Goal: Transaction & Acquisition: Purchase product/service

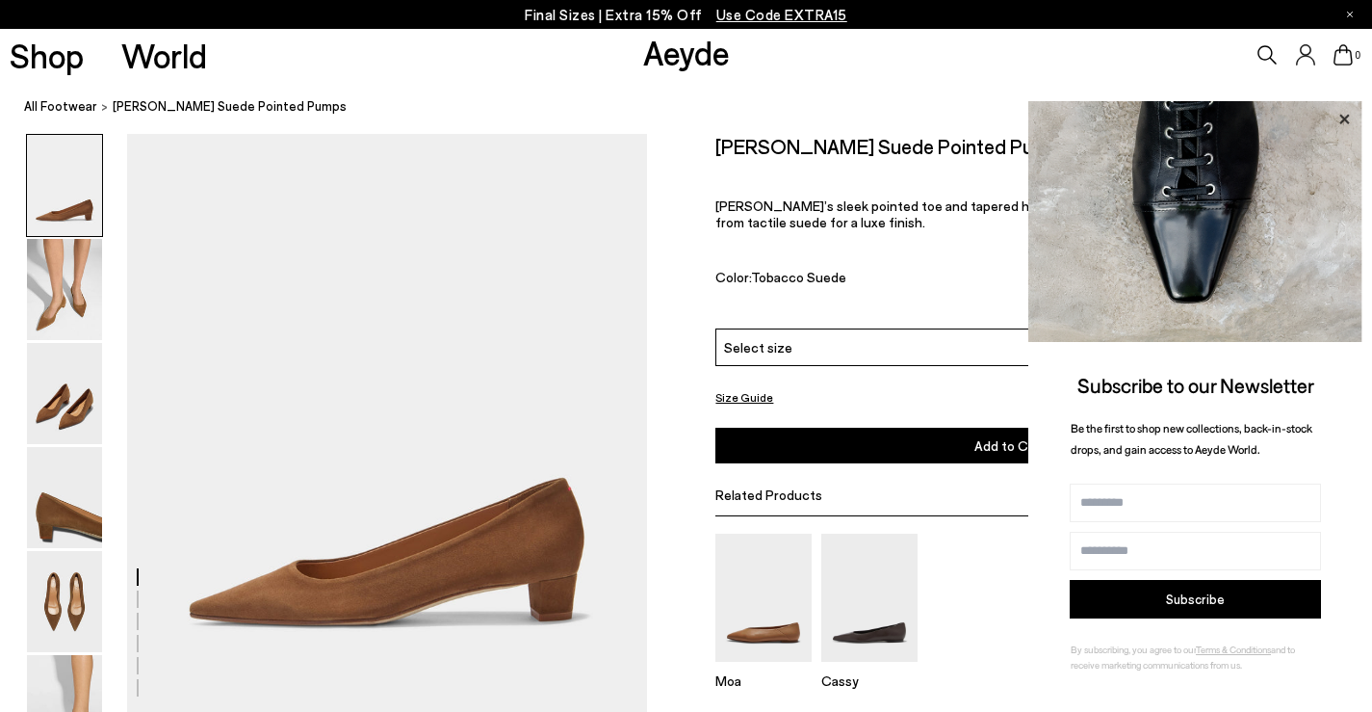
click at [1343, 117] on icon at bounding box center [1344, 119] width 10 height 10
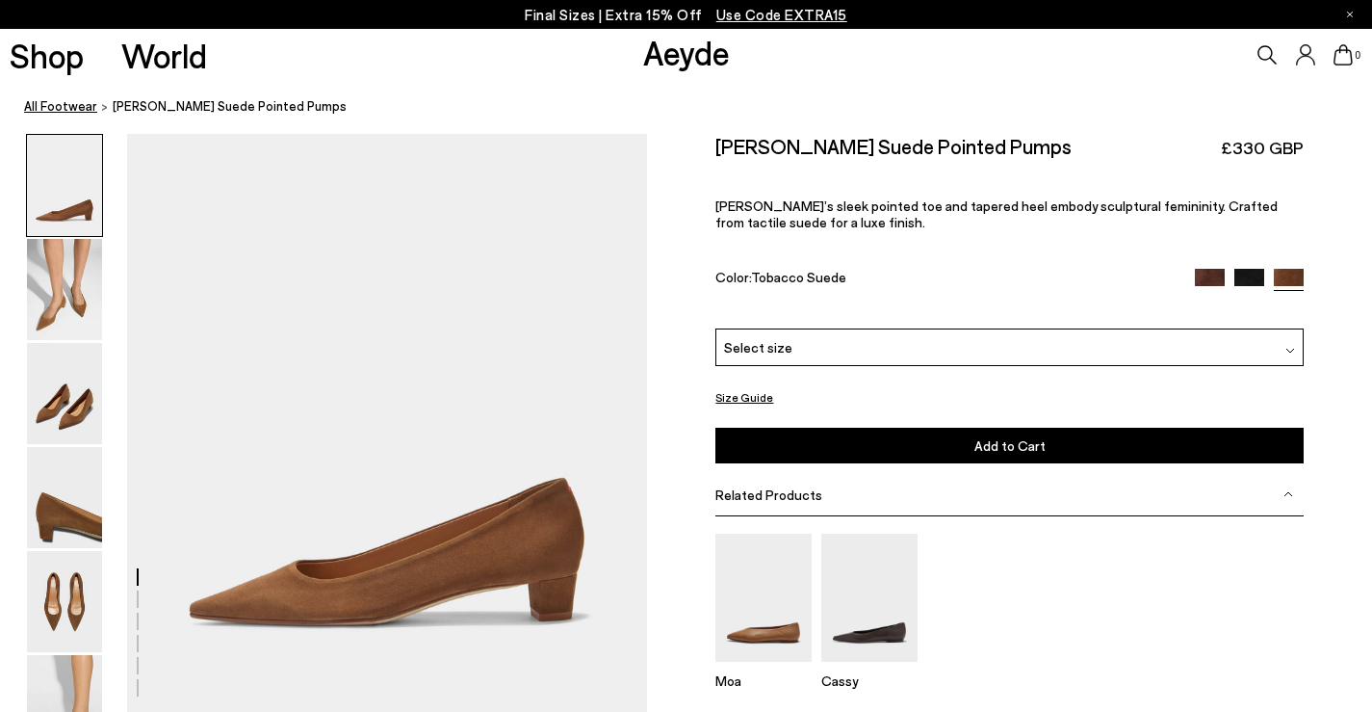
click at [49, 99] on link "All Footwear" at bounding box center [60, 106] width 73 height 20
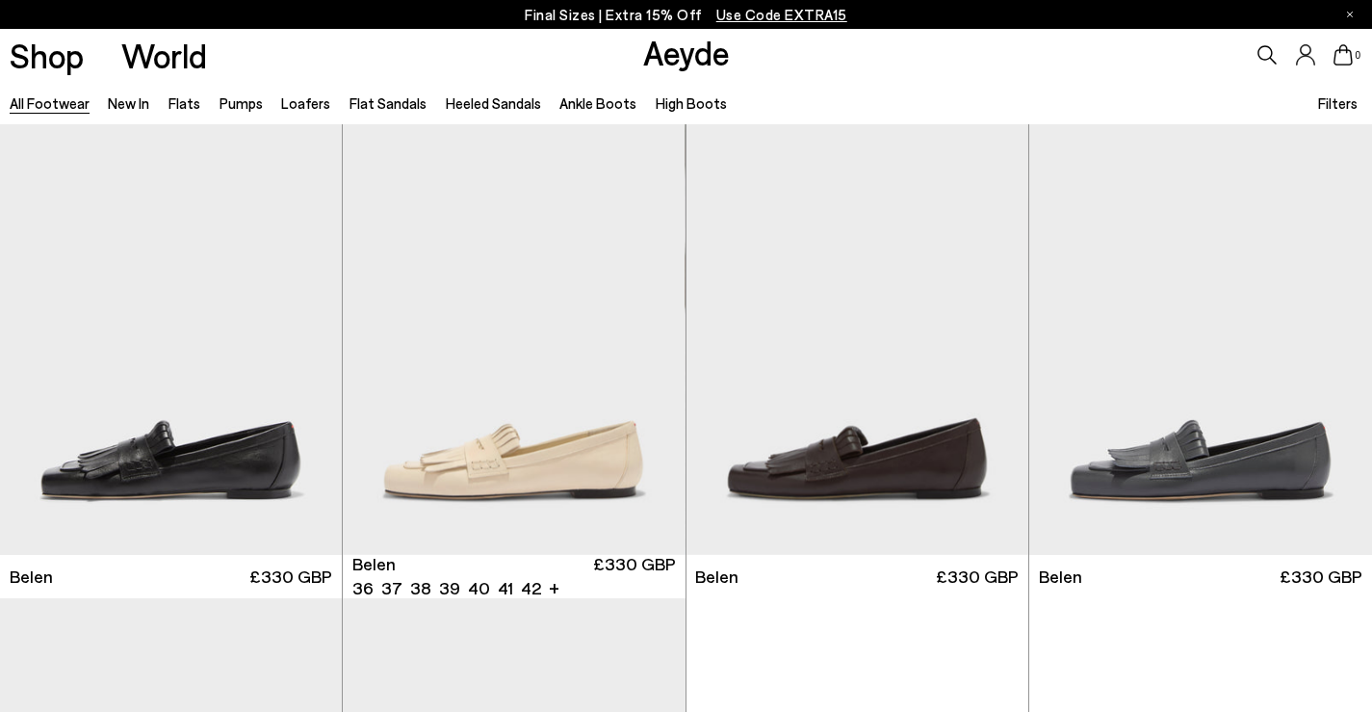
click at [360, 99] on link "Flat Sandals" at bounding box center [388, 102] width 77 height 17
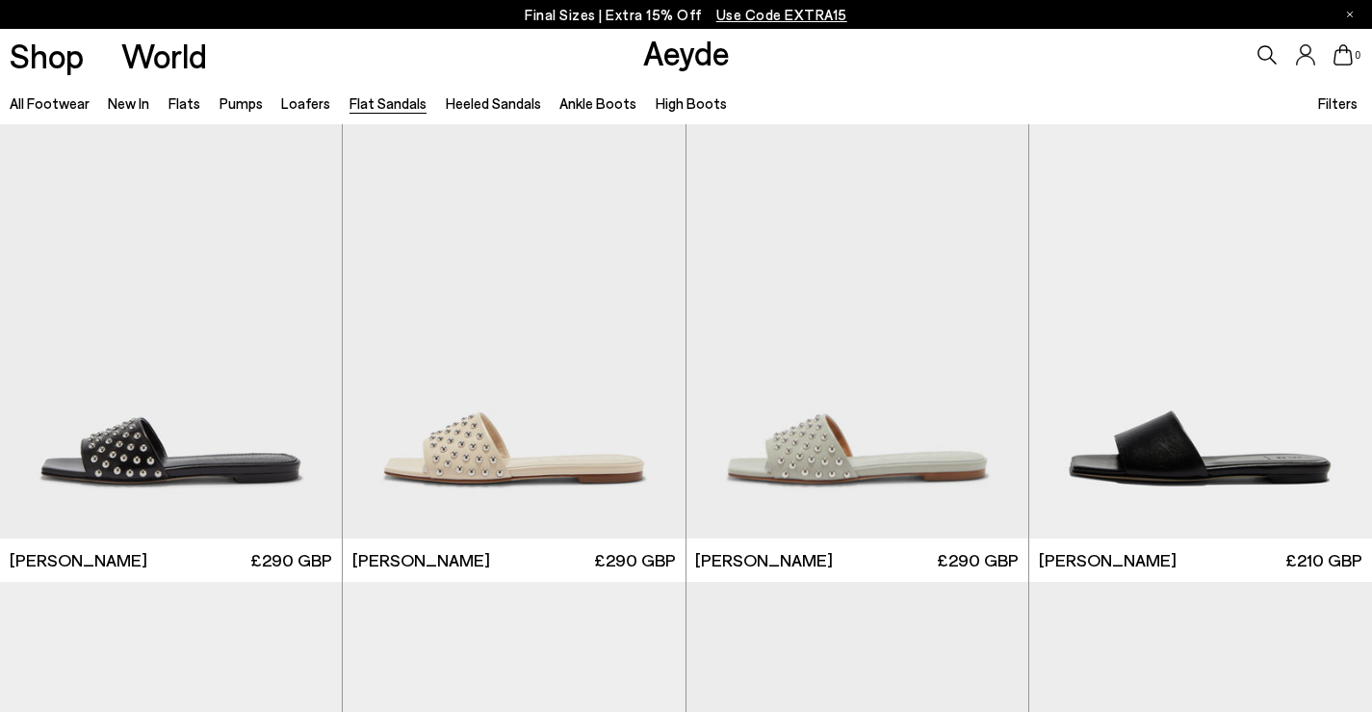
scroll to position [1348, 0]
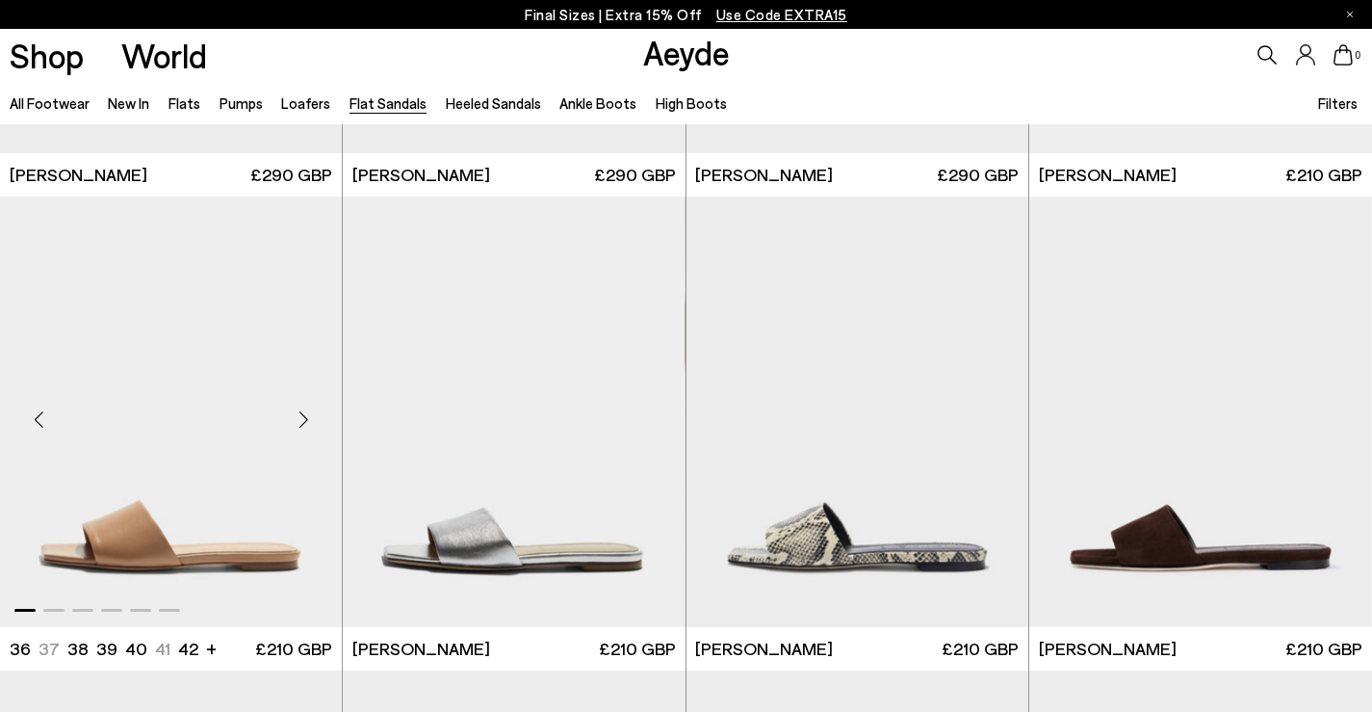
click at [305, 415] on div "Next slide" at bounding box center [303, 420] width 58 height 58
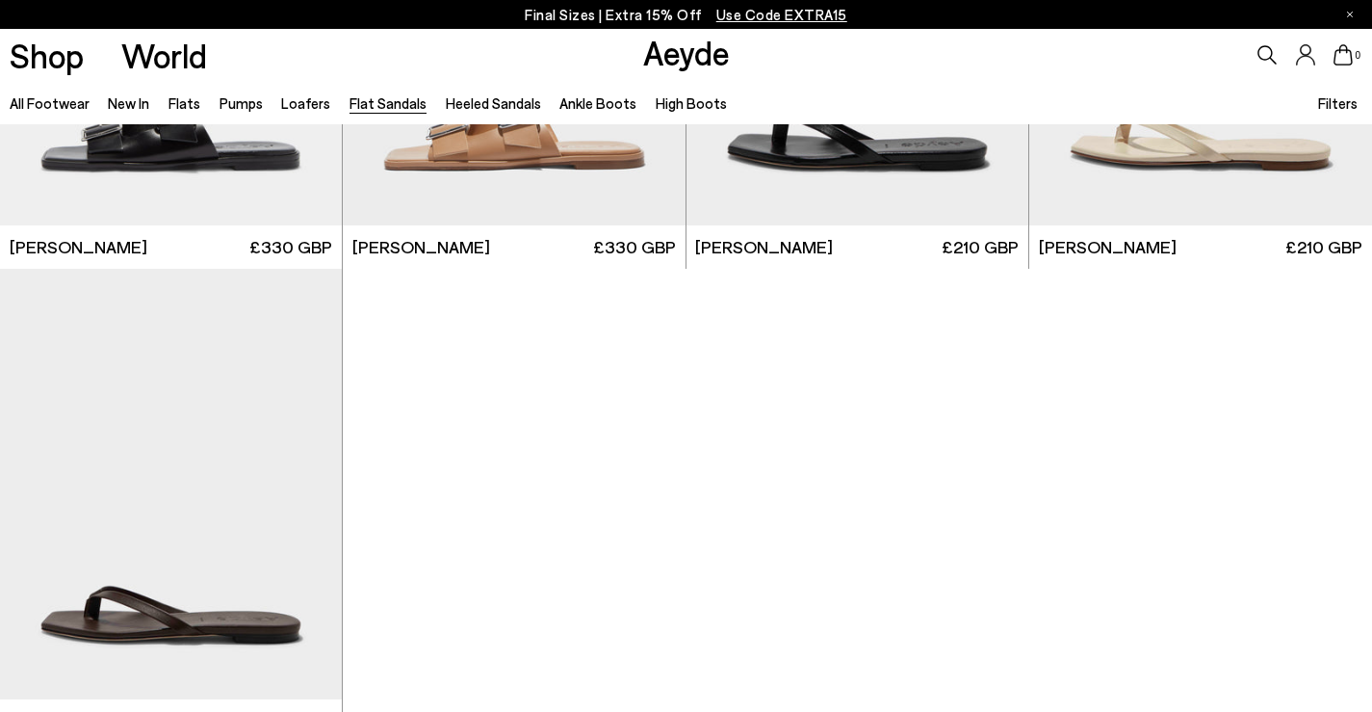
scroll to position [2215, 0]
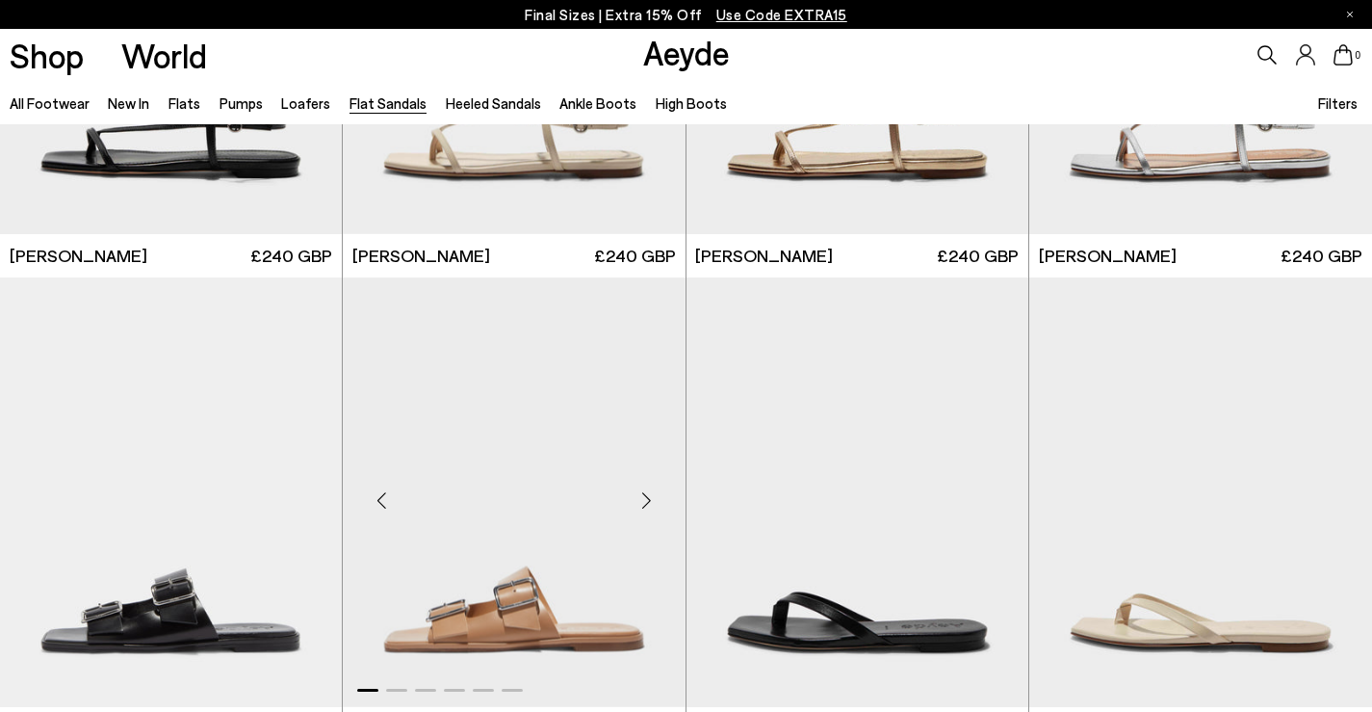
click at [643, 494] on div "Next slide" at bounding box center [647, 500] width 58 height 58
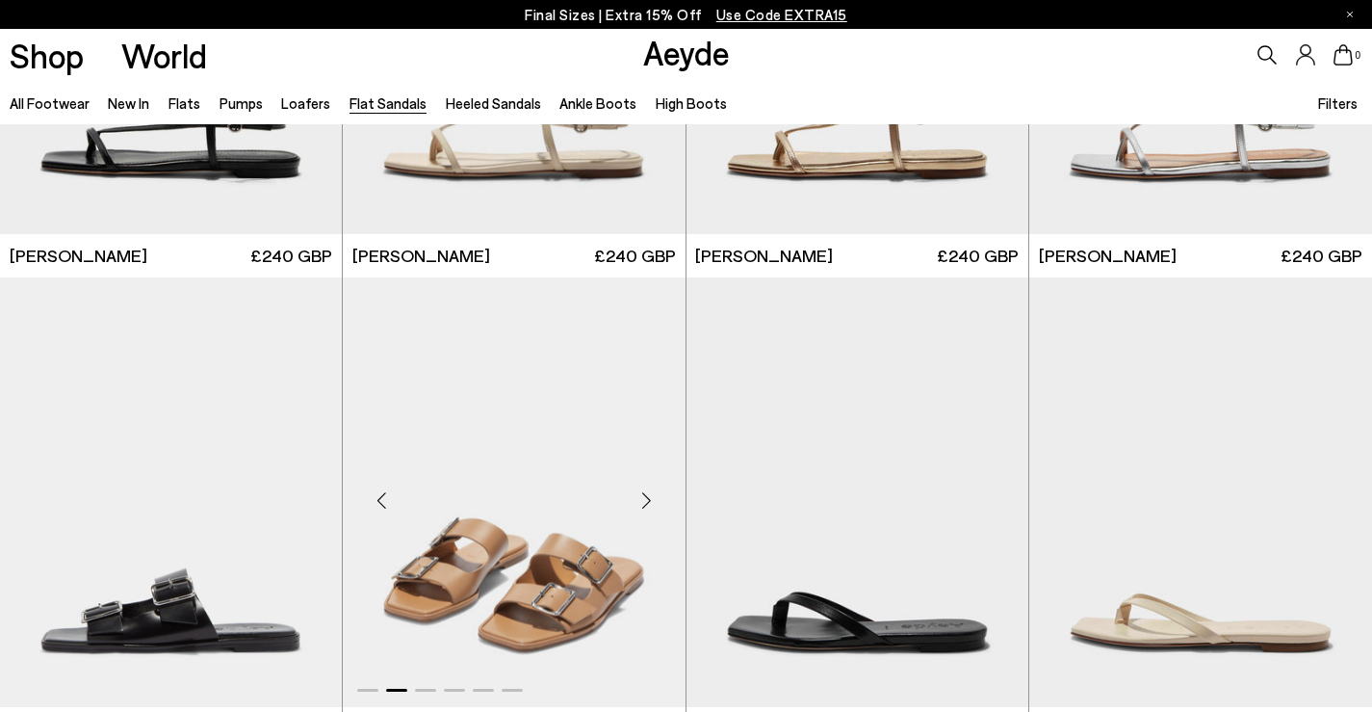
click at [643, 494] on div "Next slide" at bounding box center [647, 500] width 58 height 58
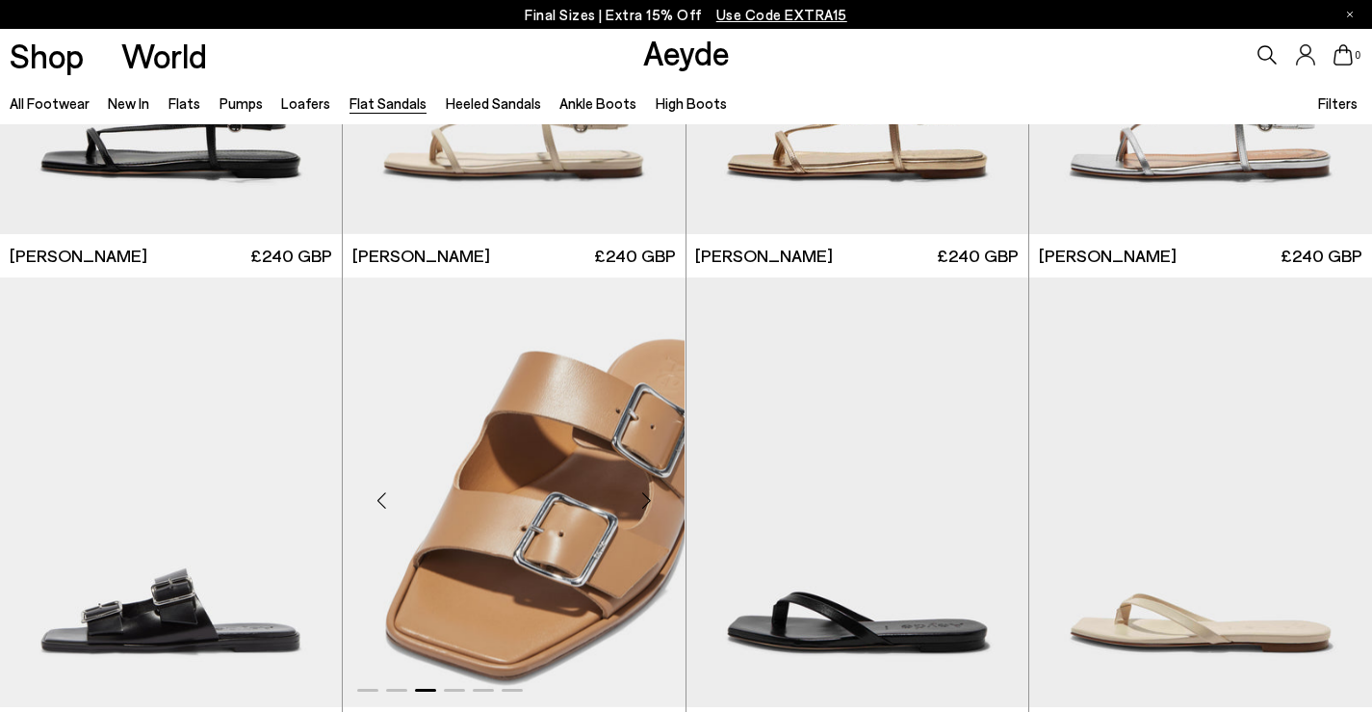
click at [643, 494] on div "Next slide" at bounding box center [647, 500] width 58 height 58
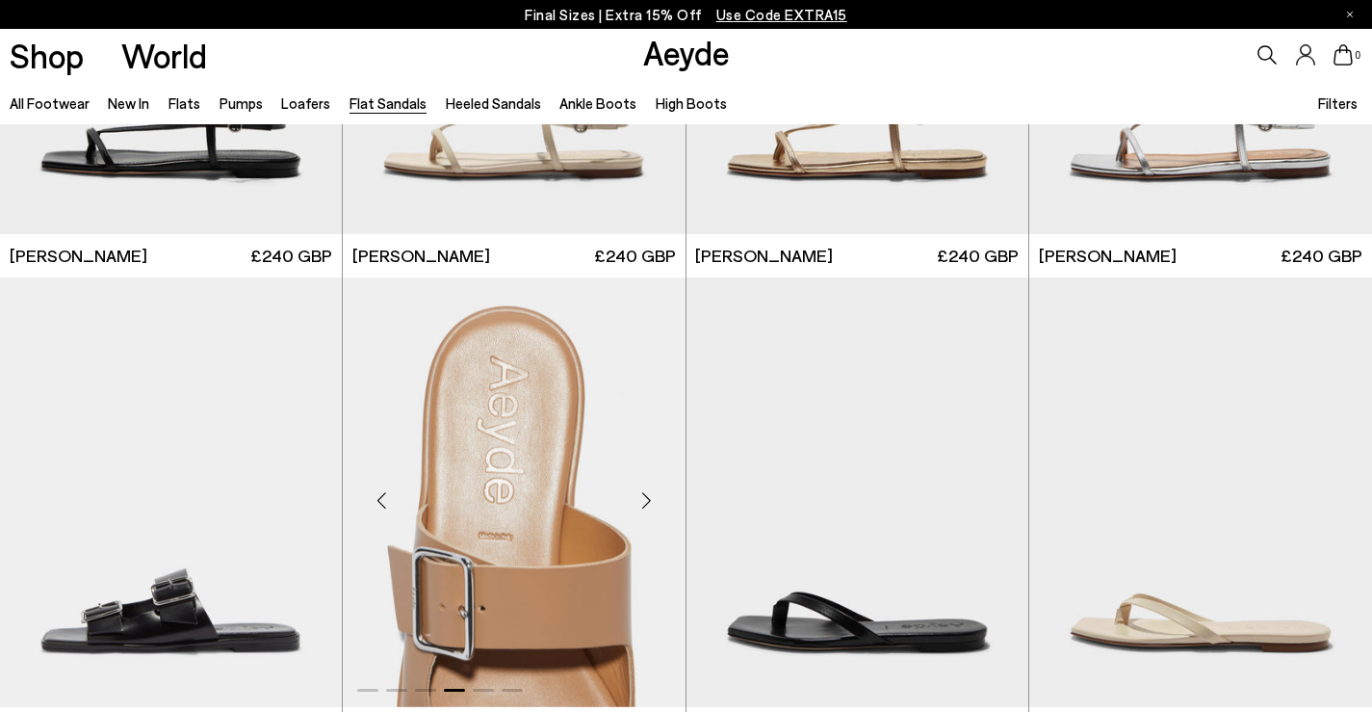
click at [643, 494] on div "Next slide" at bounding box center [647, 500] width 58 height 58
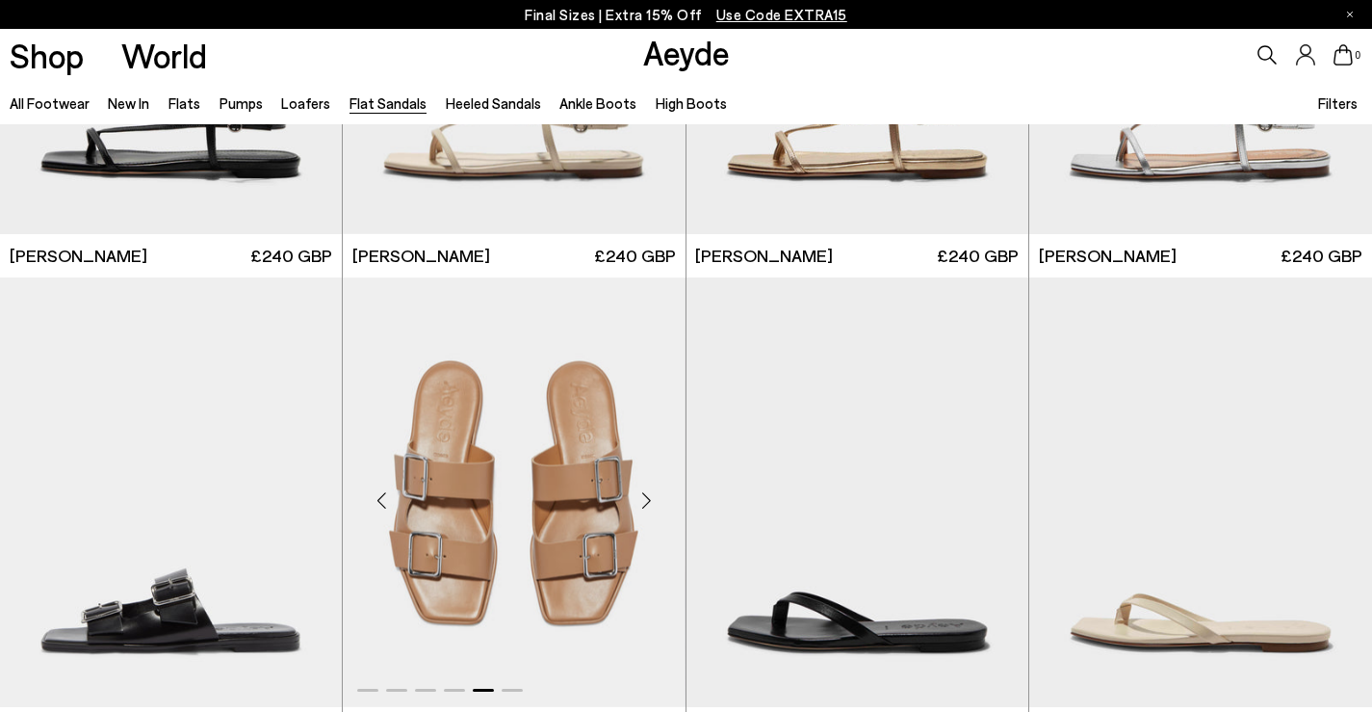
click at [643, 494] on div "Next slide" at bounding box center [647, 500] width 58 height 58
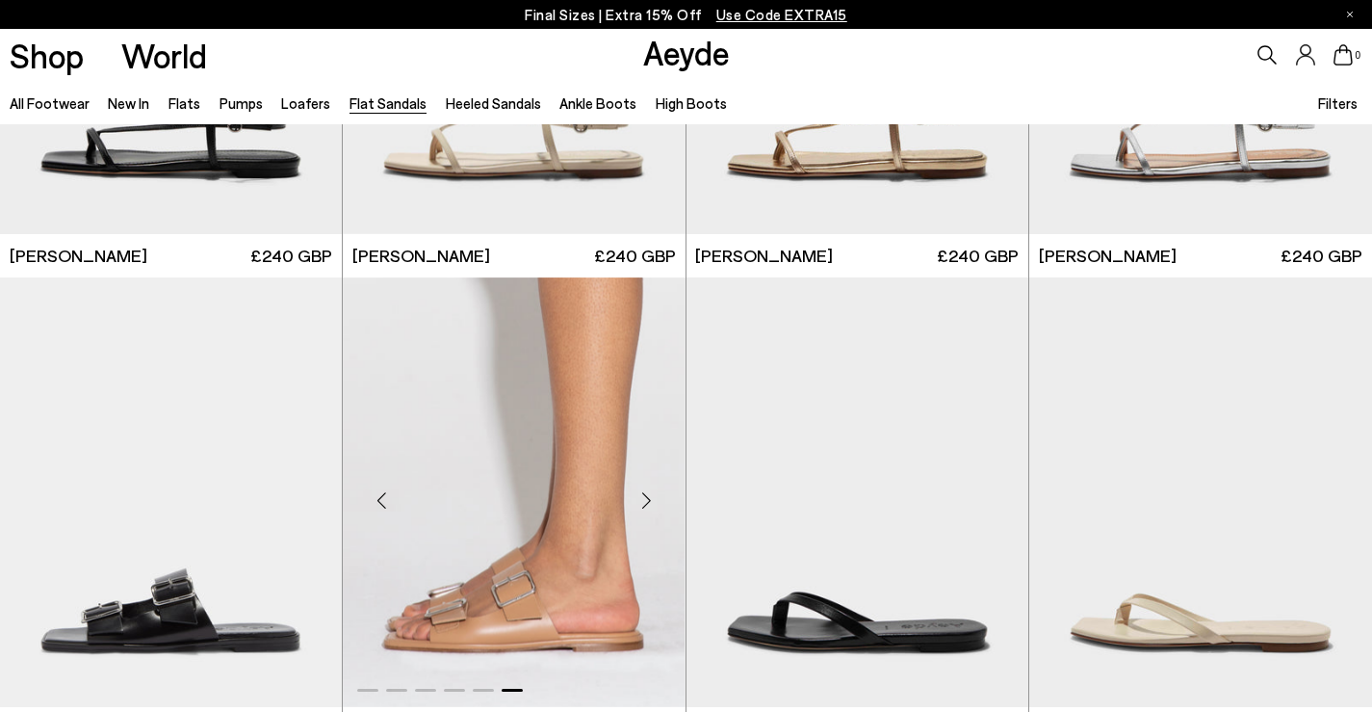
scroll to position [1733, 0]
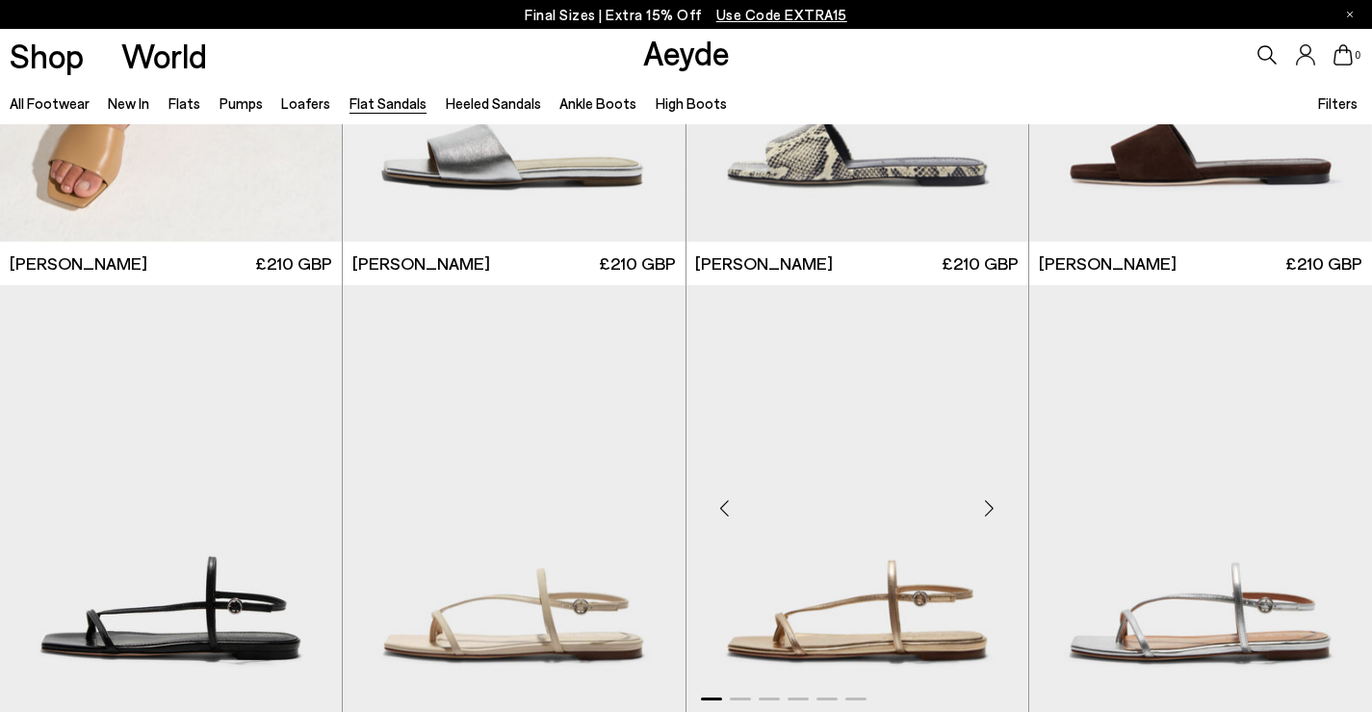
click at [993, 502] on div "Next slide" at bounding box center [990, 508] width 58 height 58
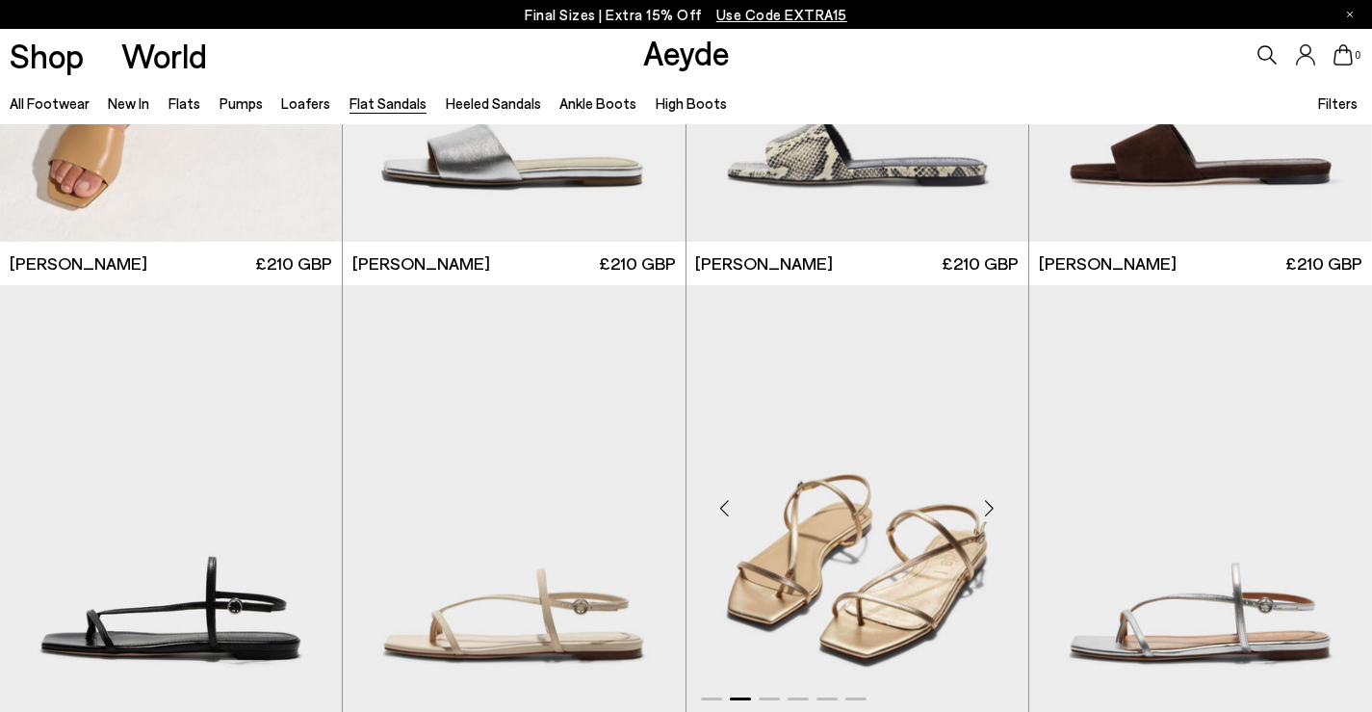
click at [993, 502] on div "Next slide" at bounding box center [990, 508] width 58 height 58
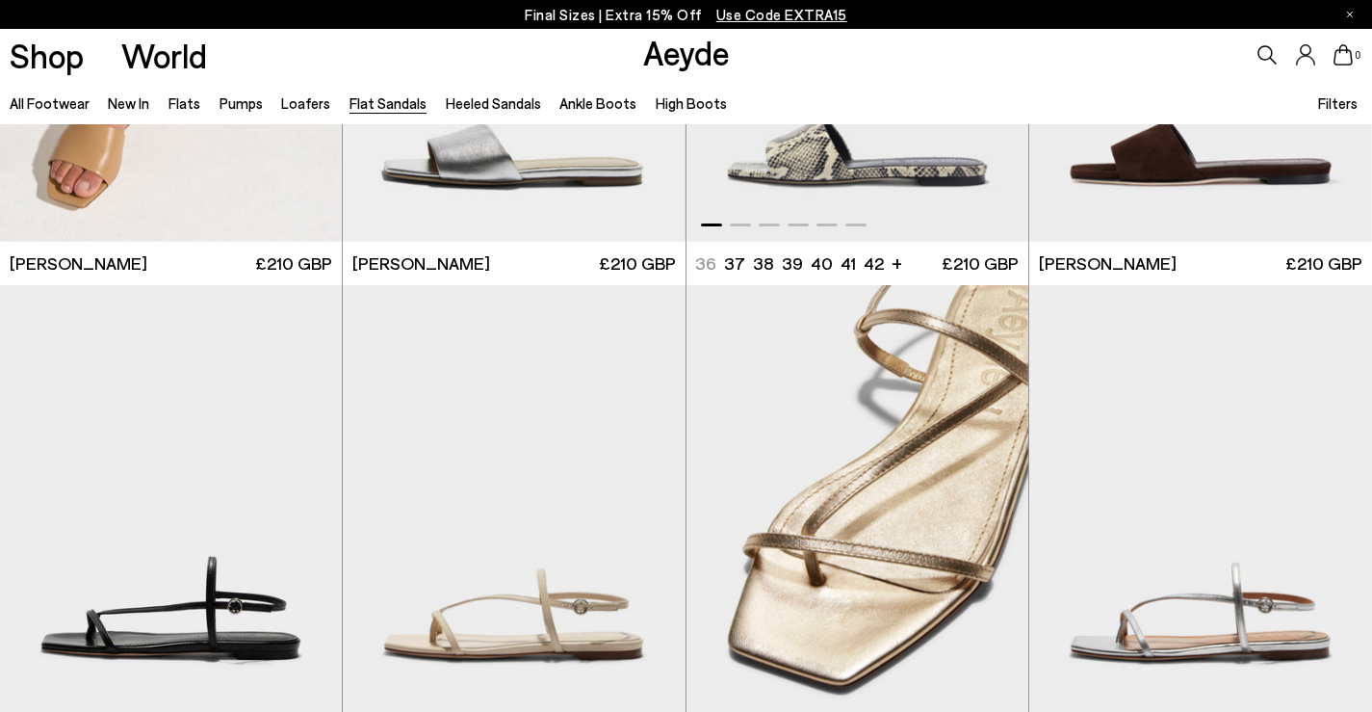
scroll to position [1252, 0]
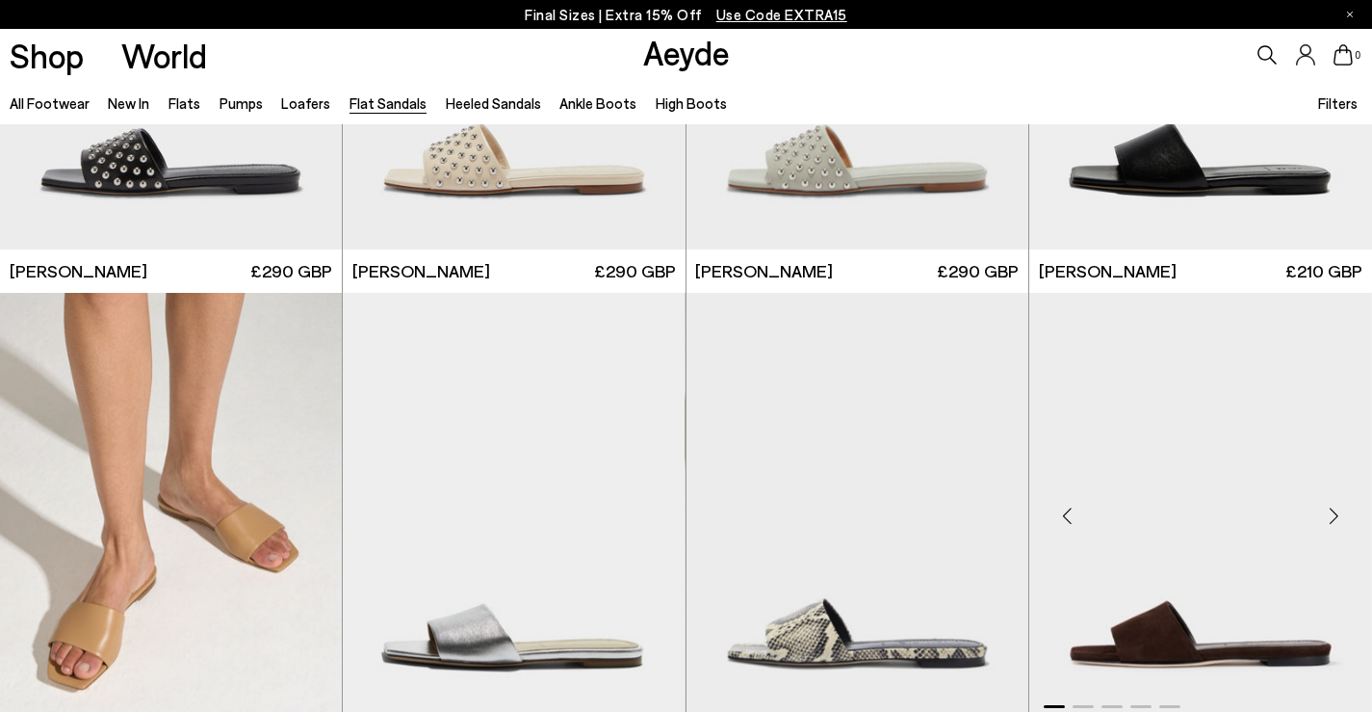
click at [1335, 516] on div "Next slide" at bounding box center [1334, 516] width 58 height 58
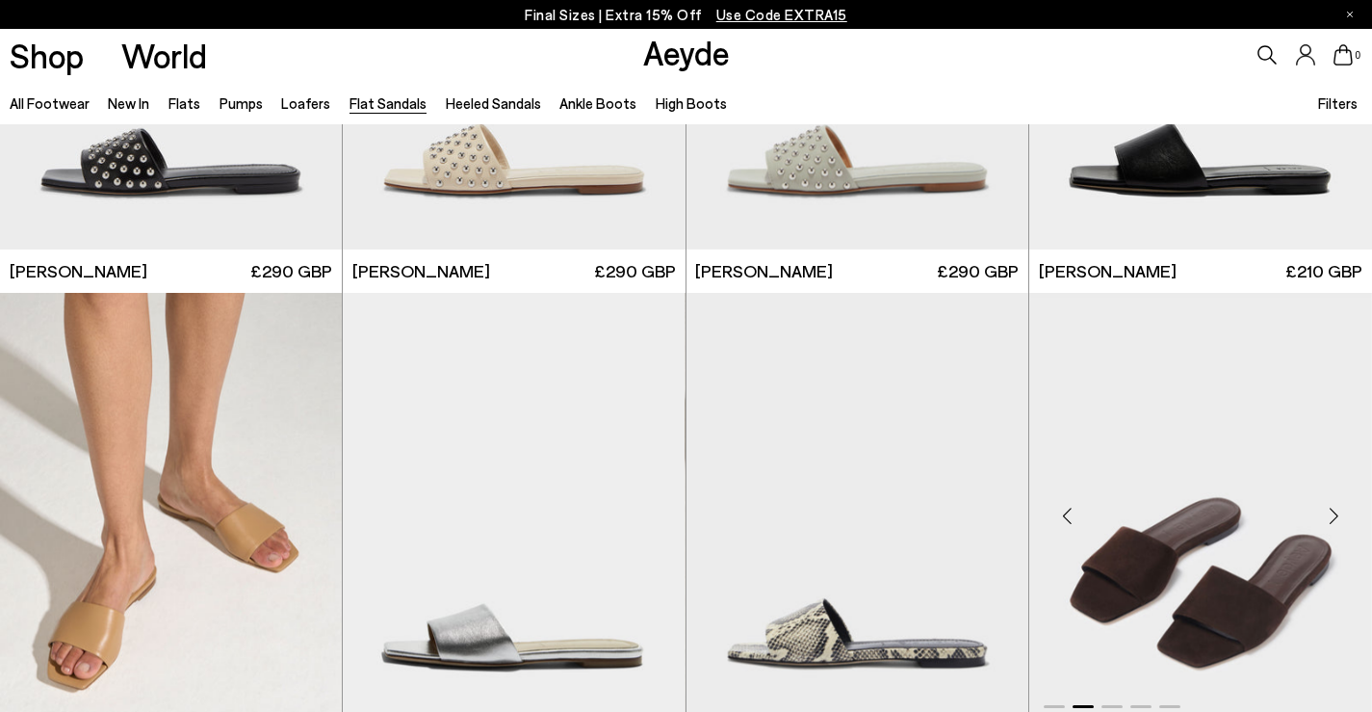
click at [1335, 516] on div "Next slide" at bounding box center [1334, 516] width 58 height 58
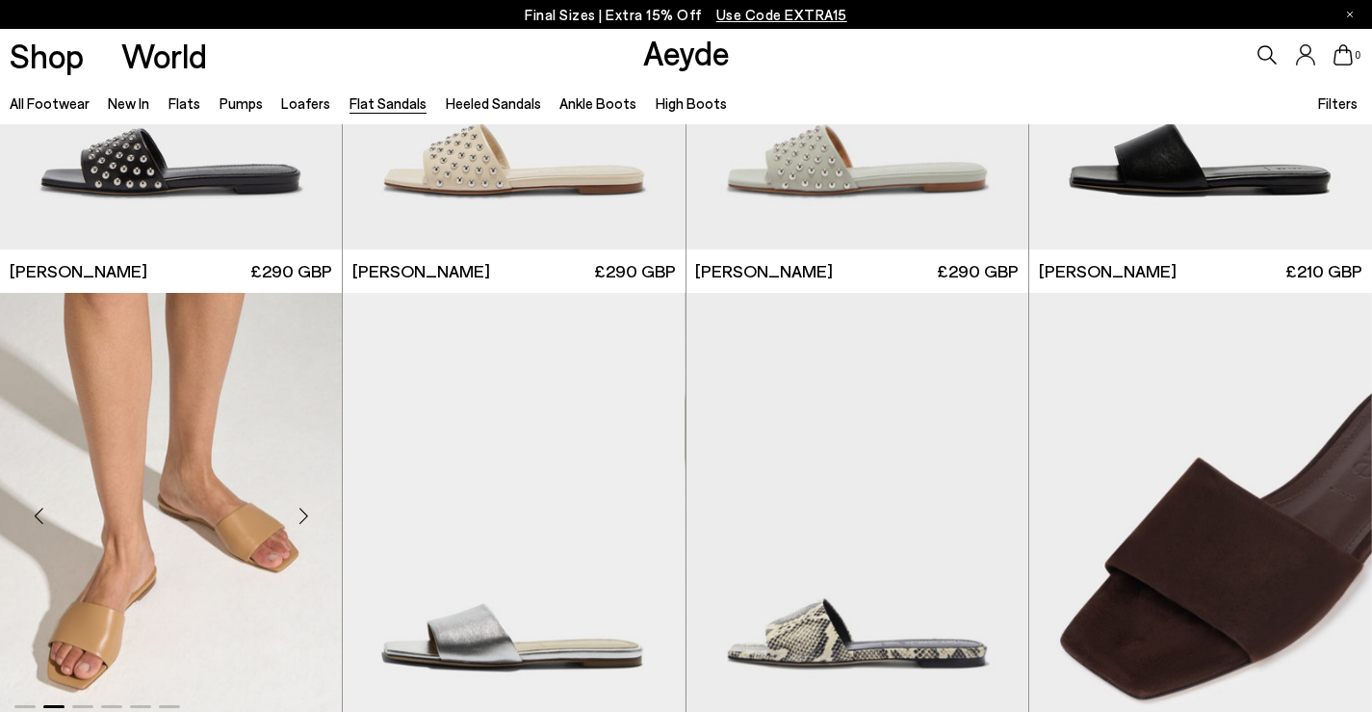
click at [308, 515] on div "Next slide" at bounding box center [303, 516] width 58 height 58
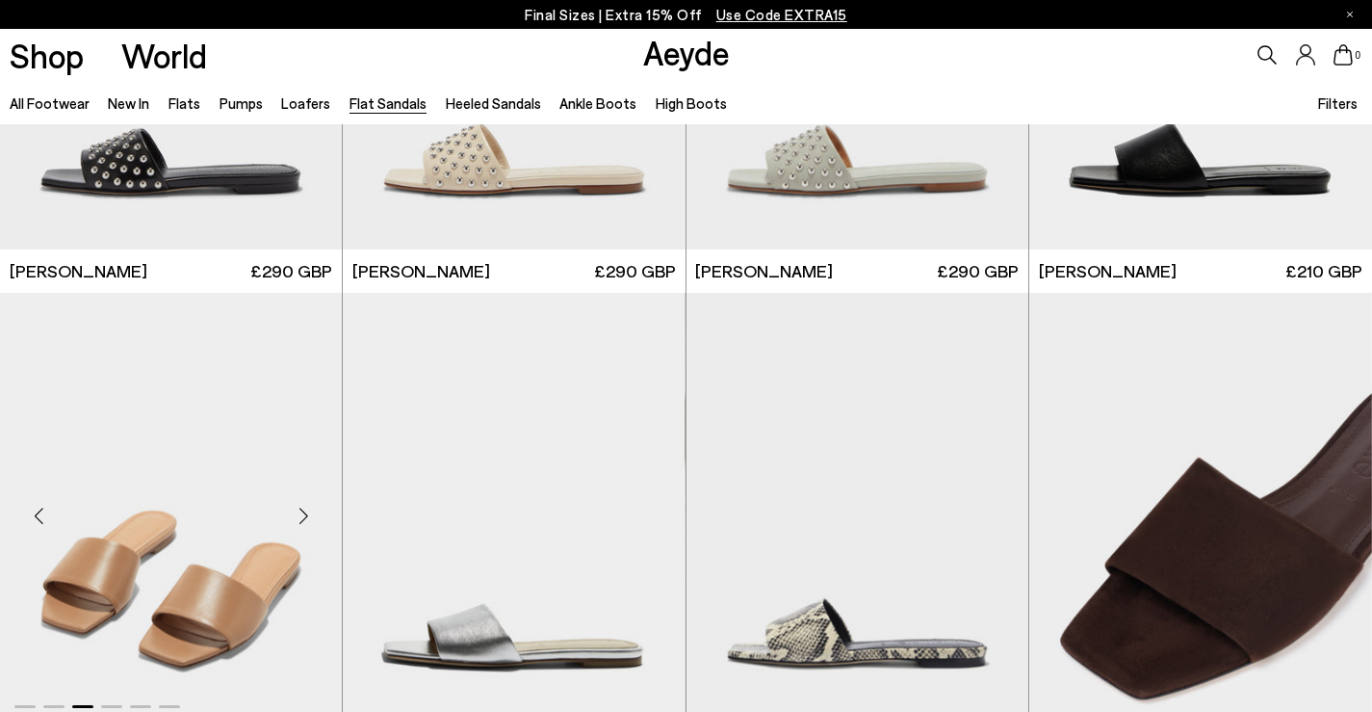
click at [308, 515] on div "Next slide" at bounding box center [303, 516] width 58 height 58
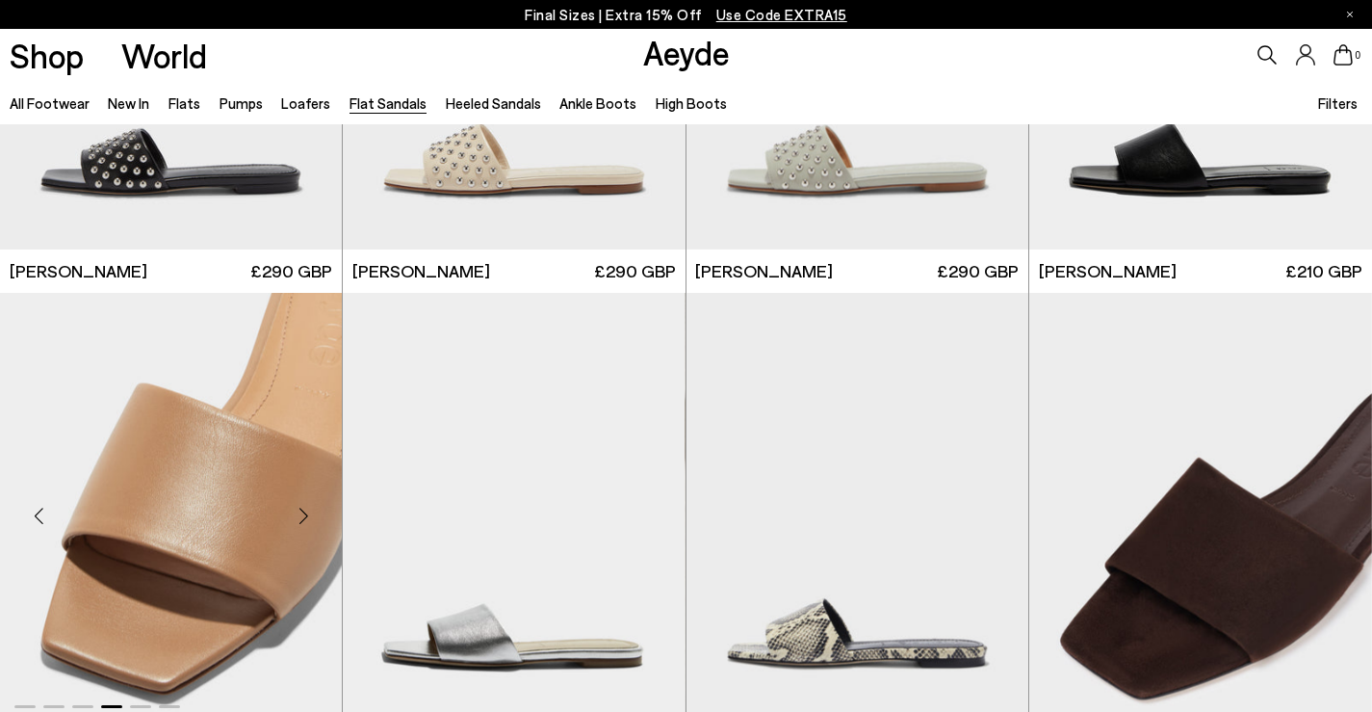
click at [308, 515] on div "Next slide" at bounding box center [303, 516] width 58 height 58
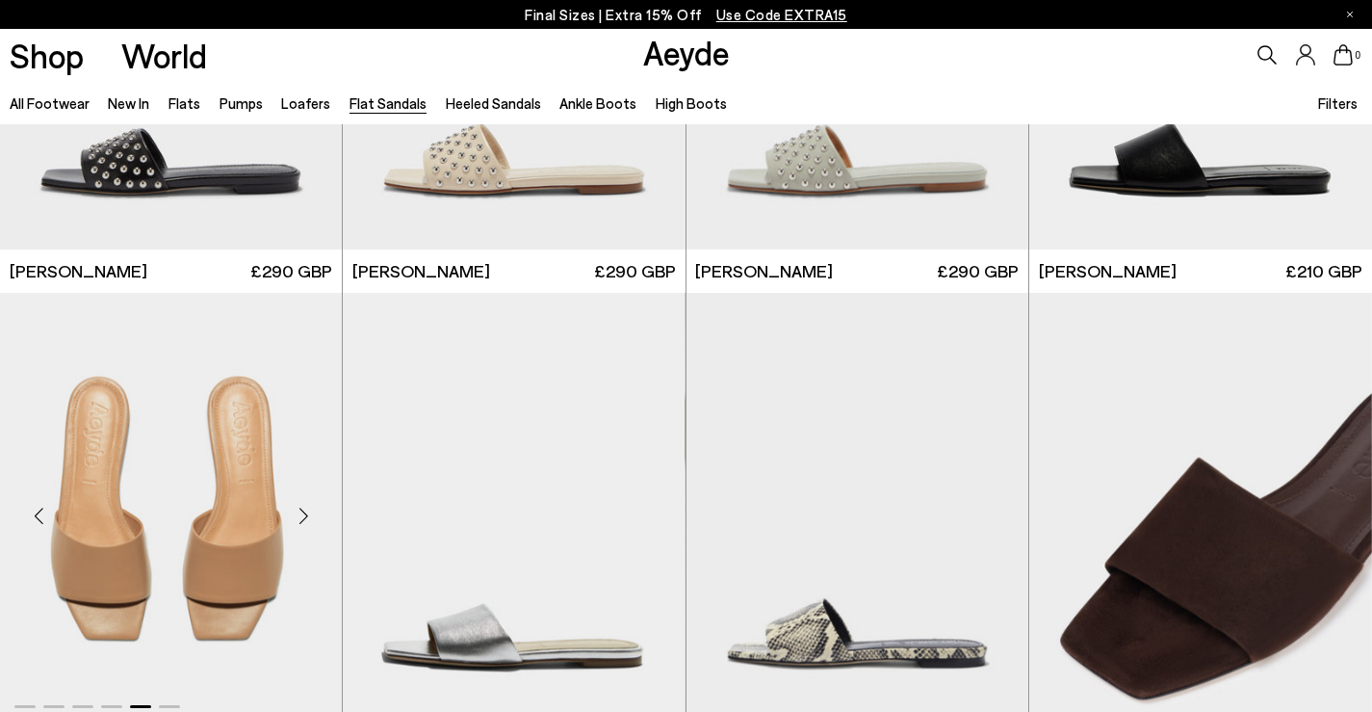
click at [304, 512] on div "Next slide" at bounding box center [303, 516] width 58 height 58
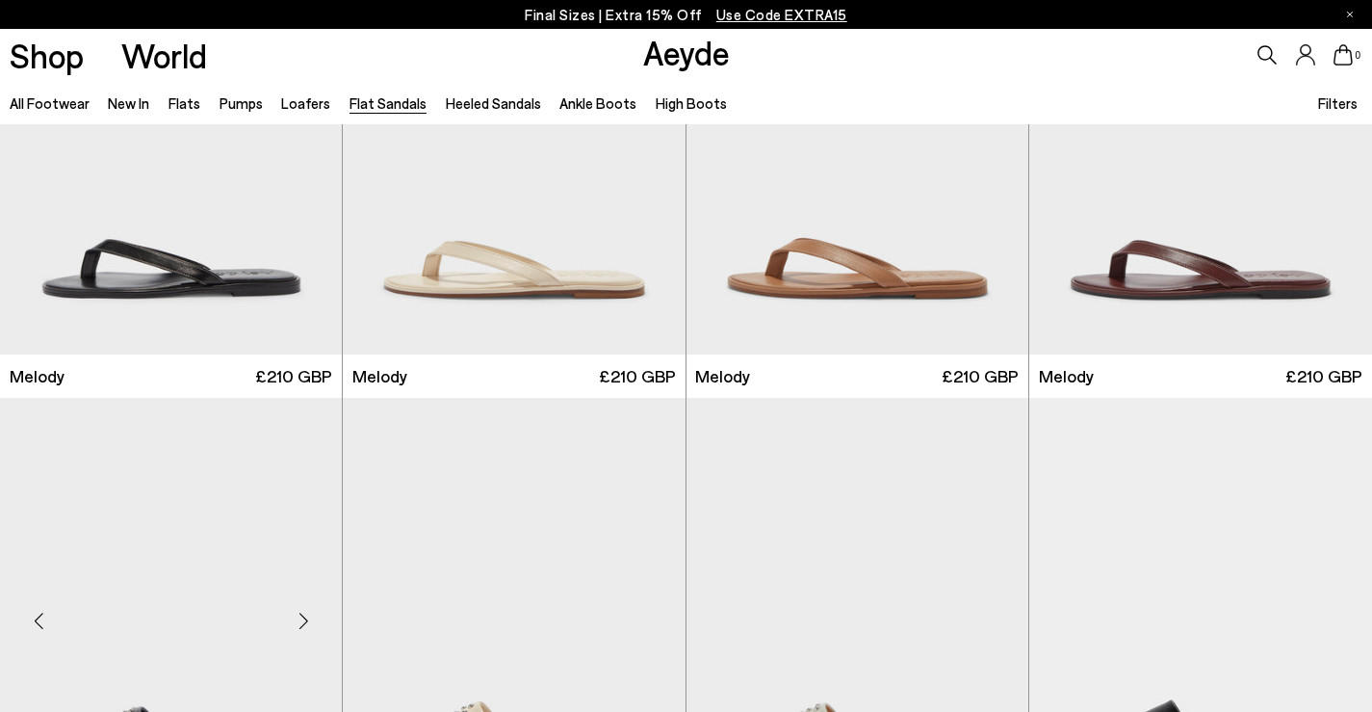
scroll to position [96, 0]
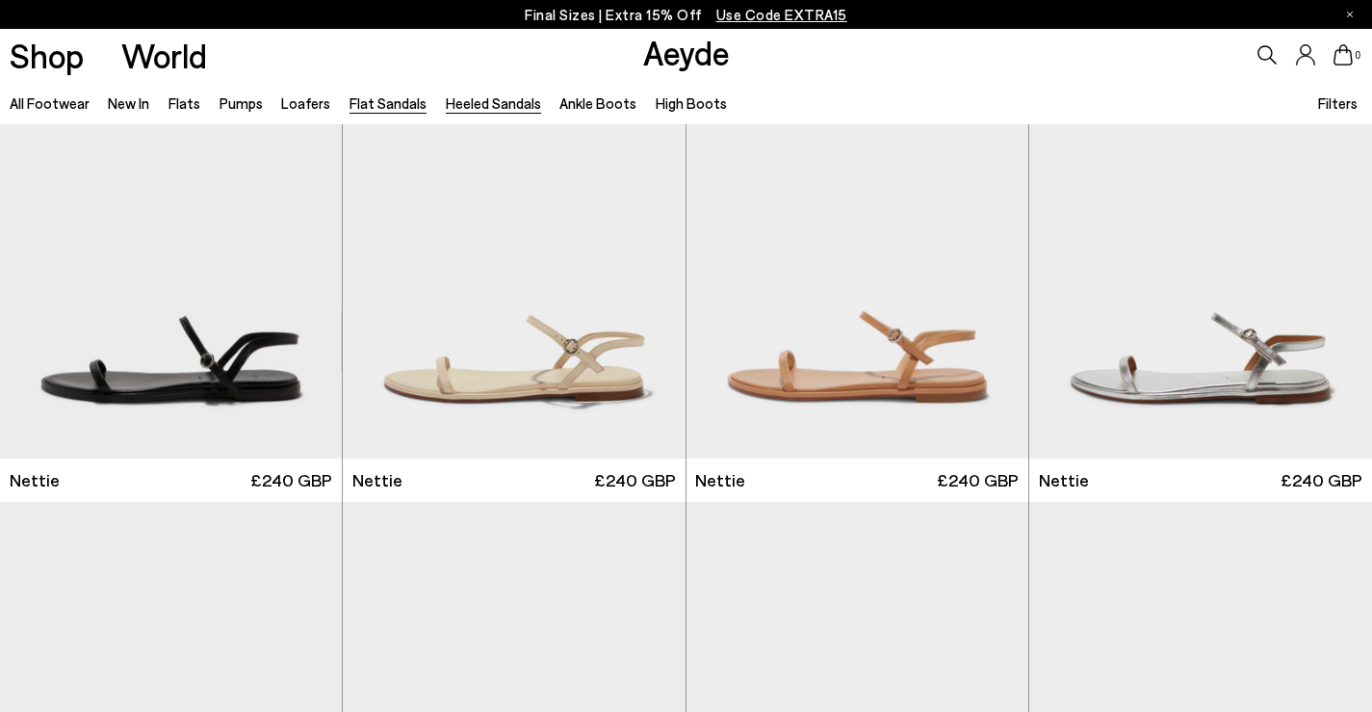
click at [467, 108] on link "Heeled Sandals" at bounding box center [493, 102] width 95 height 17
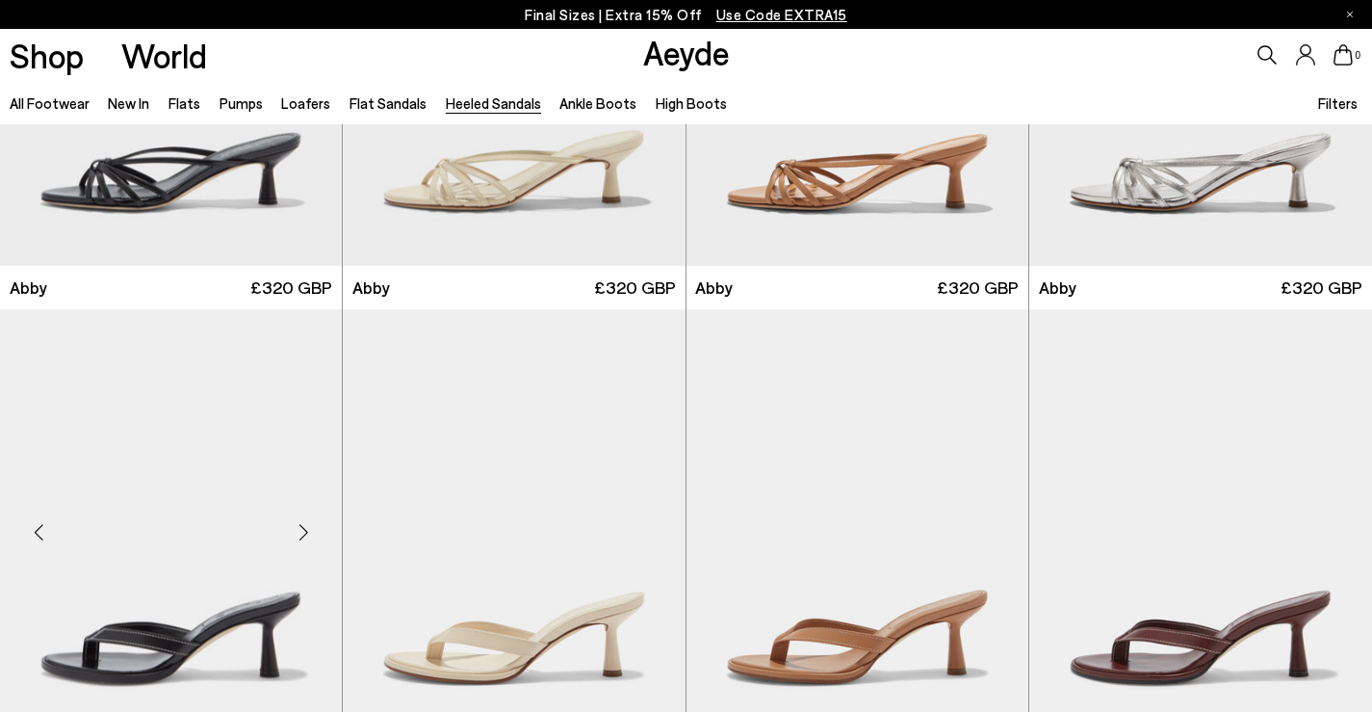
scroll to position [578, 0]
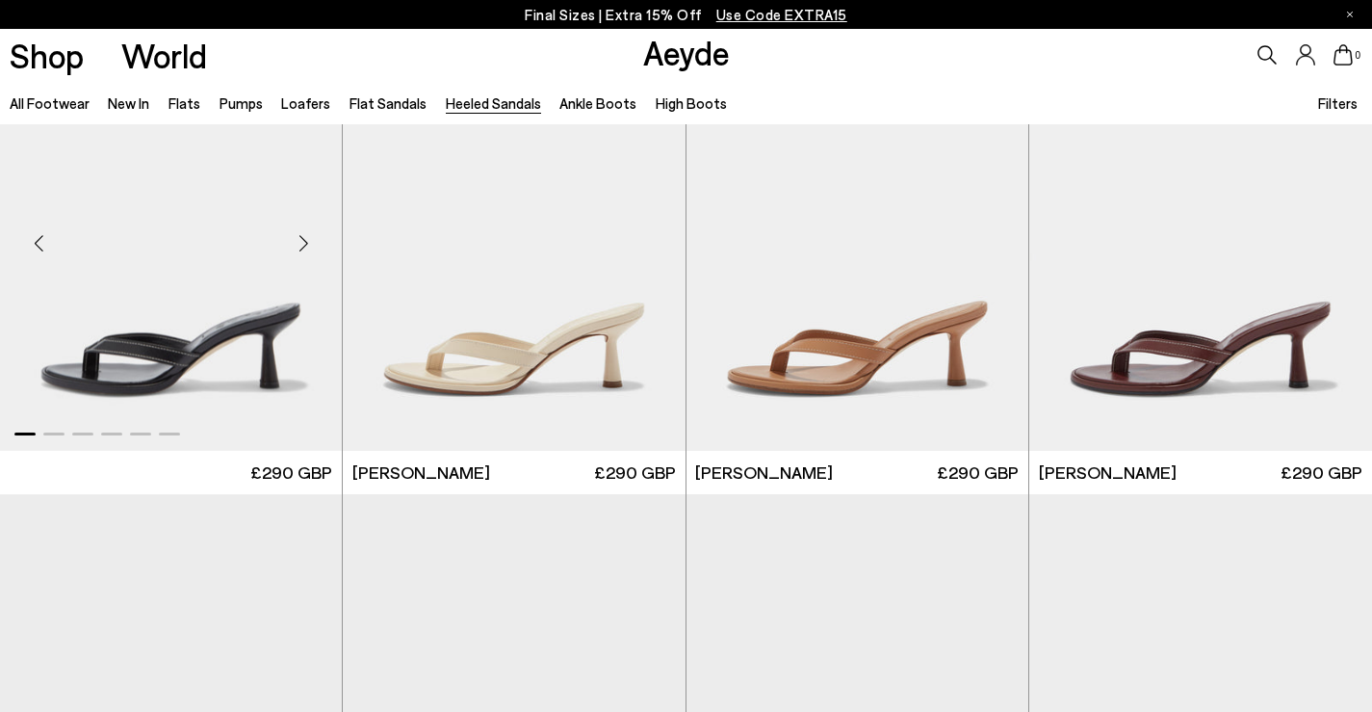
scroll to position [1155, 0]
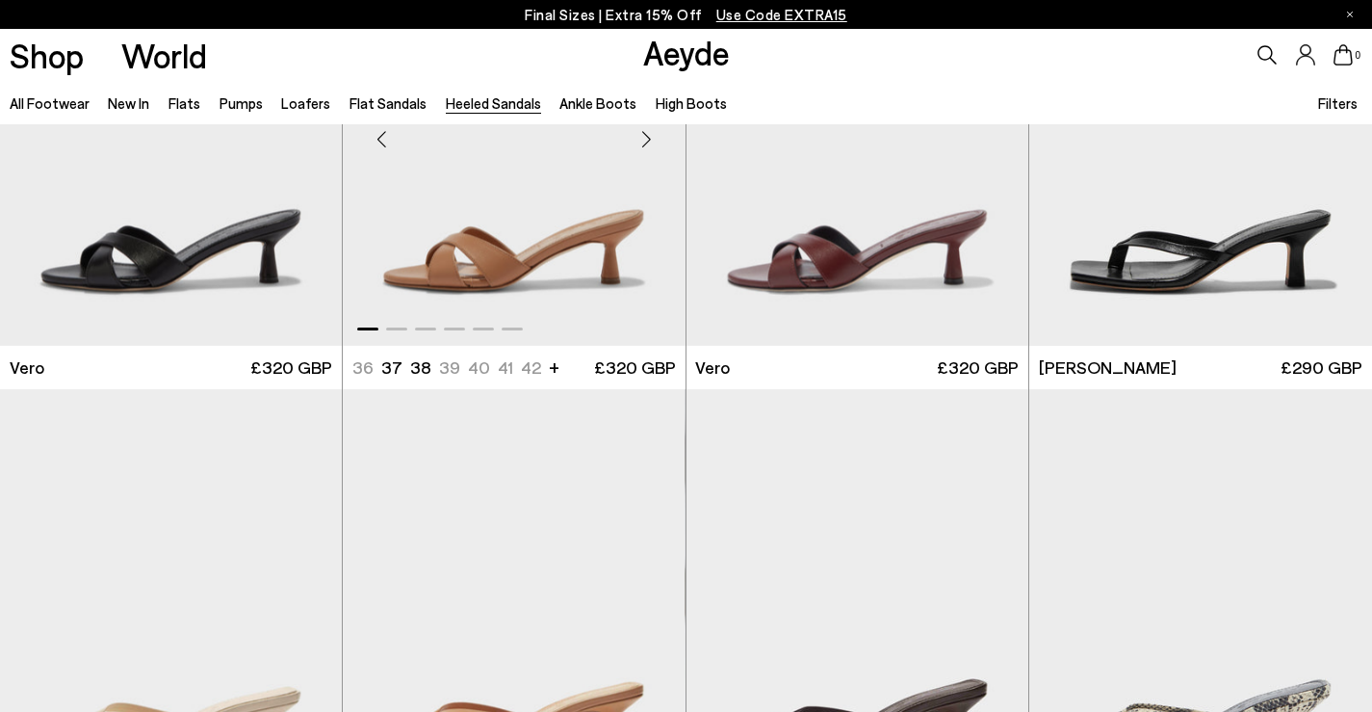
click at [649, 139] on div "Next slide" at bounding box center [647, 139] width 58 height 58
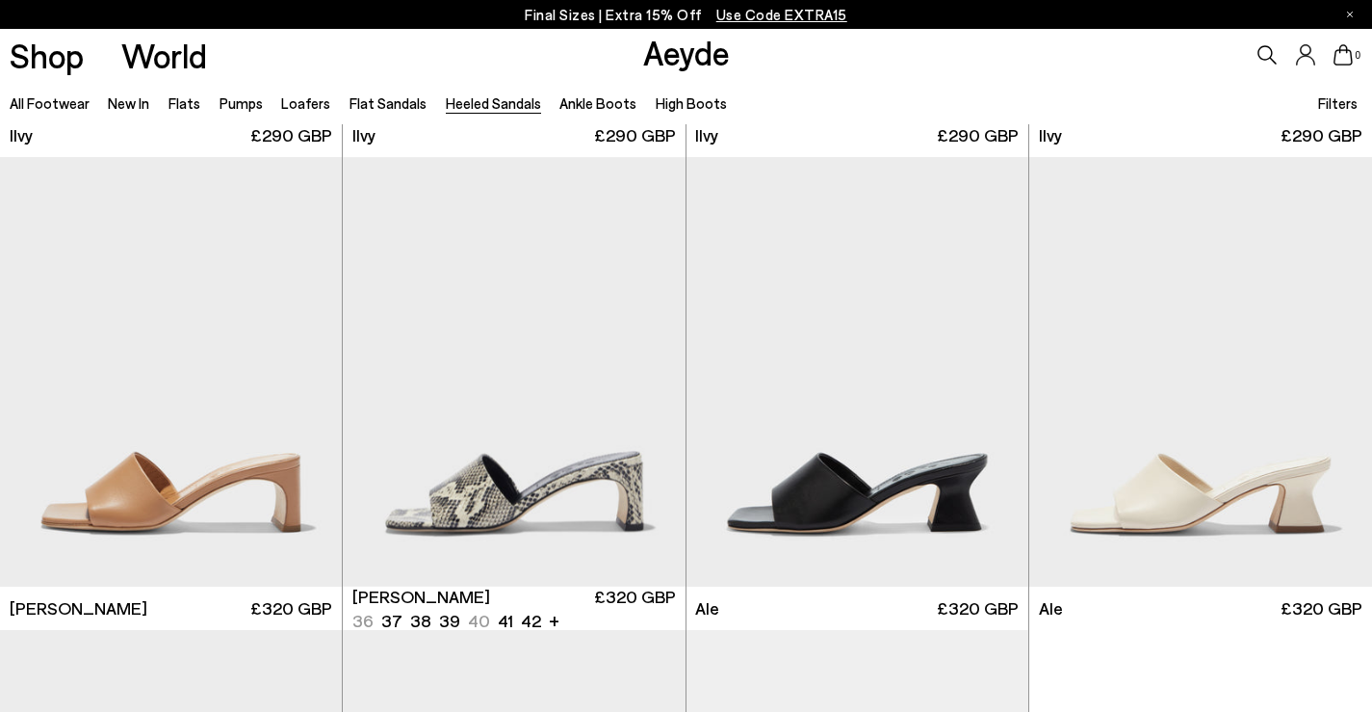
scroll to position [3948, 0]
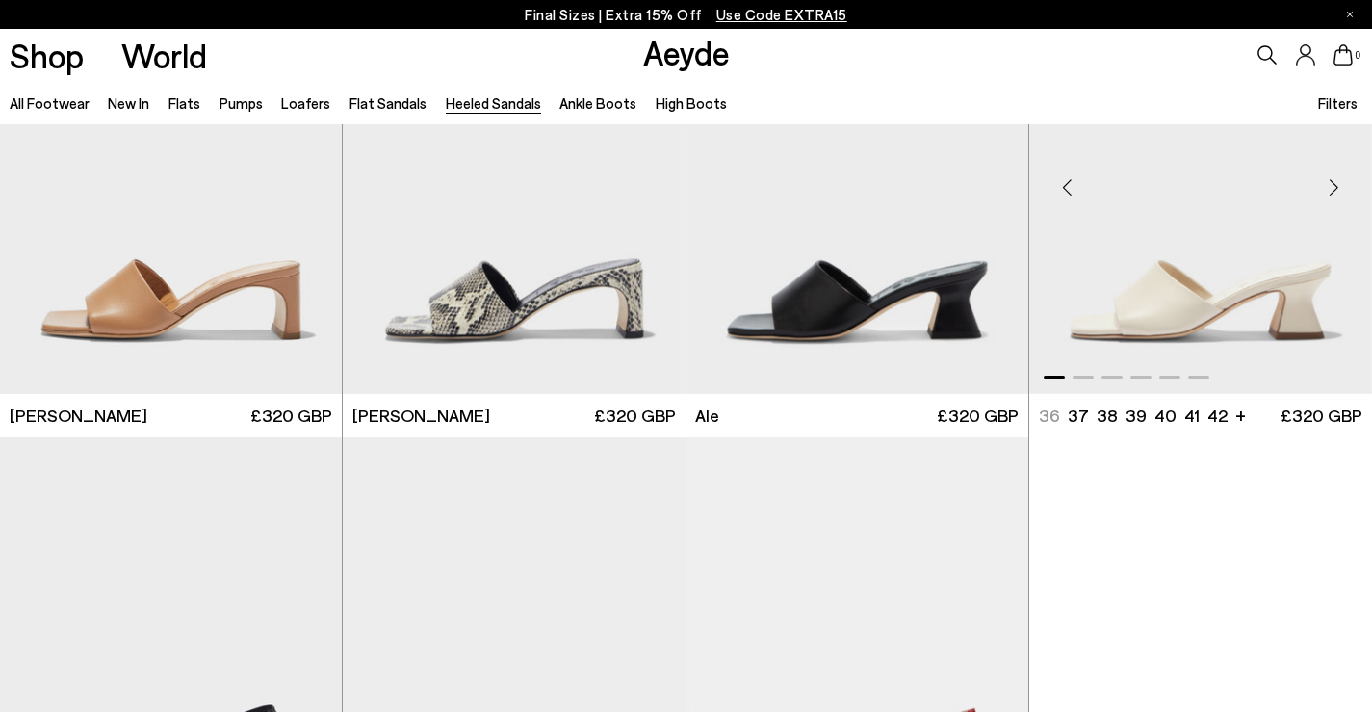
click at [1335, 185] on div "Next slide" at bounding box center [1334, 187] width 58 height 58
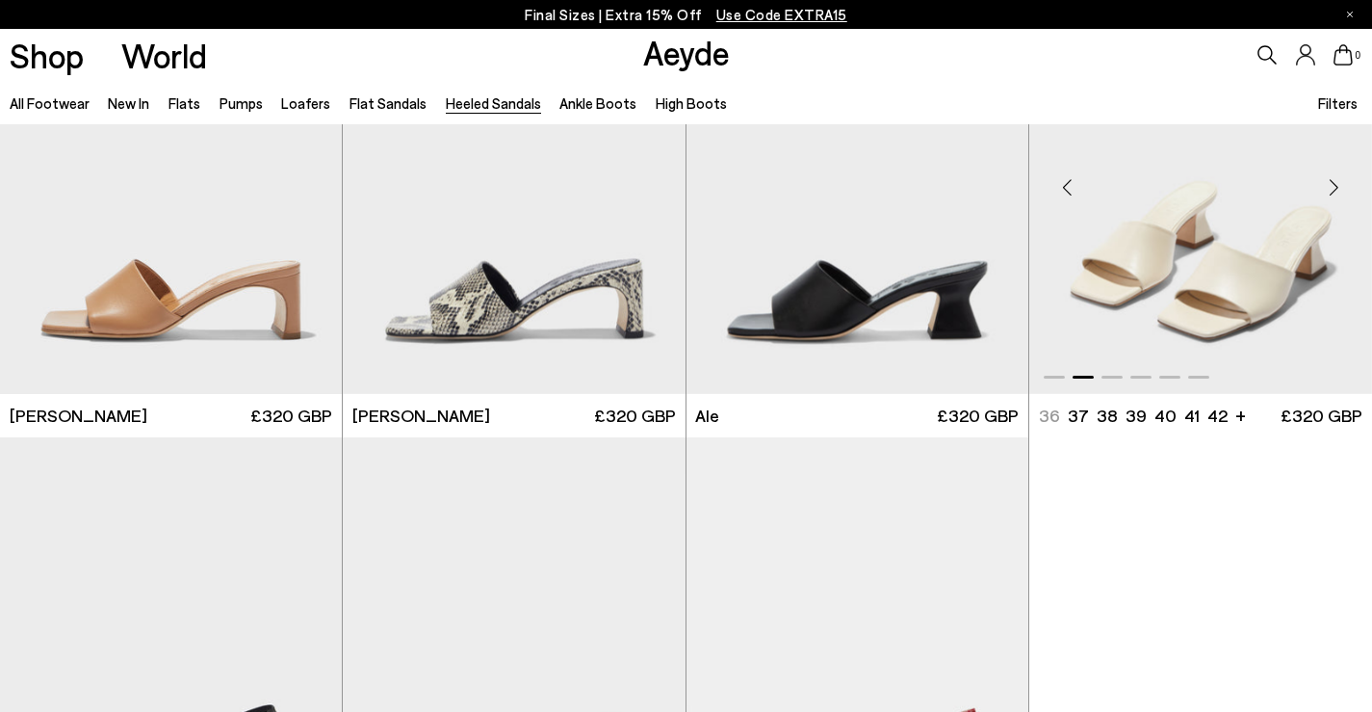
click at [1335, 185] on div "Next slide" at bounding box center [1334, 187] width 58 height 58
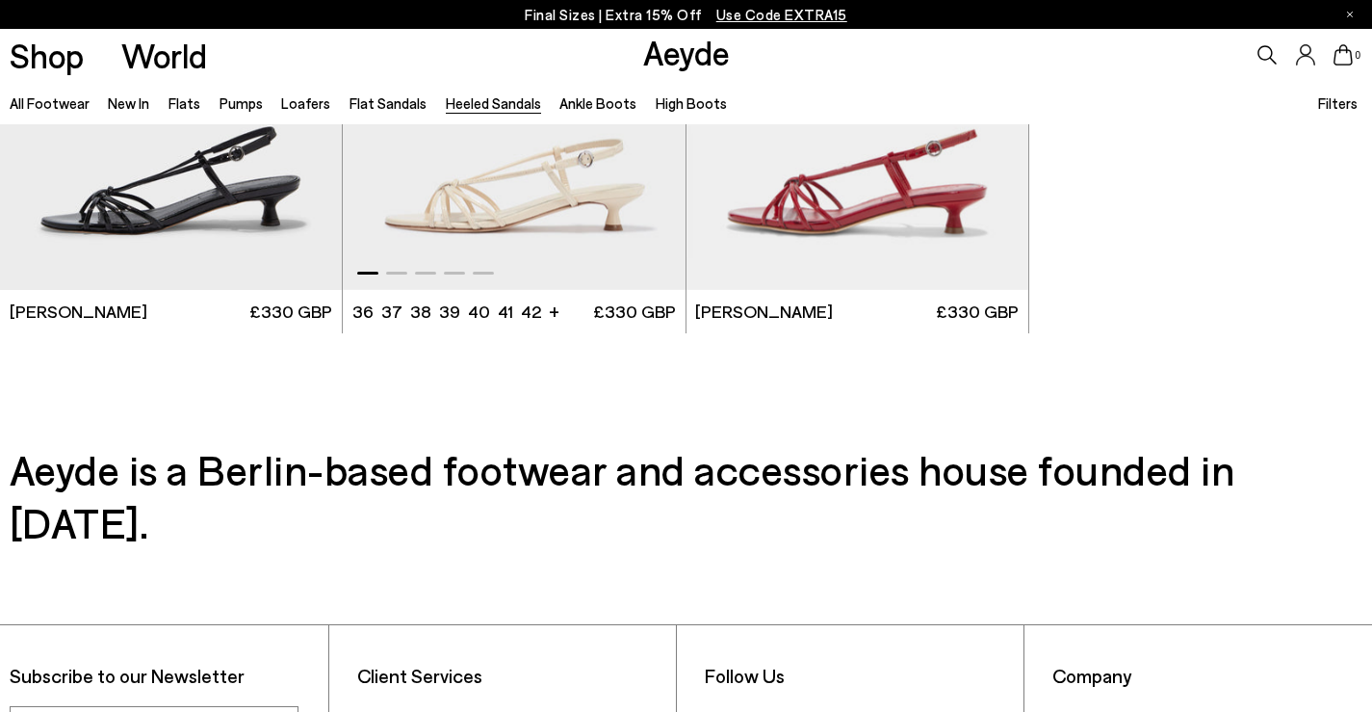
scroll to position [4237, 0]
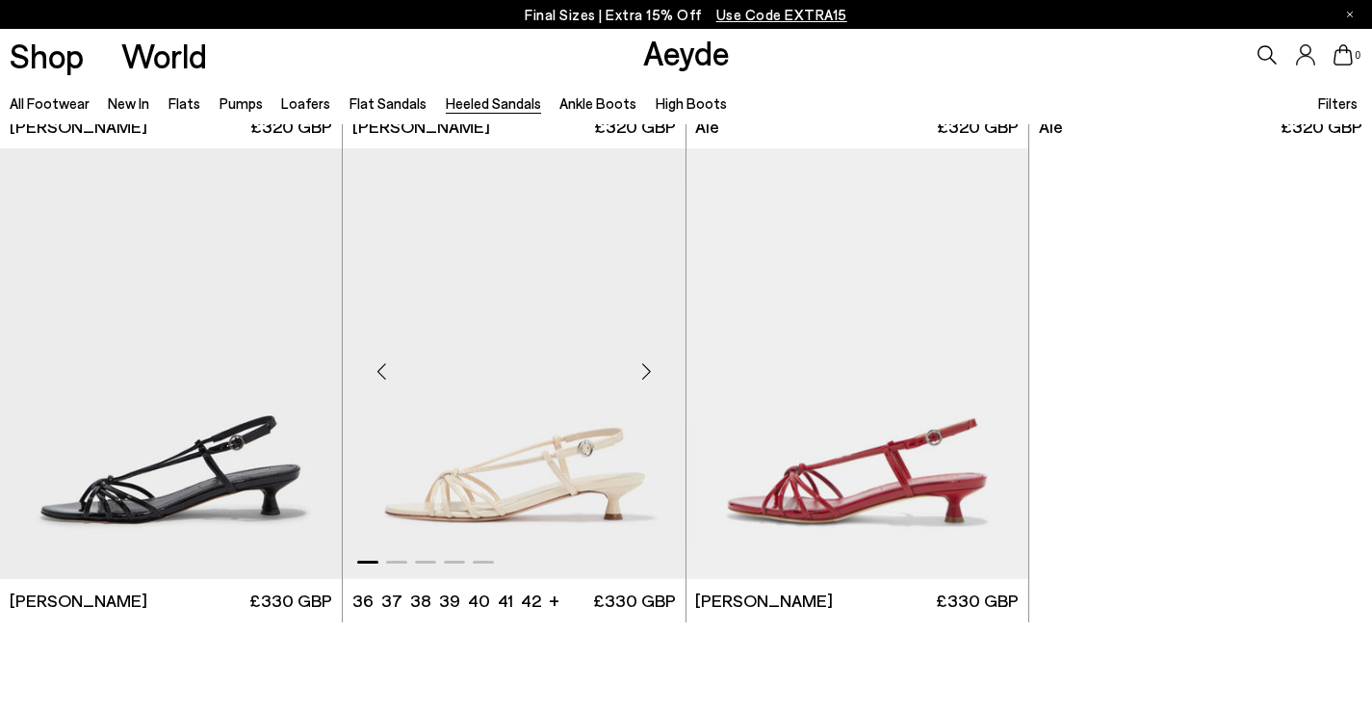
click at [649, 368] on div "Next slide" at bounding box center [647, 372] width 58 height 58
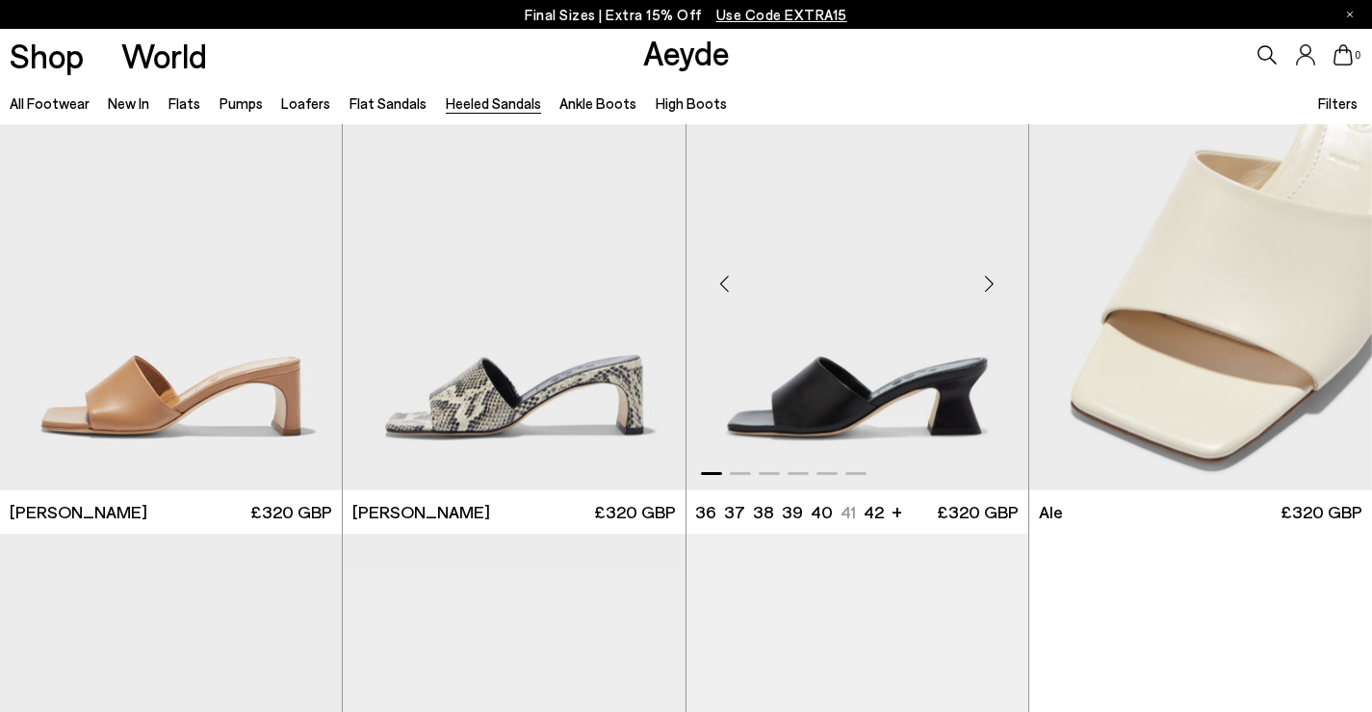
scroll to position [4140, 0]
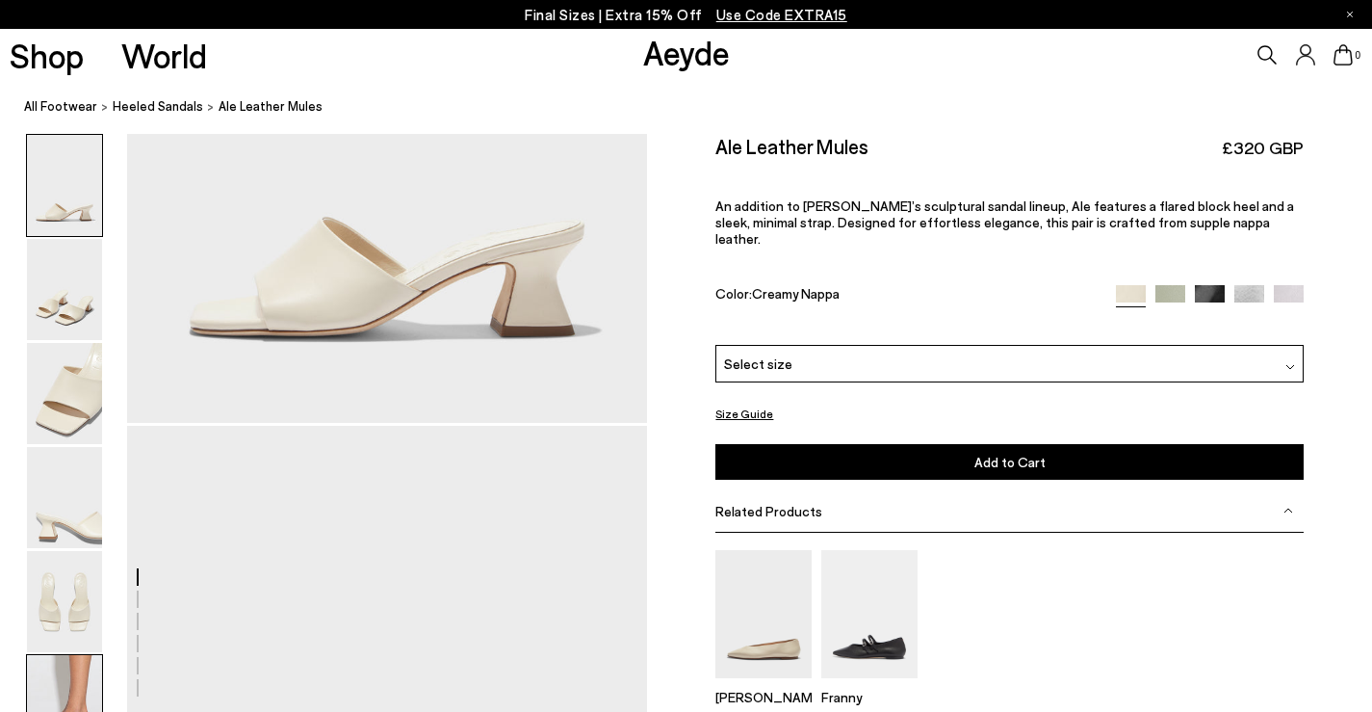
click at [76, 674] on img at bounding box center [64, 705] width 75 height 101
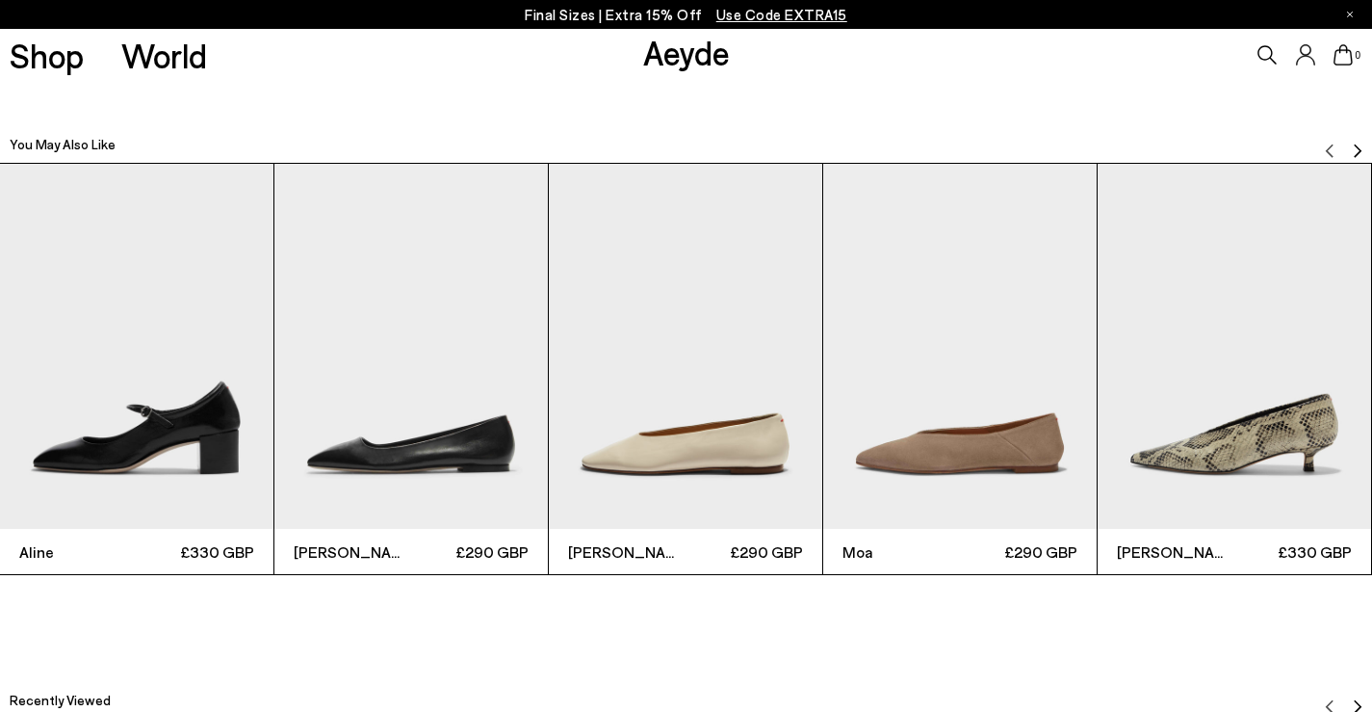
scroll to position [3500, 0]
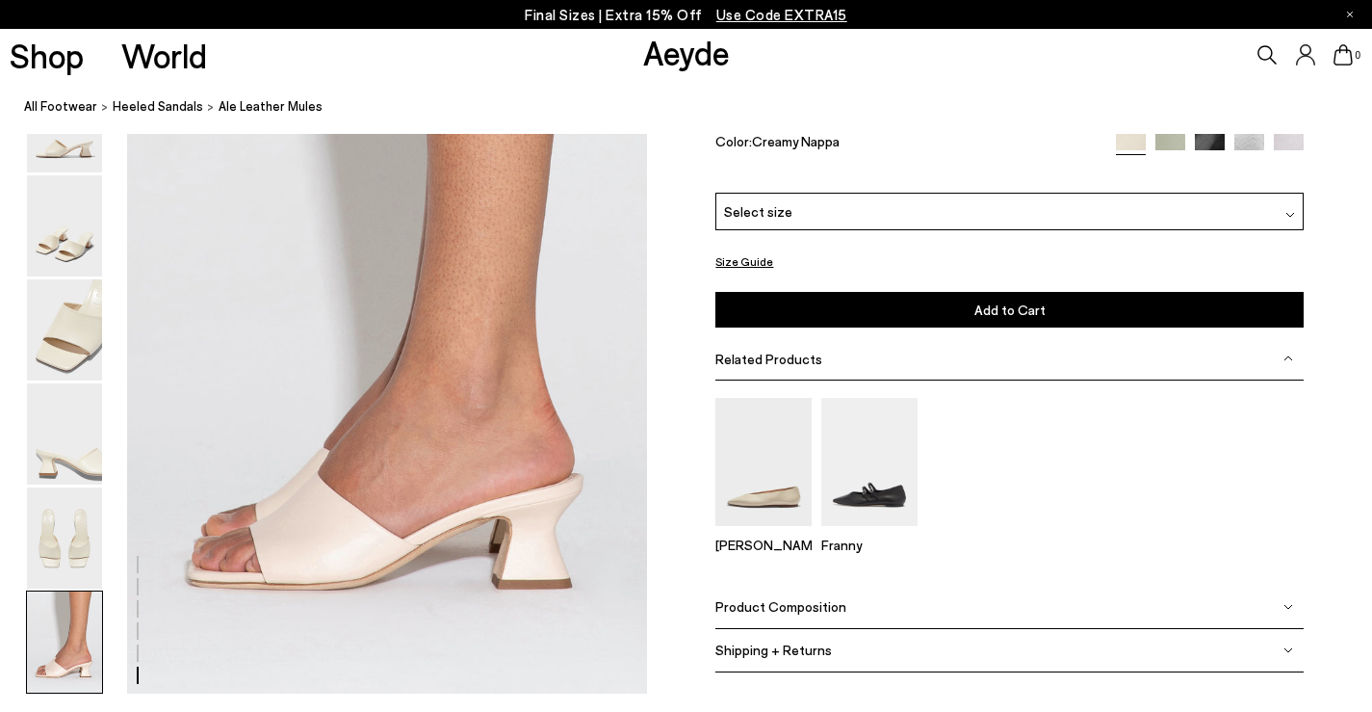
click at [785, 615] on div "Product Composition" at bounding box center [1008, 606] width 587 height 43
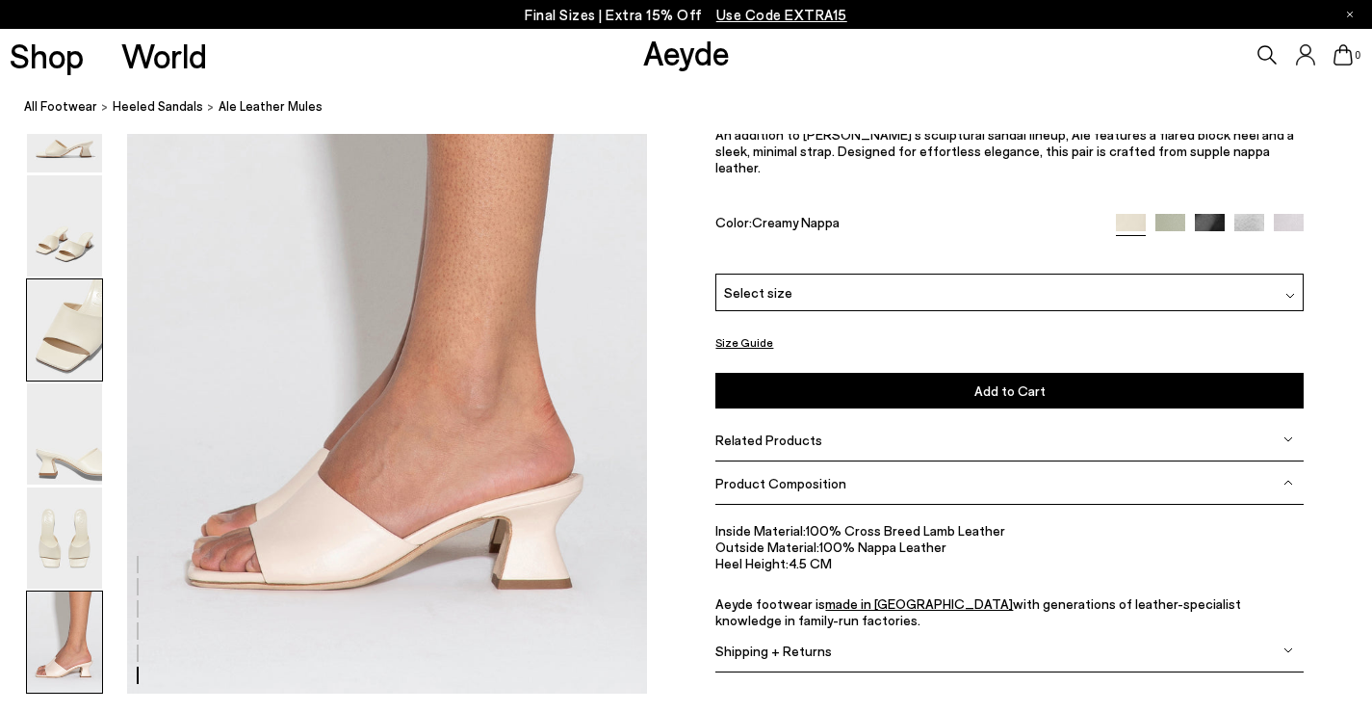
click at [73, 305] on img at bounding box center [64, 329] width 75 height 101
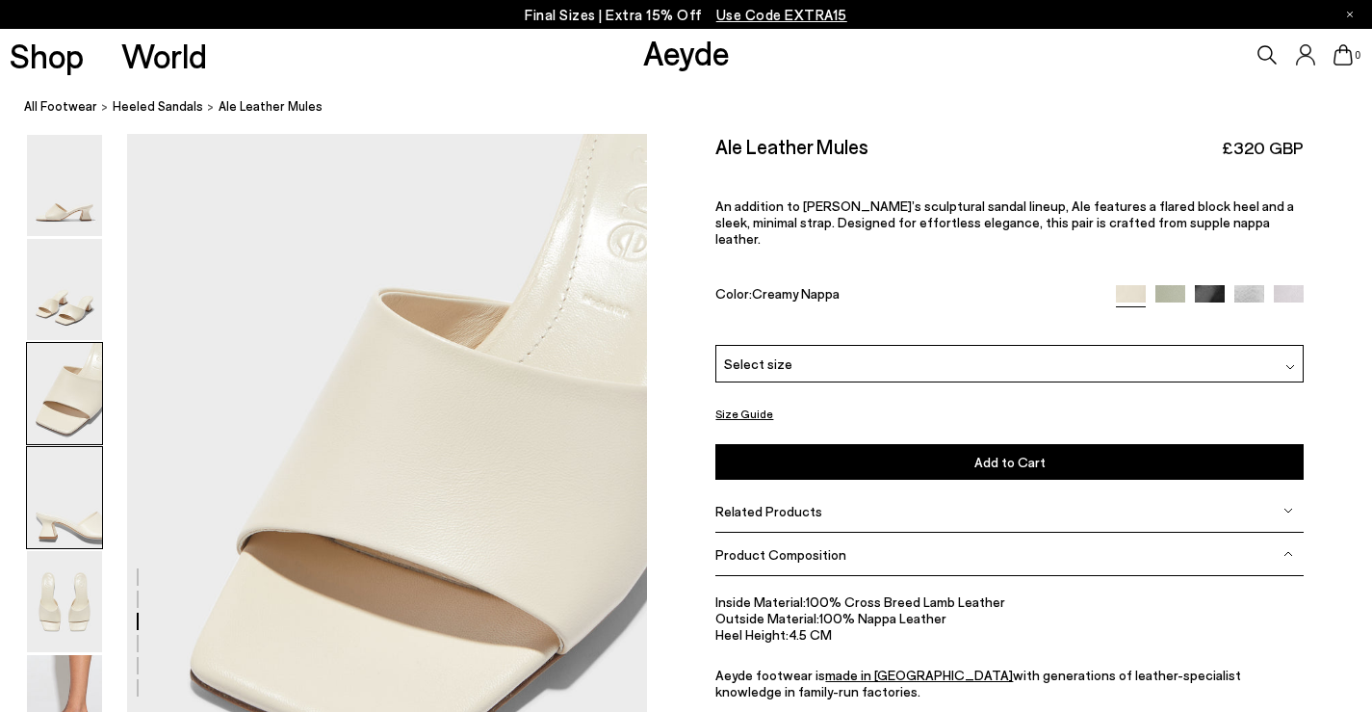
click at [65, 508] on img at bounding box center [64, 497] width 75 height 101
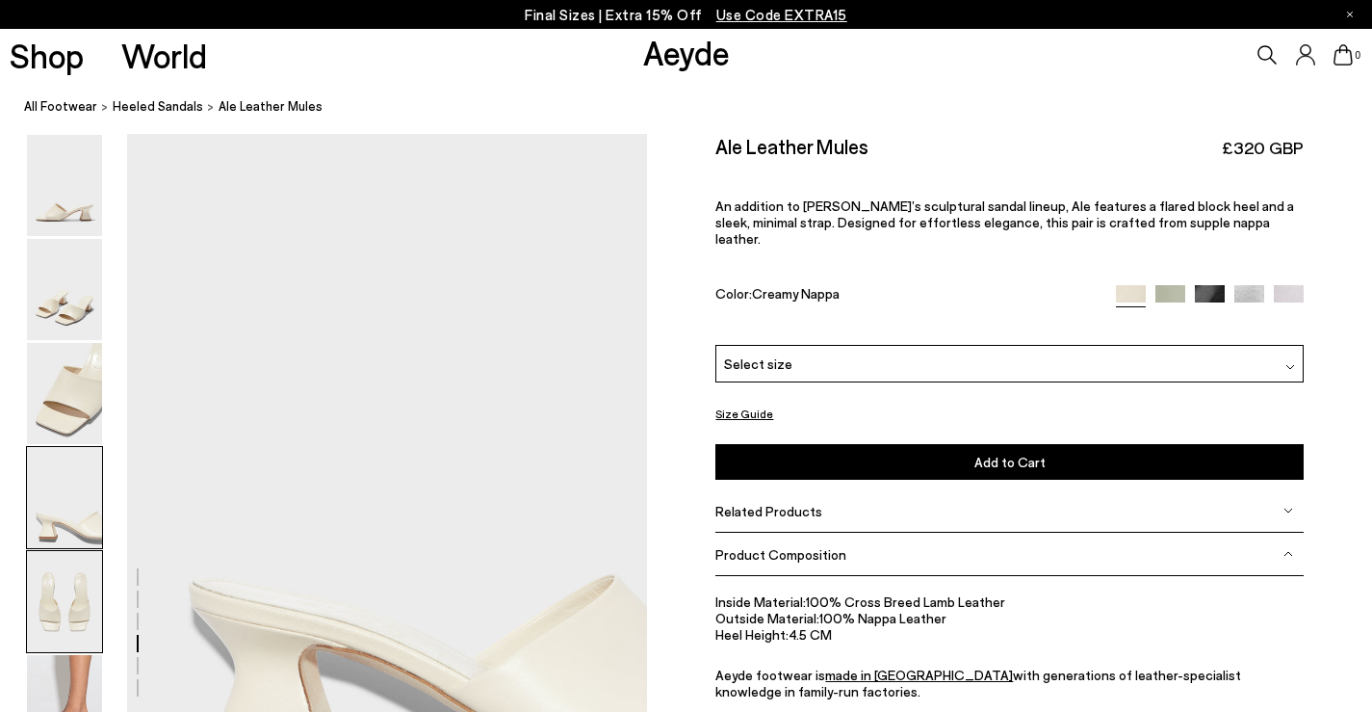
click at [73, 602] on img at bounding box center [64, 601] width 75 height 101
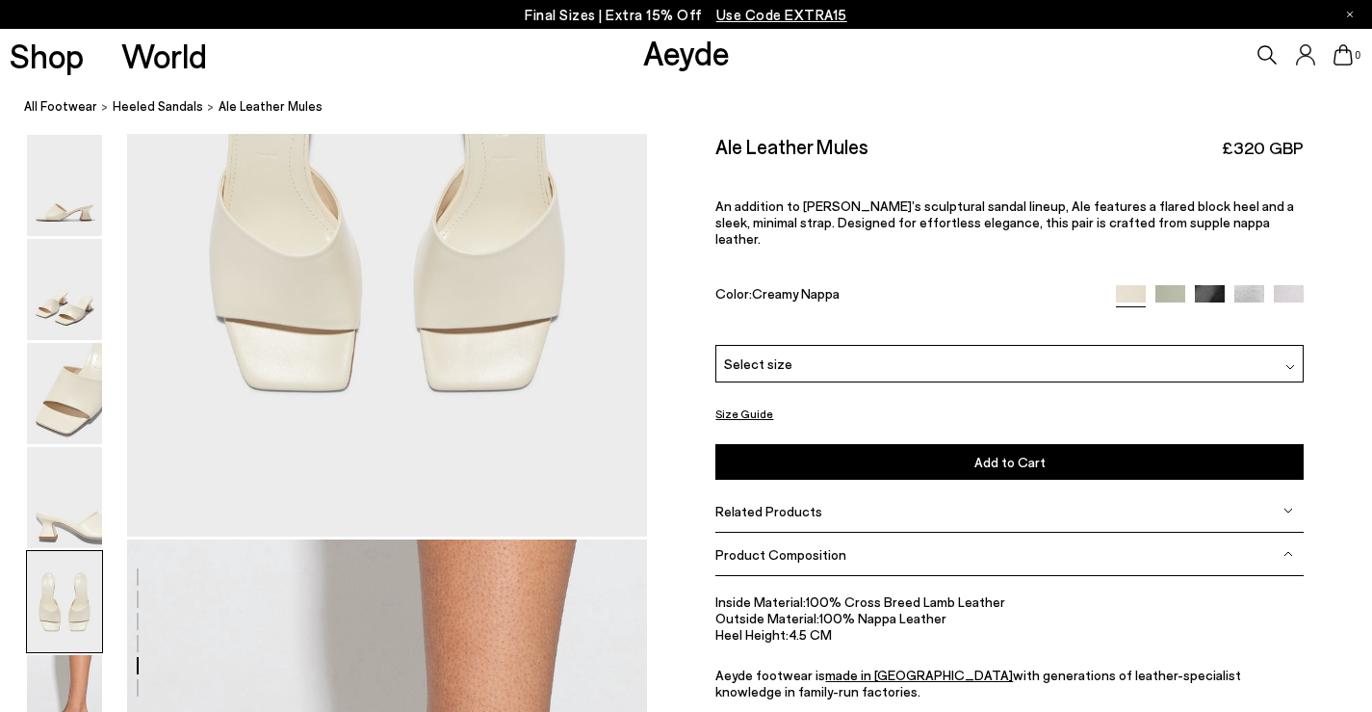
scroll to position [3442, 0]
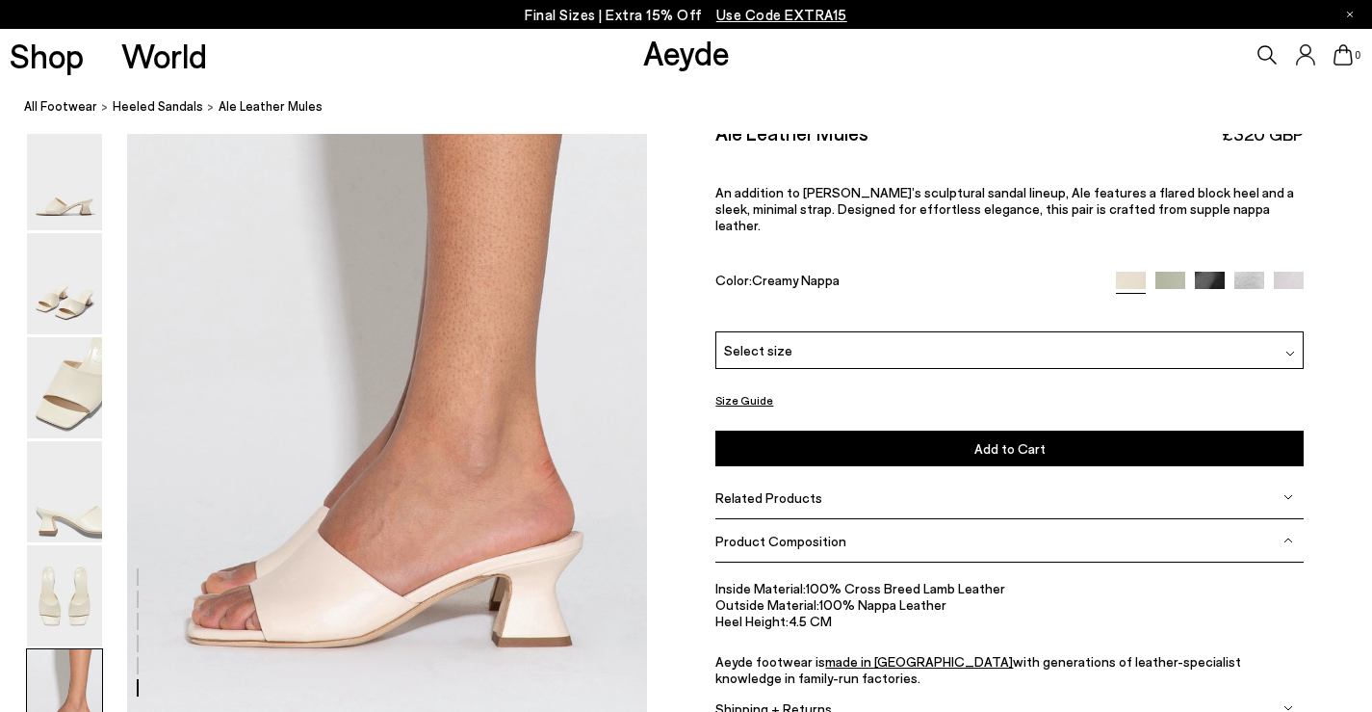
click at [1170, 279] on img at bounding box center [1170, 287] width 30 height 30
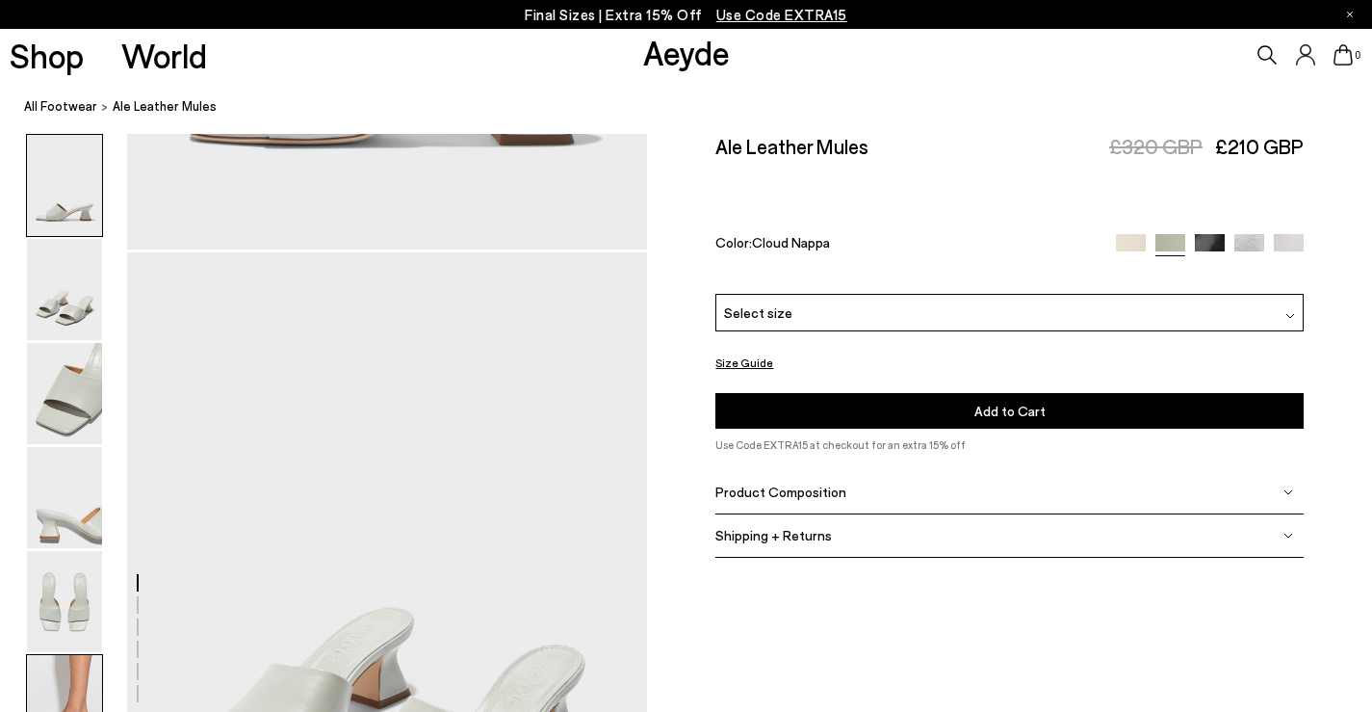
click at [65, 677] on img at bounding box center [64, 705] width 75 height 101
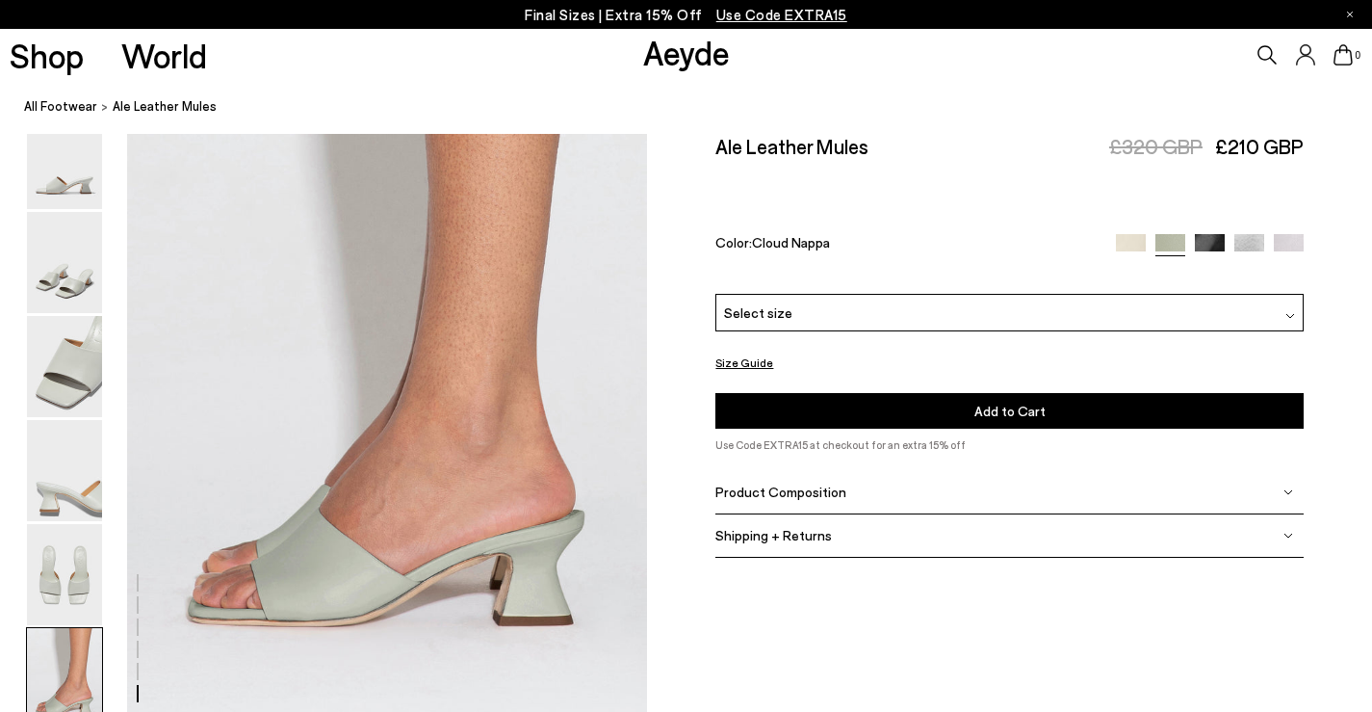
click at [1210, 240] on img at bounding box center [1210, 249] width 30 height 30
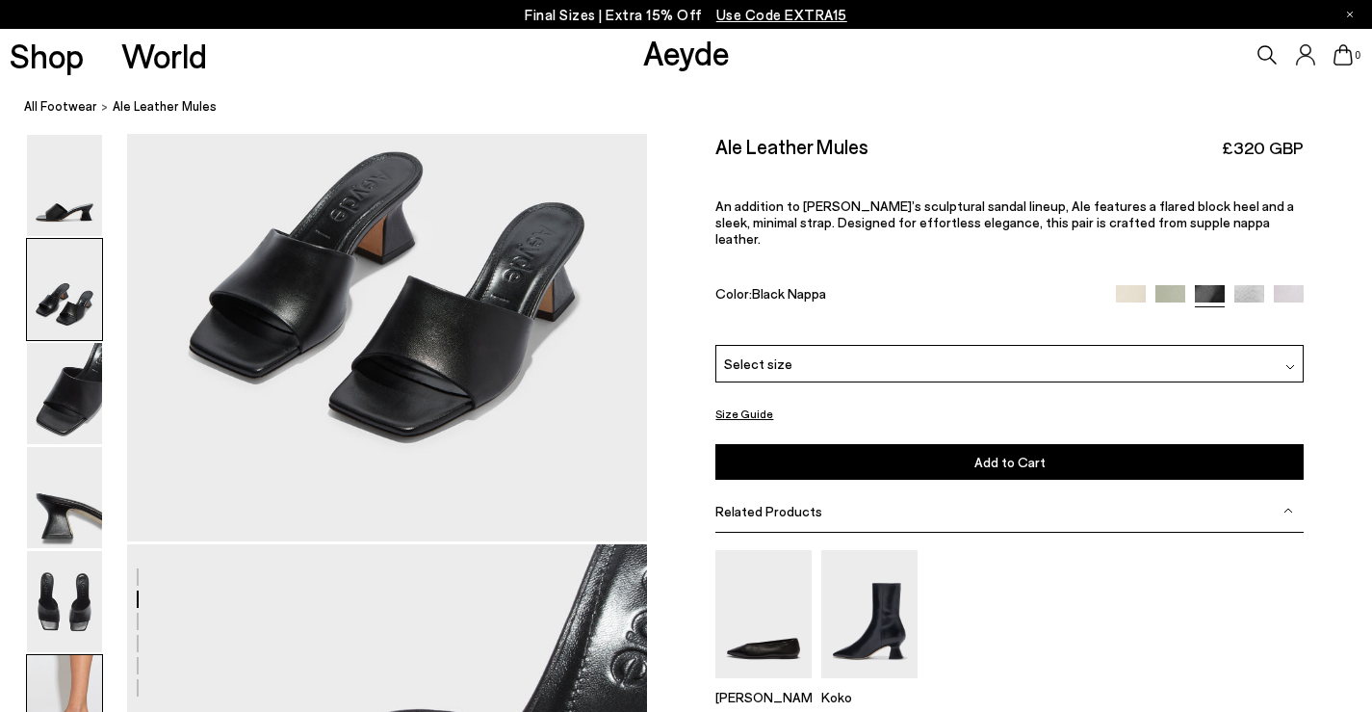
click at [62, 660] on img at bounding box center [64, 705] width 75 height 101
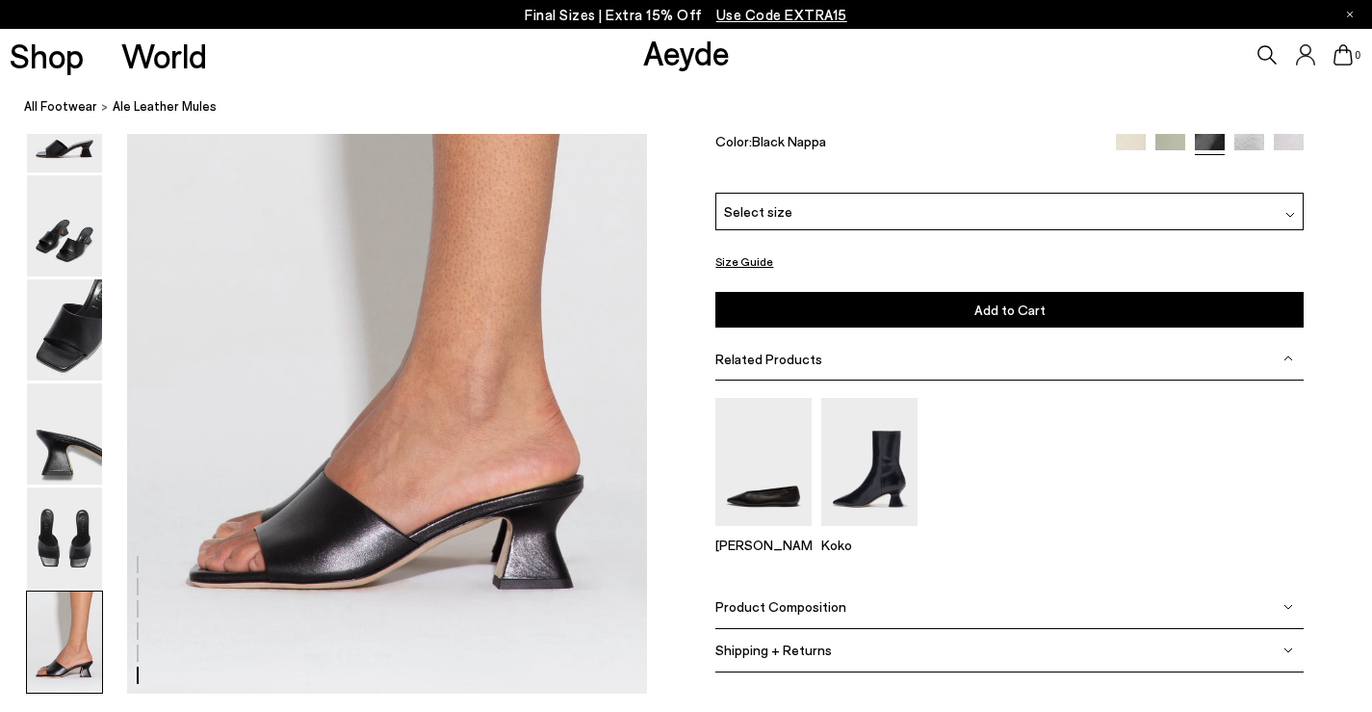
scroll to position [3019, 0]
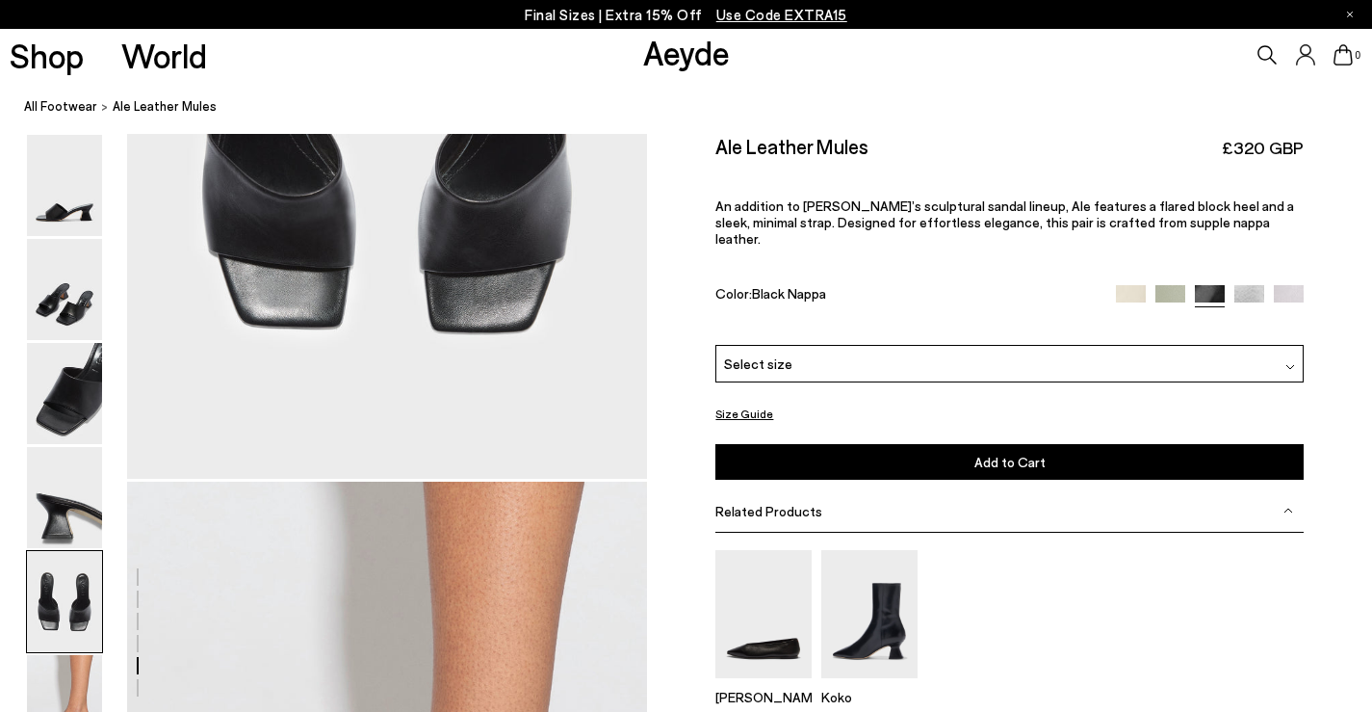
click at [1291, 285] on img at bounding box center [1289, 300] width 30 height 30
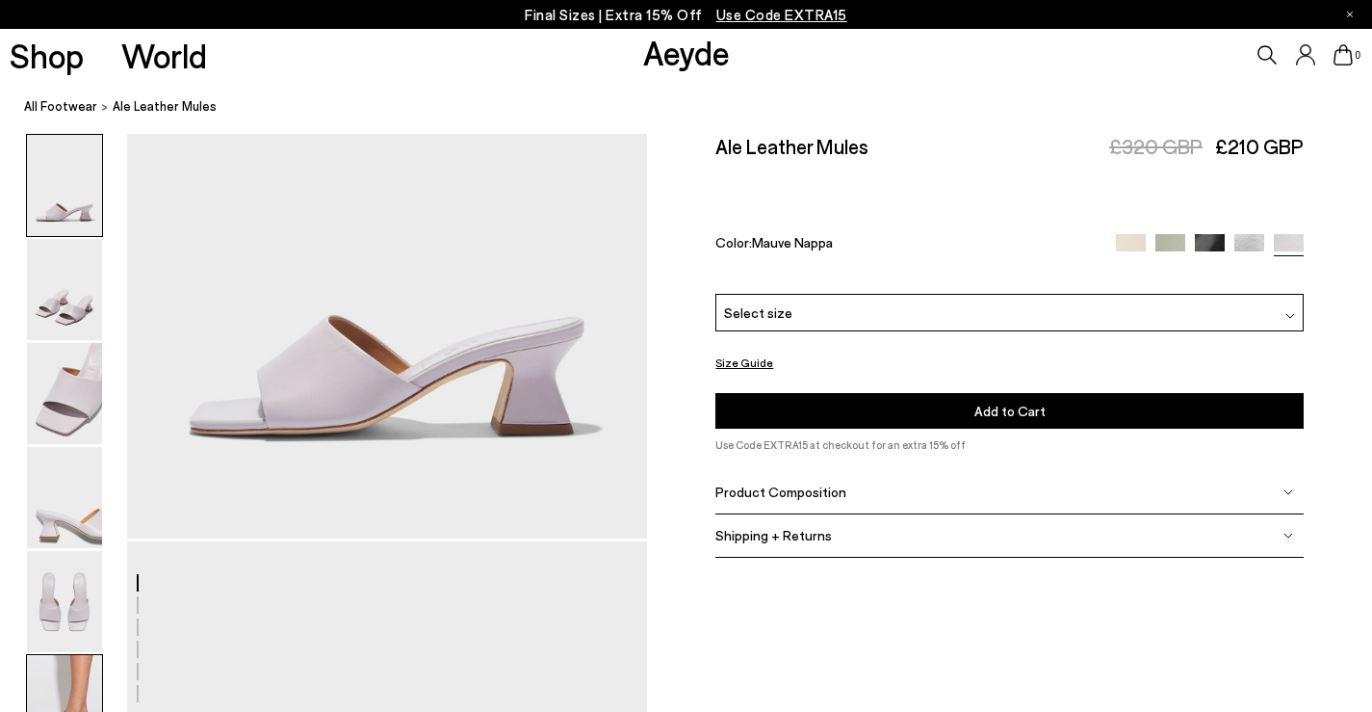
click at [44, 676] on img at bounding box center [64, 705] width 75 height 101
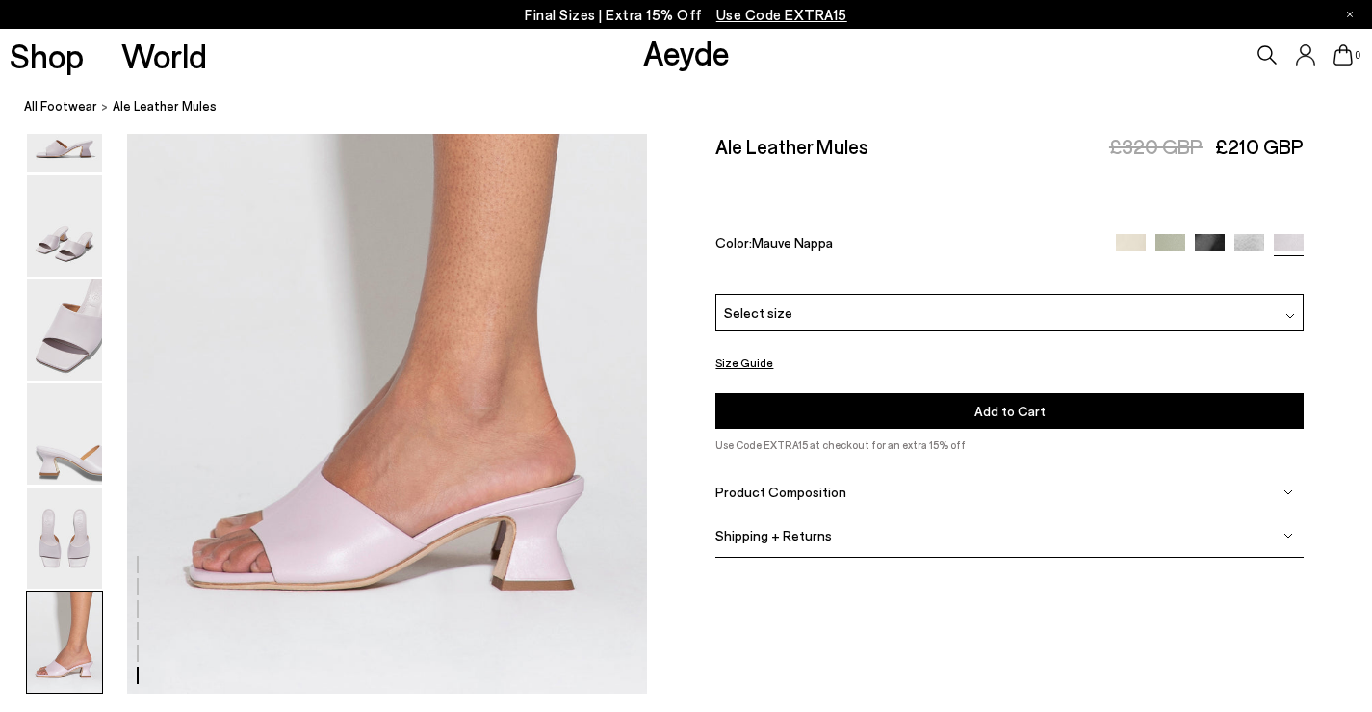
click at [1132, 241] on img at bounding box center [1131, 249] width 30 height 30
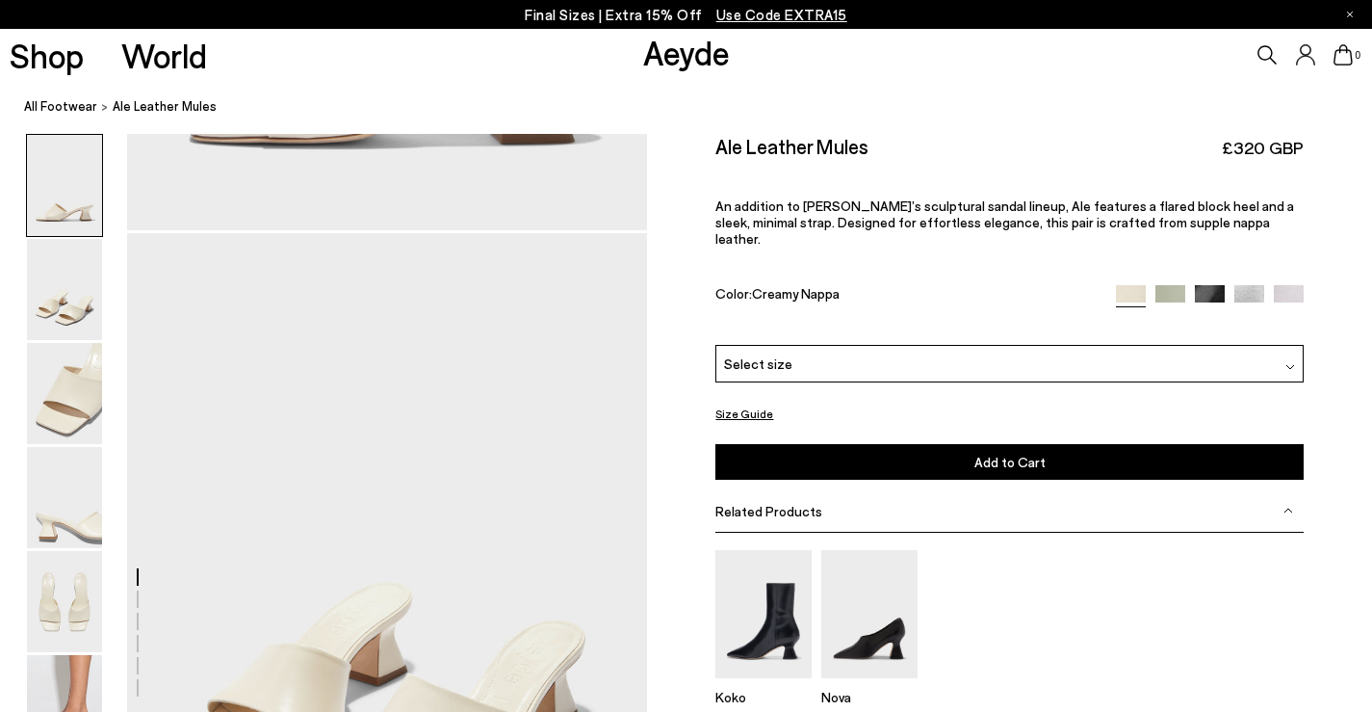
scroll to position [963, 0]
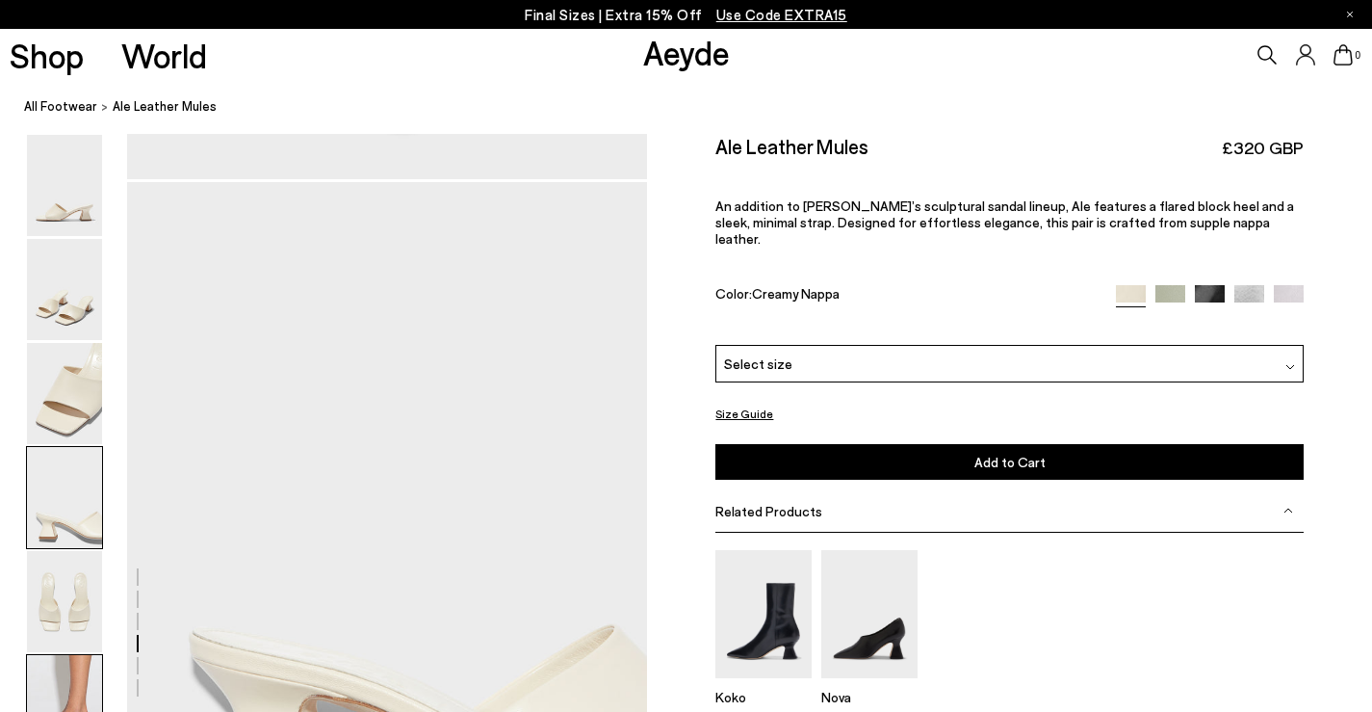
click at [77, 678] on img at bounding box center [64, 705] width 75 height 101
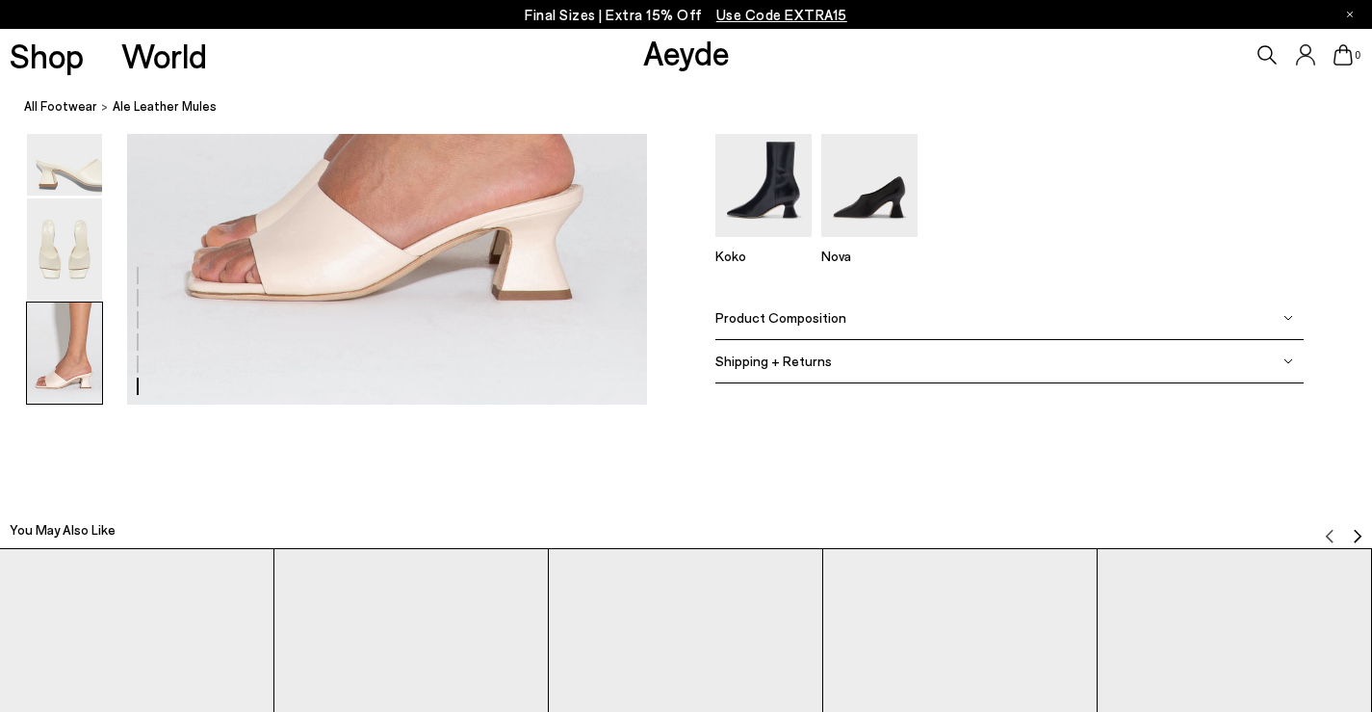
scroll to position [3885, 0]
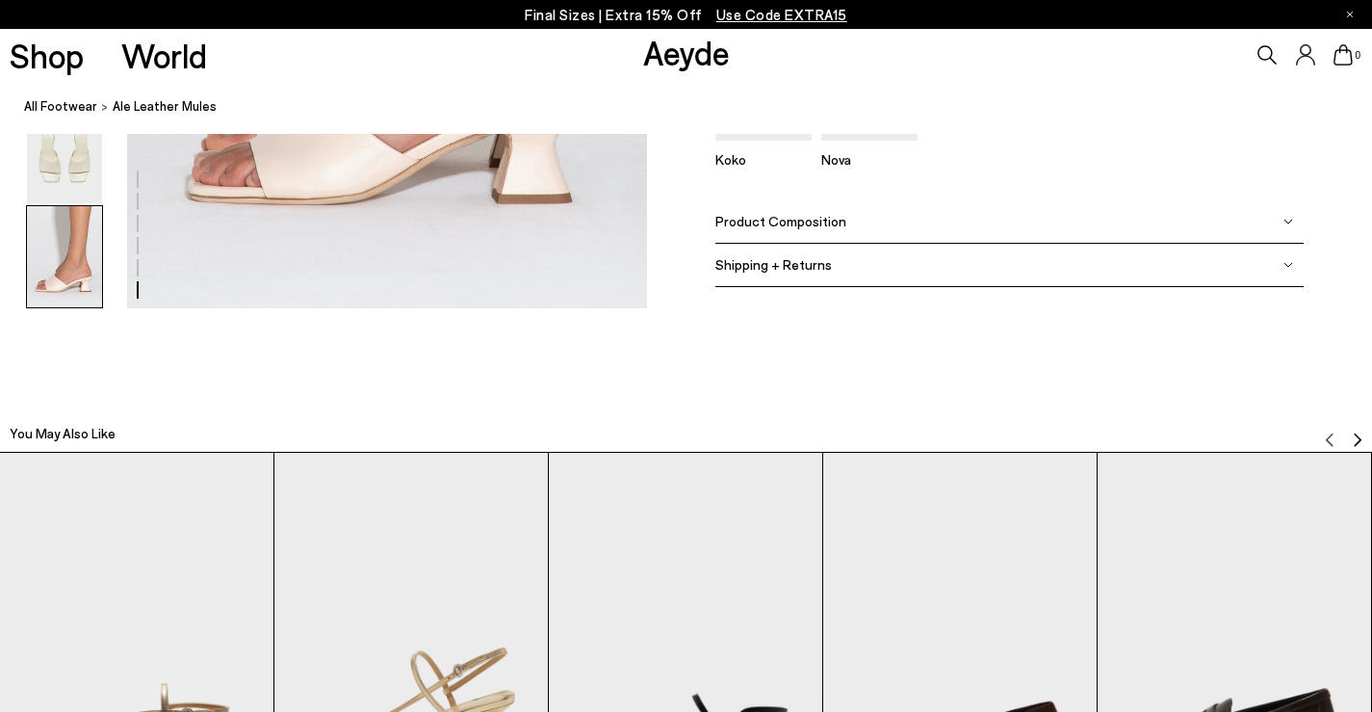
click at [830, 224] on span "Product Composition" at bounding box center [780, 222] width 131 height 16
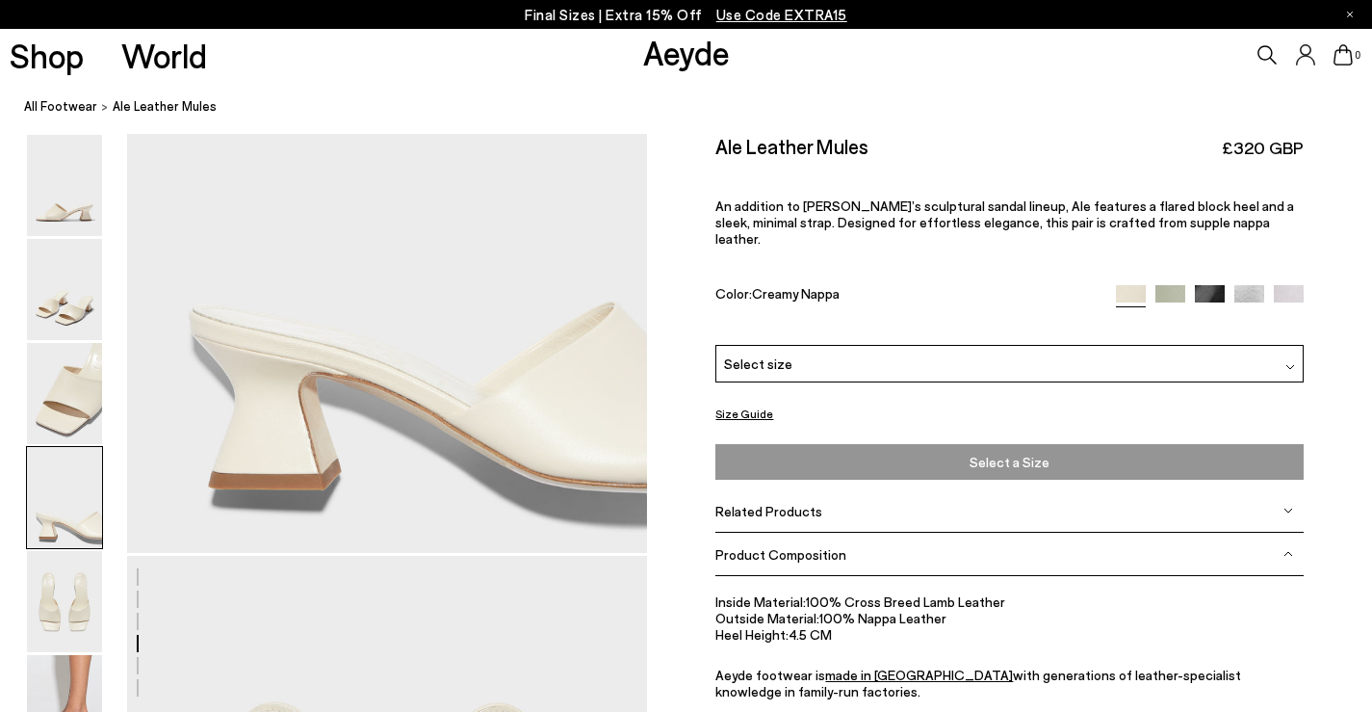
scroll to position [1767, 0]
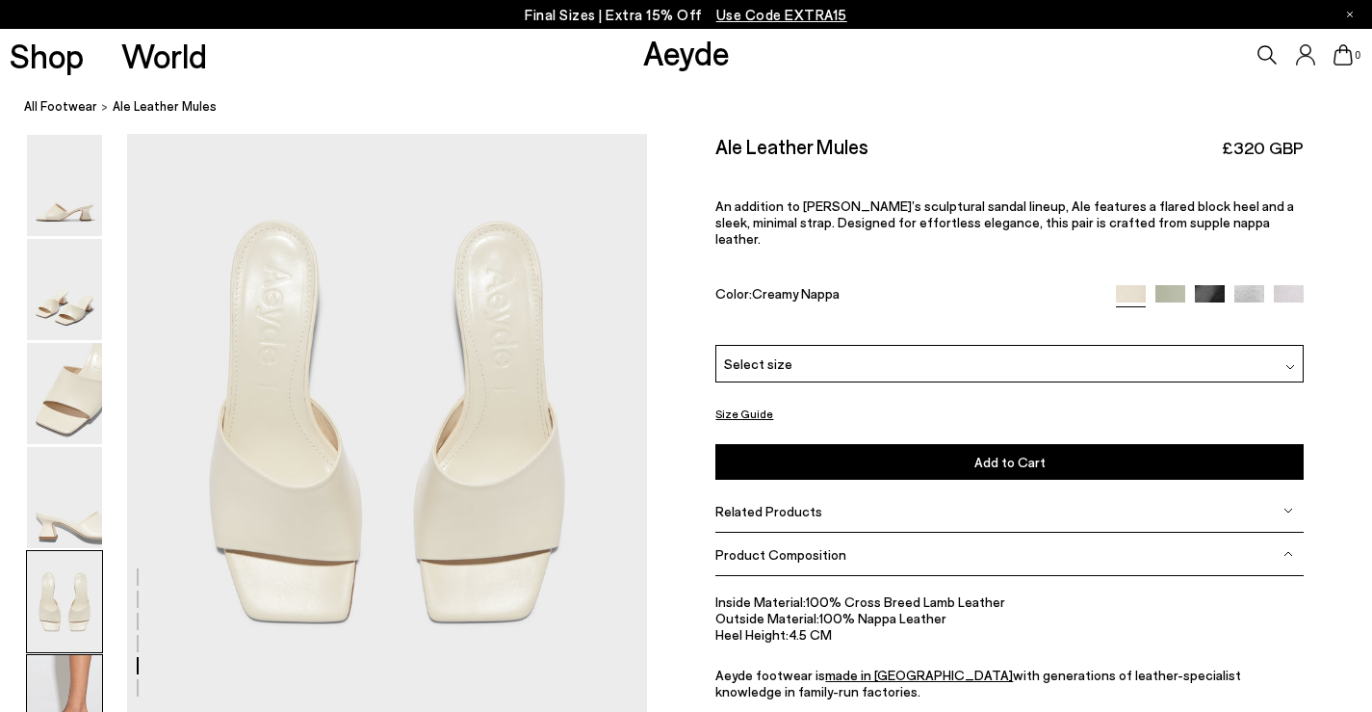
click at [76, 663] on img at bounding box center [64, 705] width 75 height 101
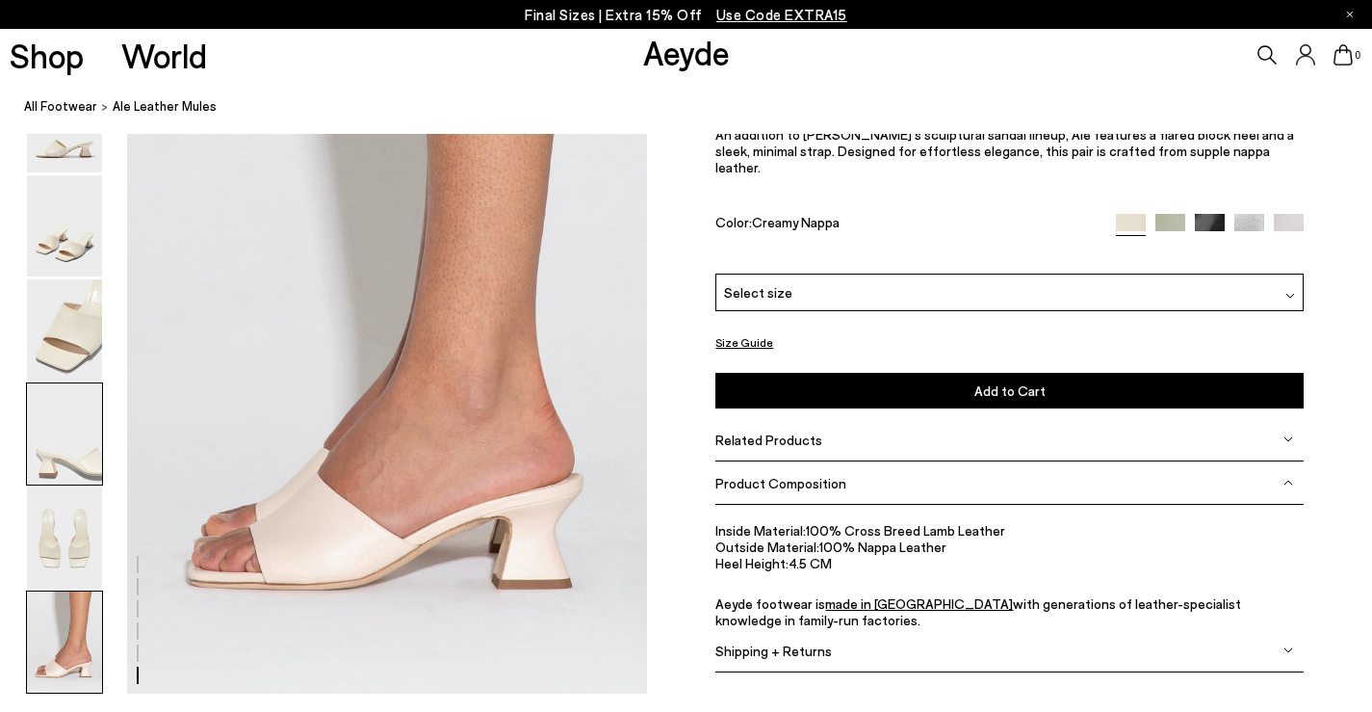
click at [70, 426] on img at bounding box center [64, 433] width 75 height 101
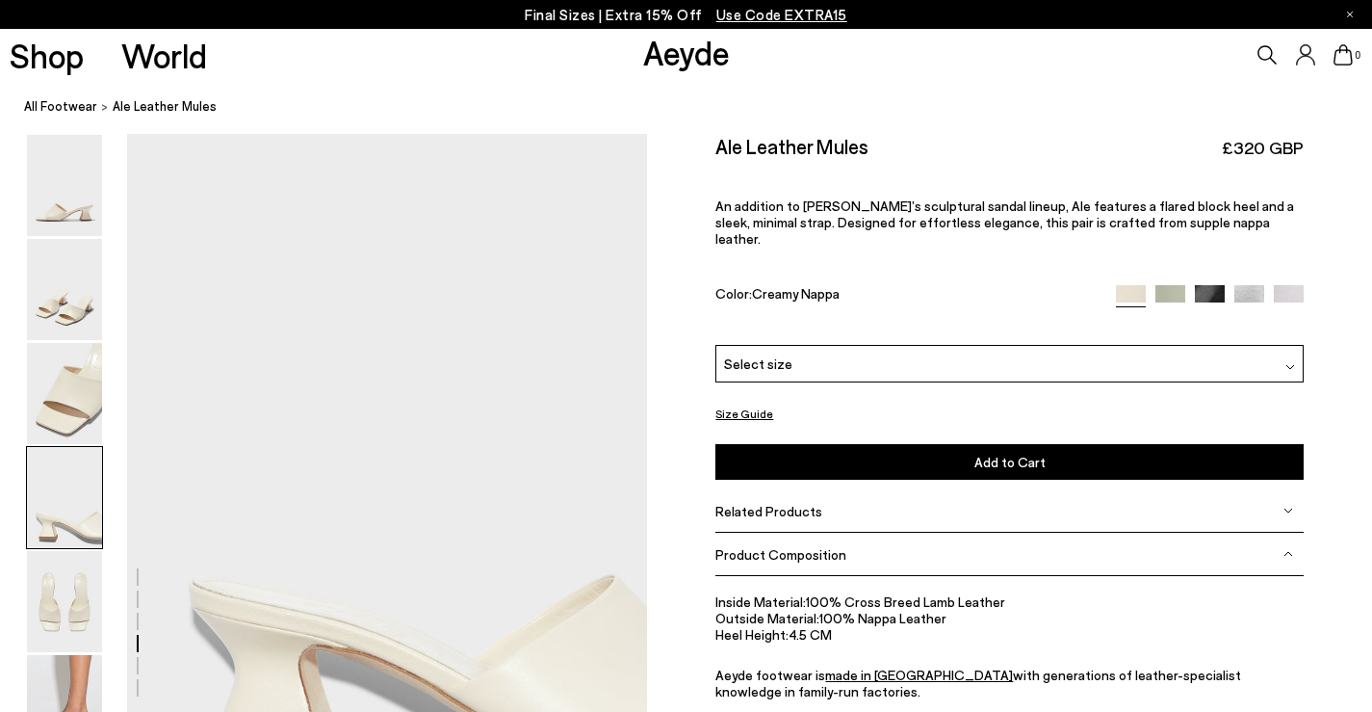
scroll to position [2265, 0]
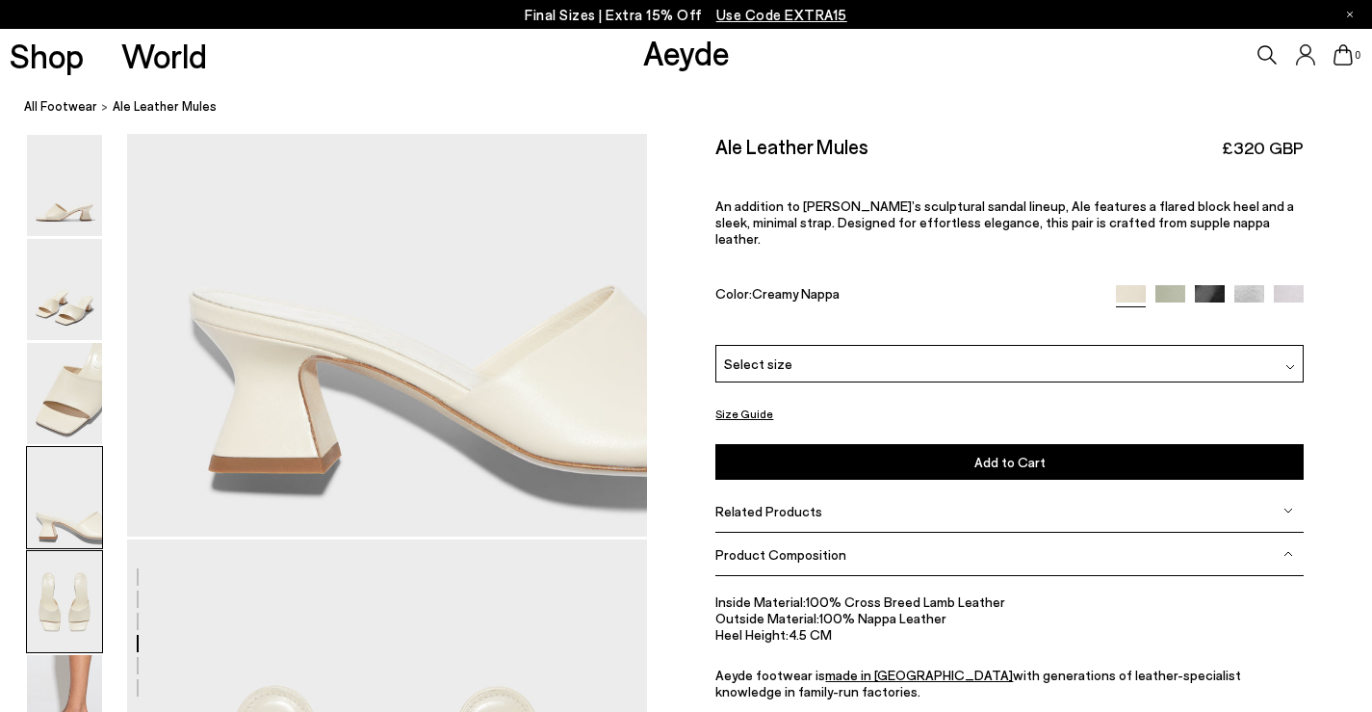
click at [65, 625] on img at bounding box center [64, 601] width 75 height 101
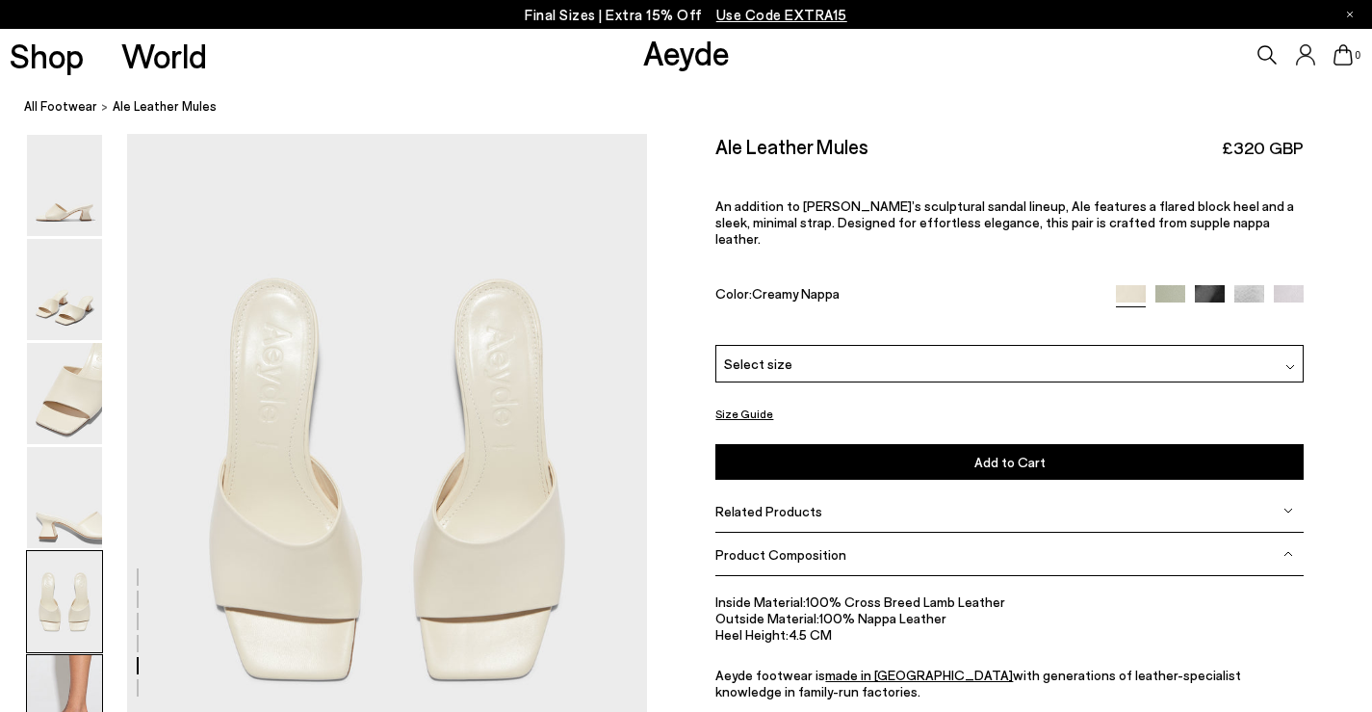
click at [81, 682] on img at bounding box center [64, 705] width 75 height 101
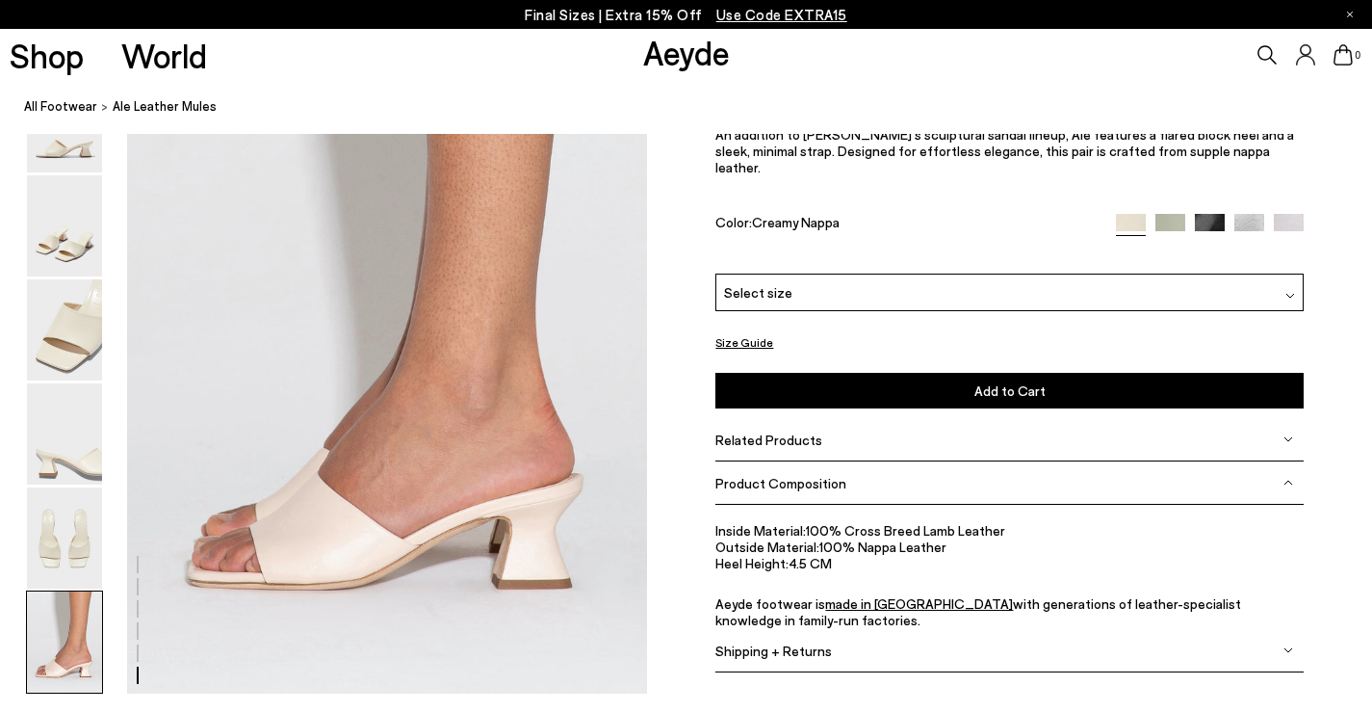
click at [1209, 223] on img at bounding box center [1210, 229] width 30 height 30
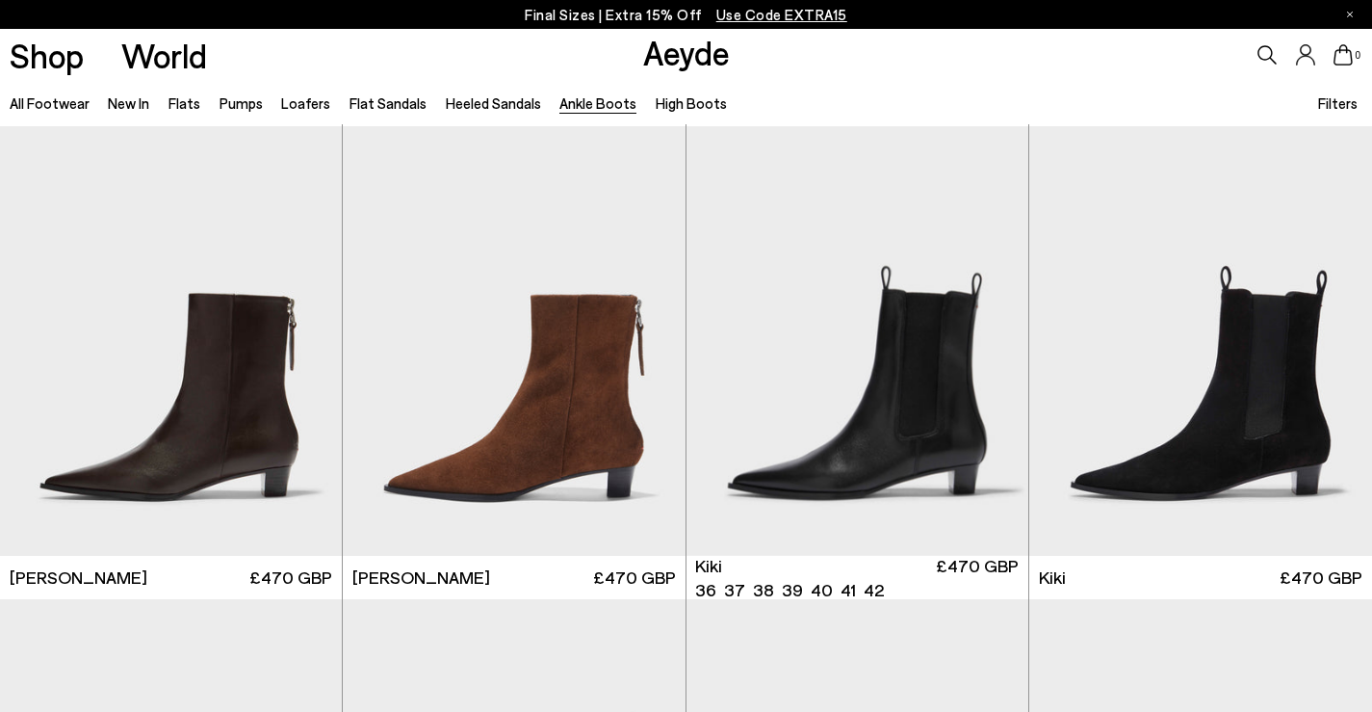
scroll to position [2077, 0]
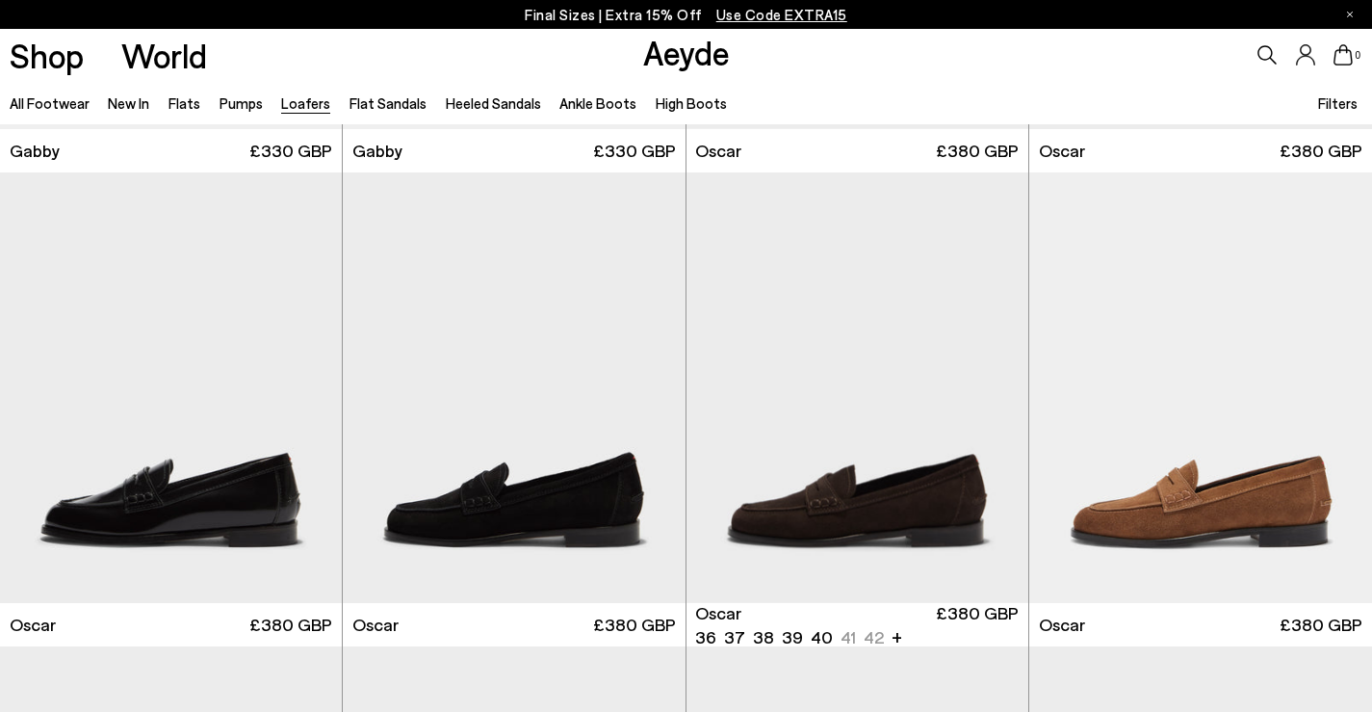
scroll to position [3370, 0]
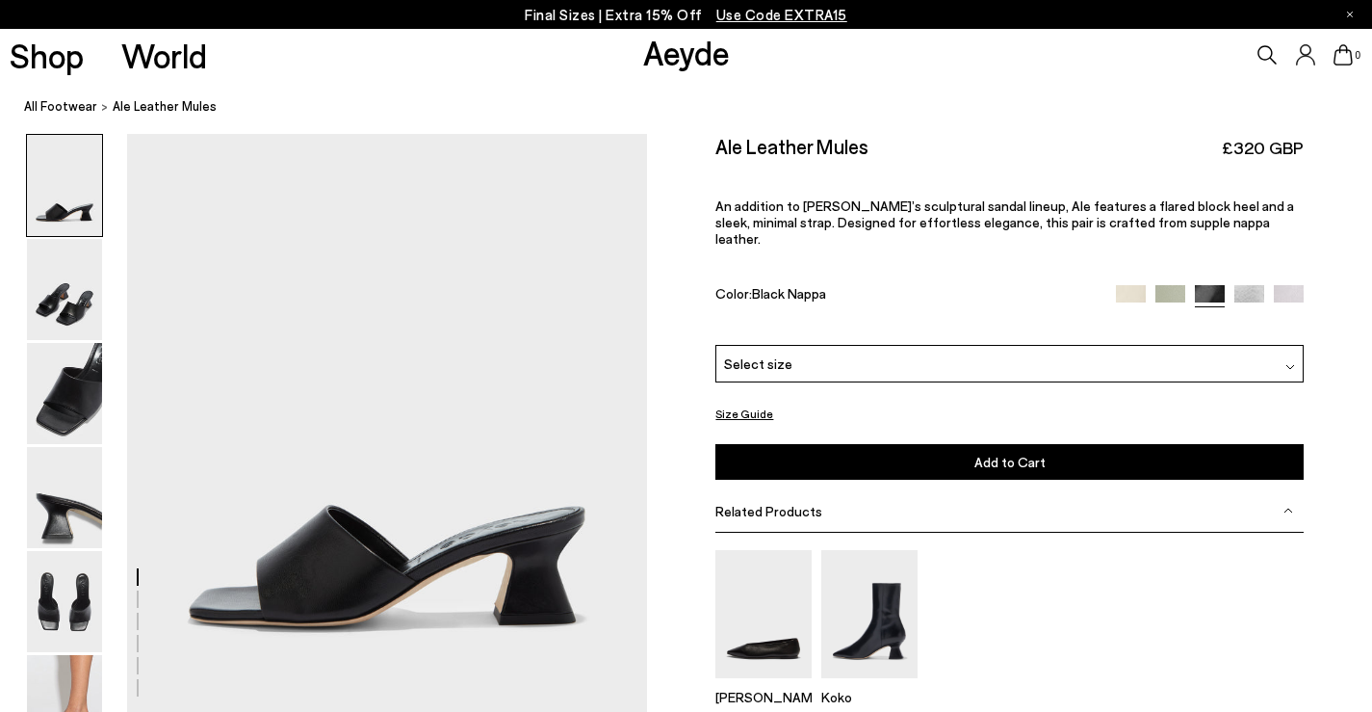
scroll to position [96, 0]
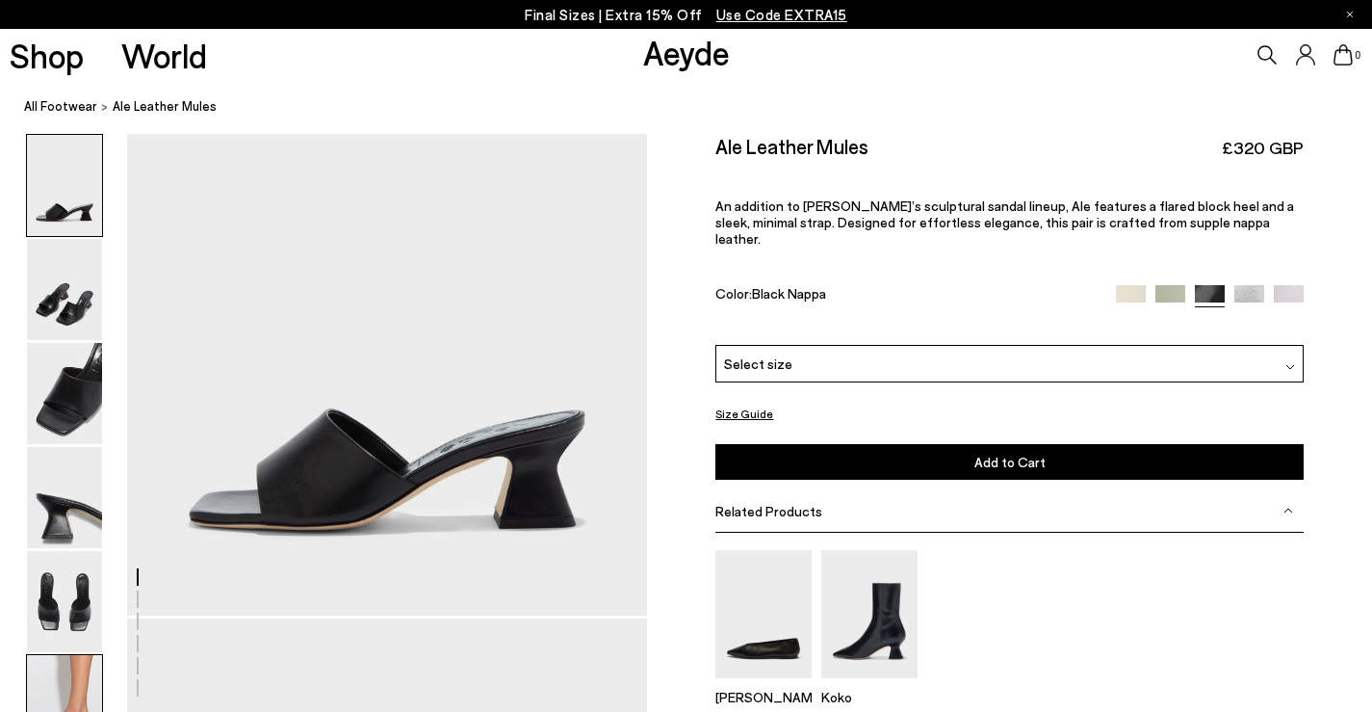
click at [51, 693] on img at bounding box center [64, 705] width 75 height 101
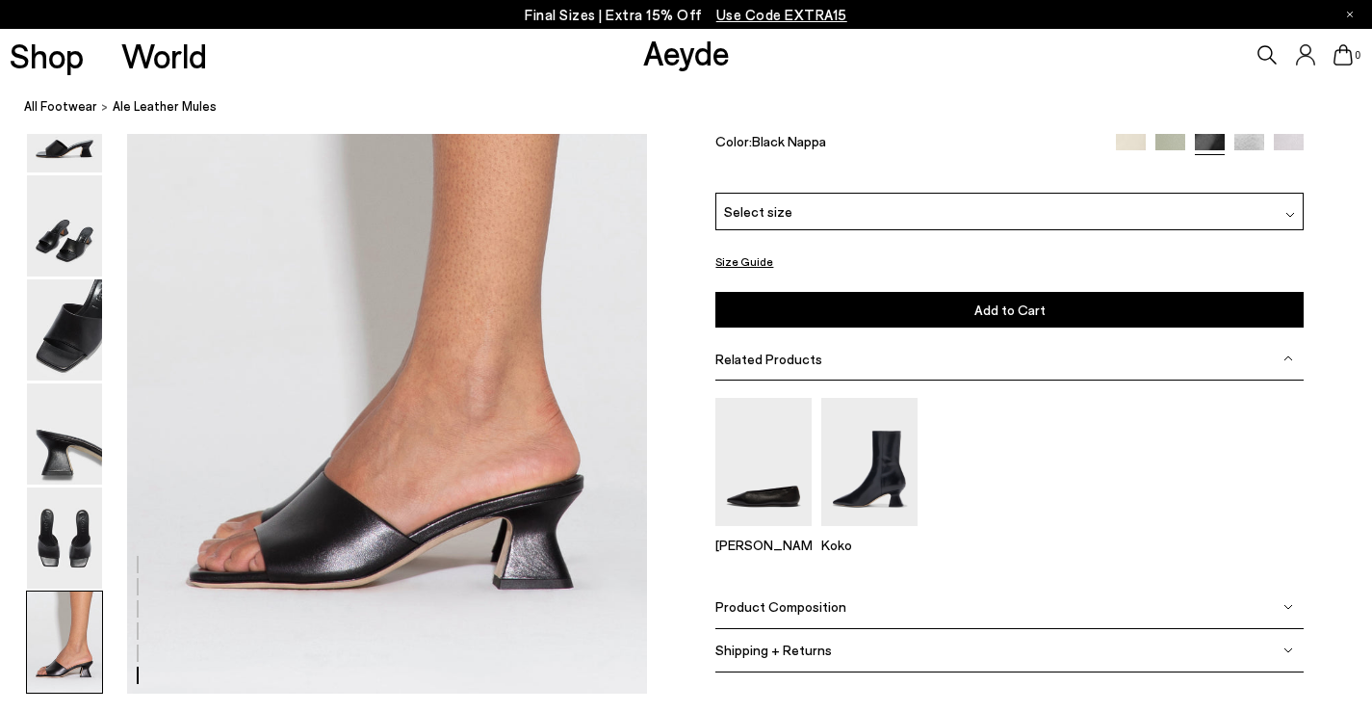
click at [1138, 142] on img at bounding box center [1131, 148] width 30 height 30
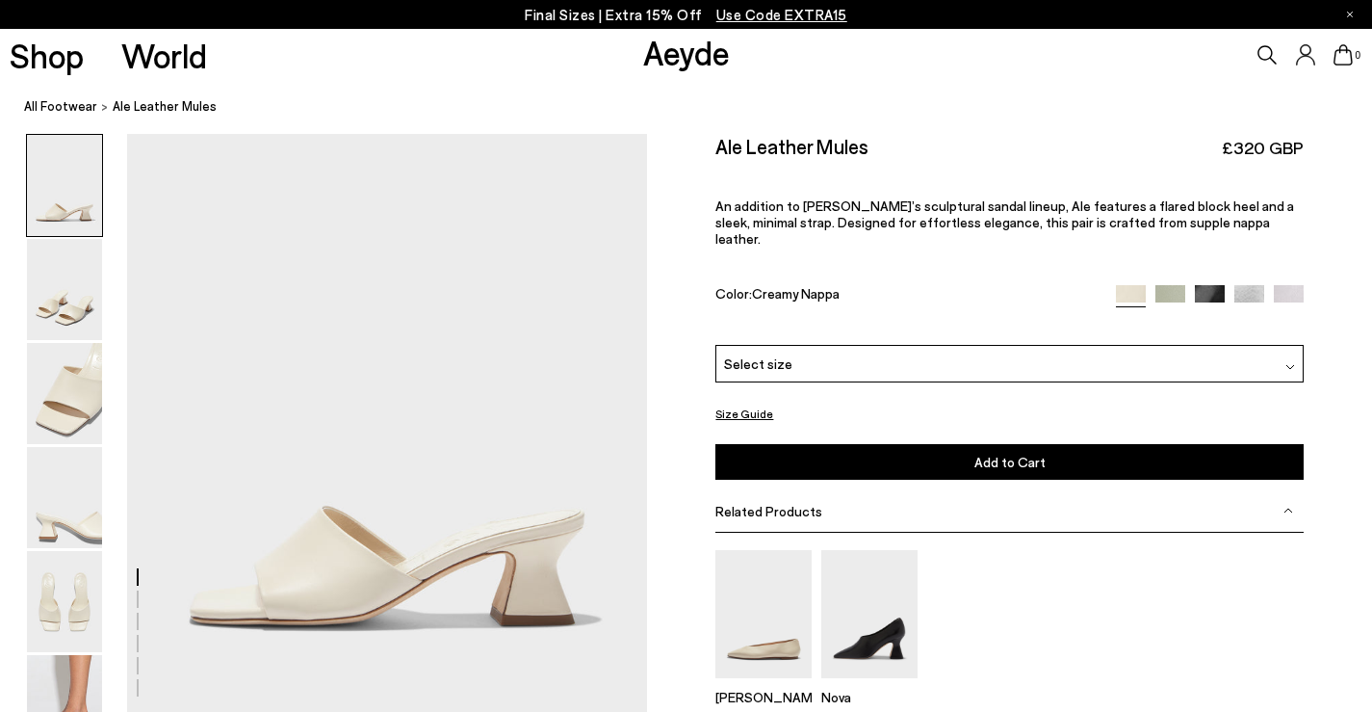
click at [1004, 345] on div "Select size" at bounding box center [1008, 364] width 587 height 38
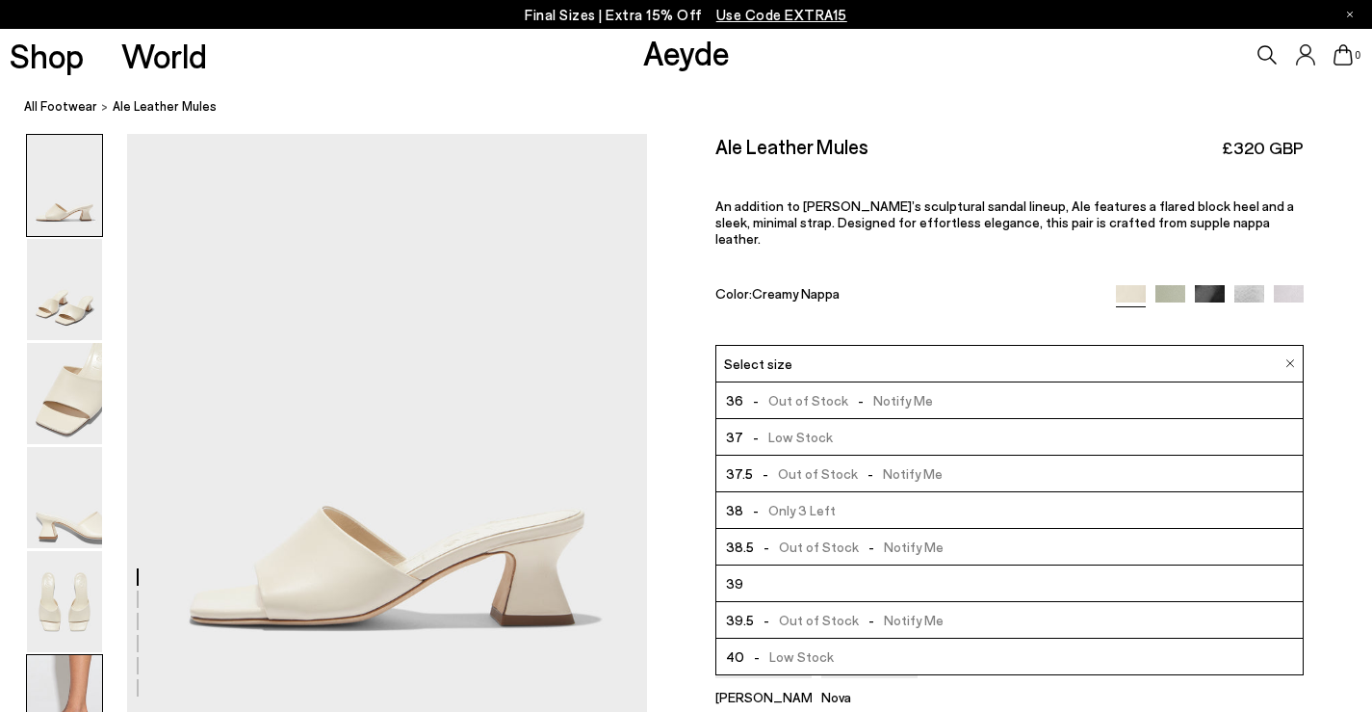
click at [83, 681] on img at bounding box center [64, 705] width 75 height 101
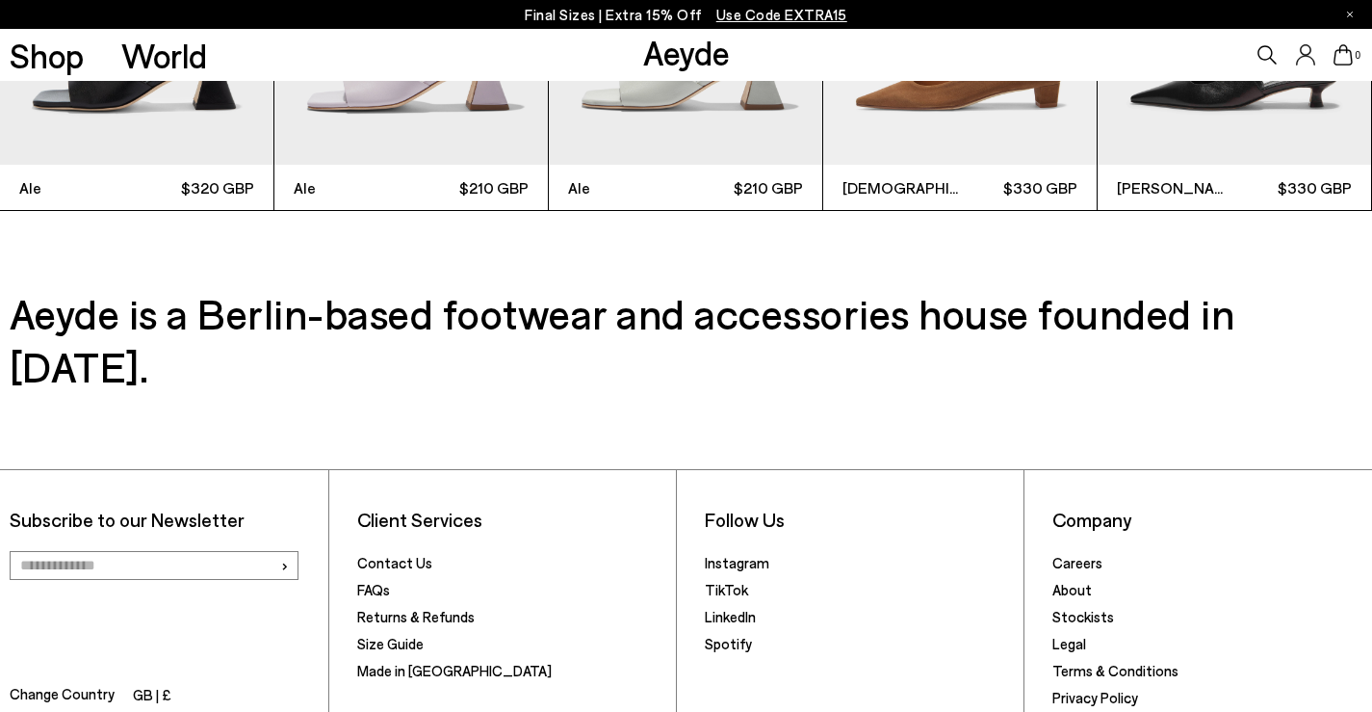
scroll to position [5177, 0]
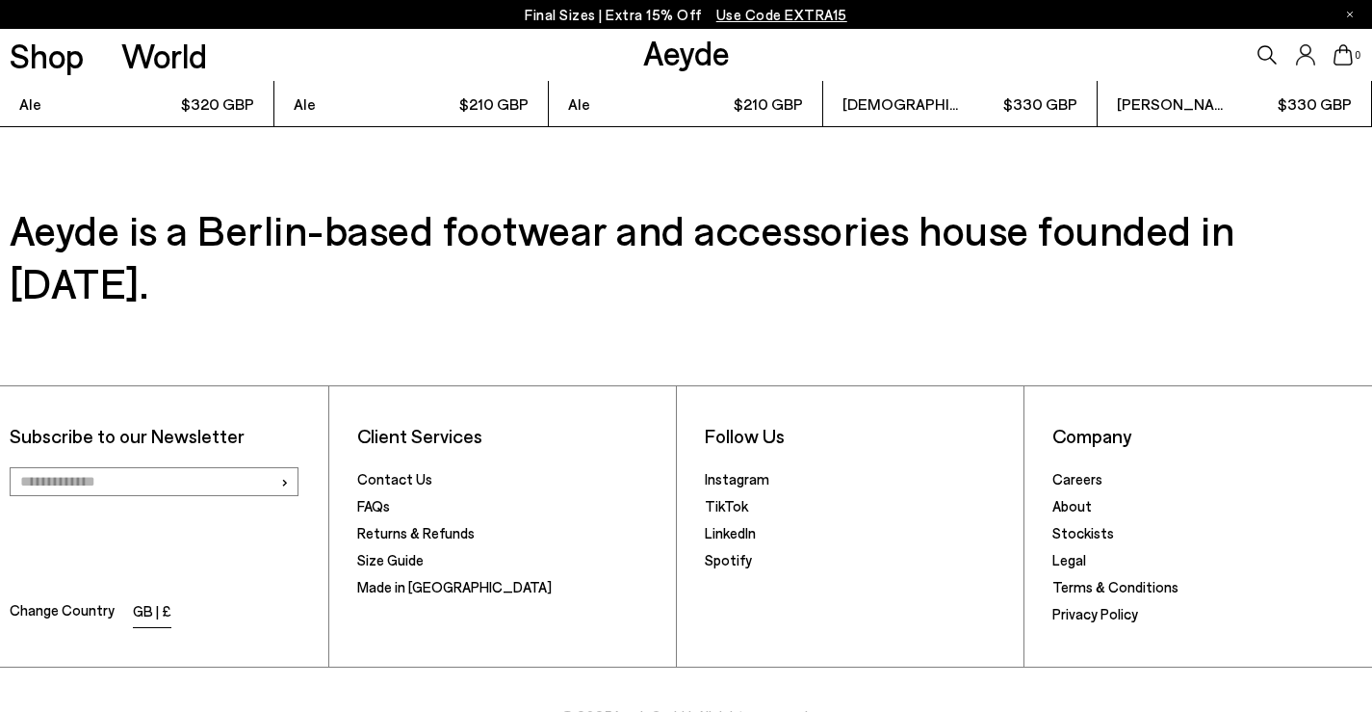
drag, startPoint x: 148, startPoint y: 558, endPoint x: 151, endPoint y: 569, distance: 11.0
click at [151, 599] on li "GB | £" at bounding box center [152, 612] width 39 height 27
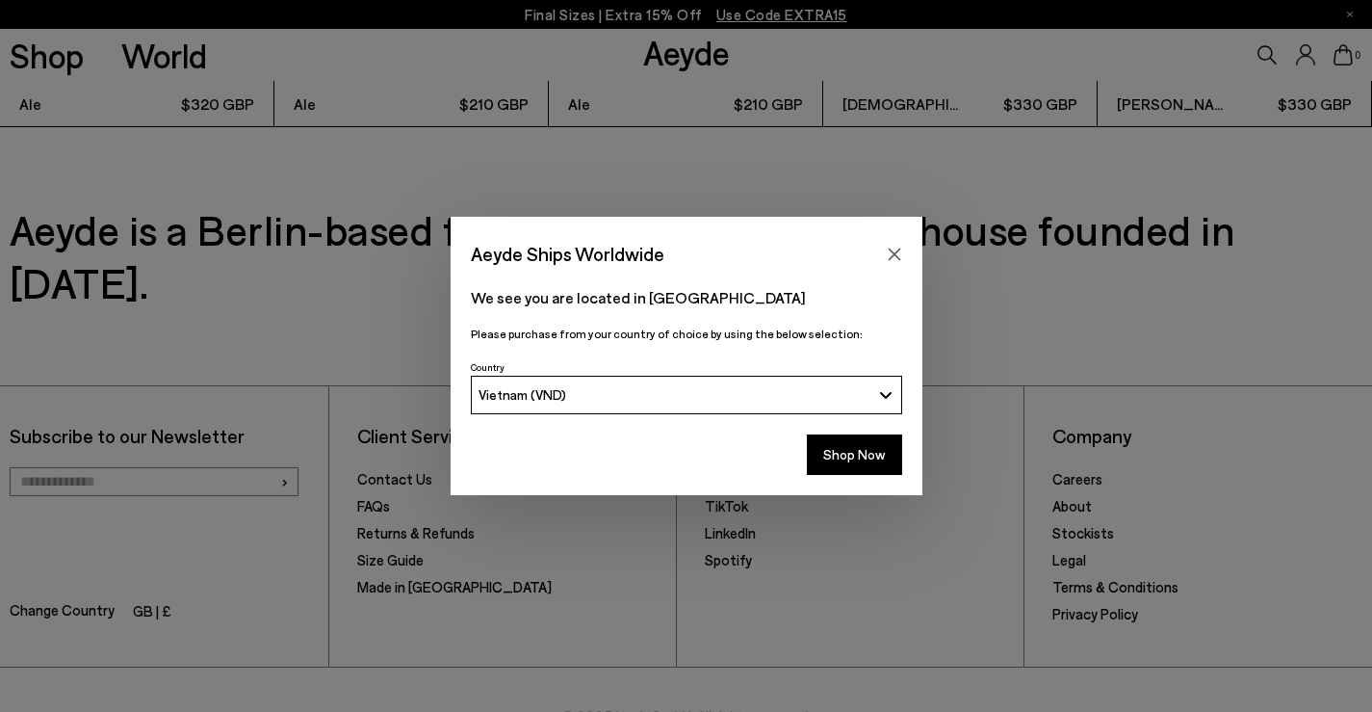
click at [714, 393] on div "Vietnam (VND)" at bounding box center [675, 394] width 392 height 16
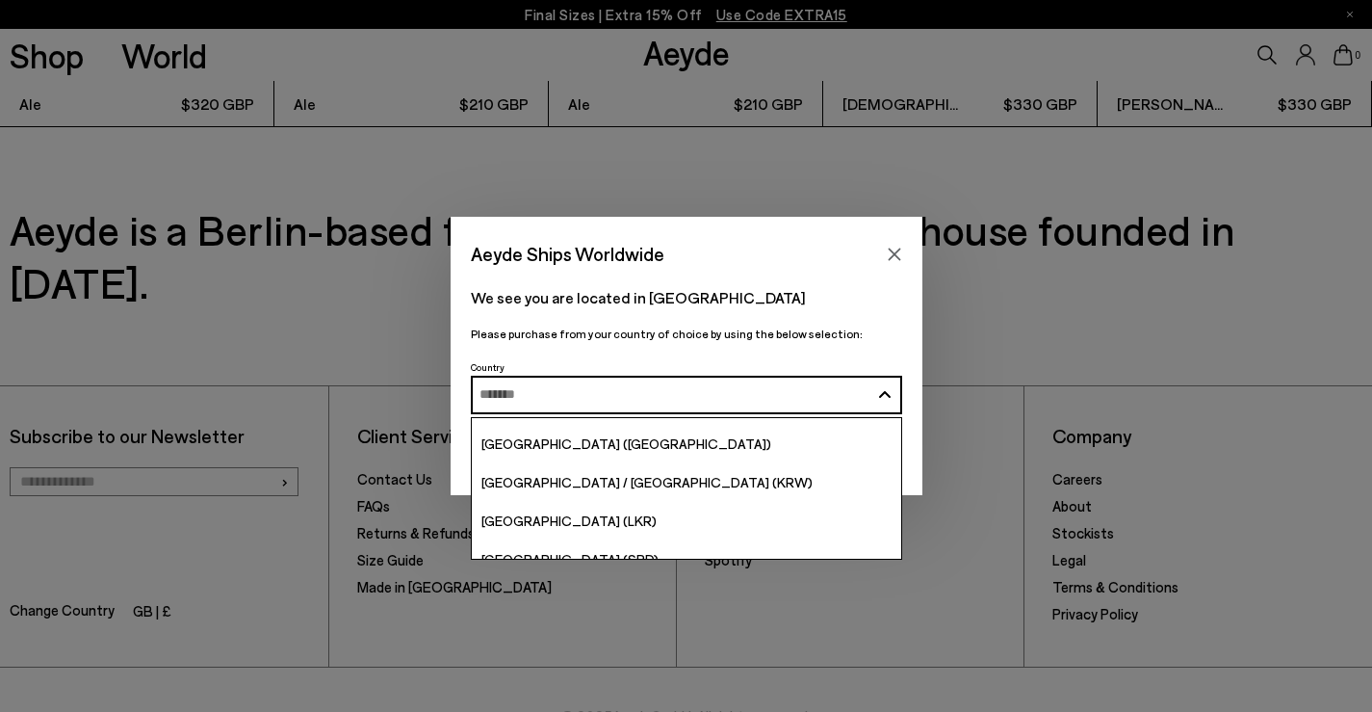
scroll to position [6638, 0]
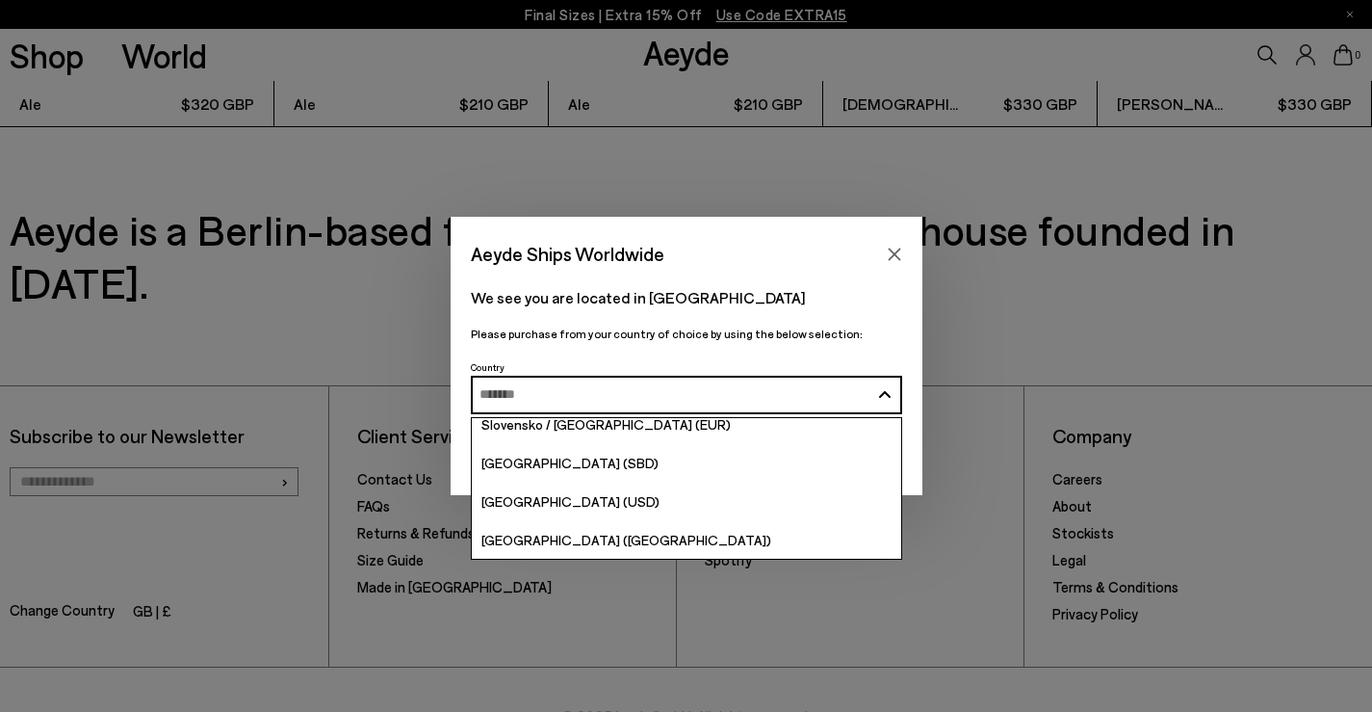
click at [541, 390] on input "Search and Enter" at bounding box center [675, 394] width 390 height 14
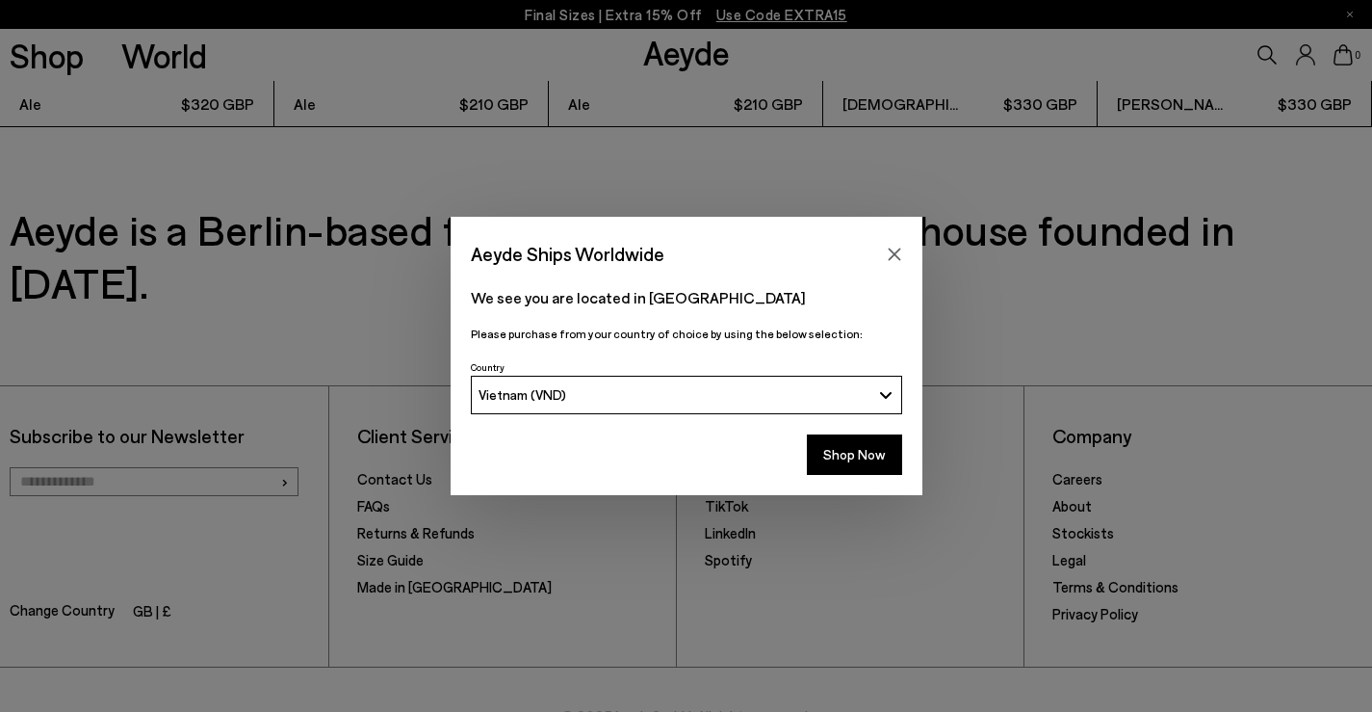
click at [540, 391] on span "Vietnam (VND)" at bounding box center [523, 394] width 88 height 16
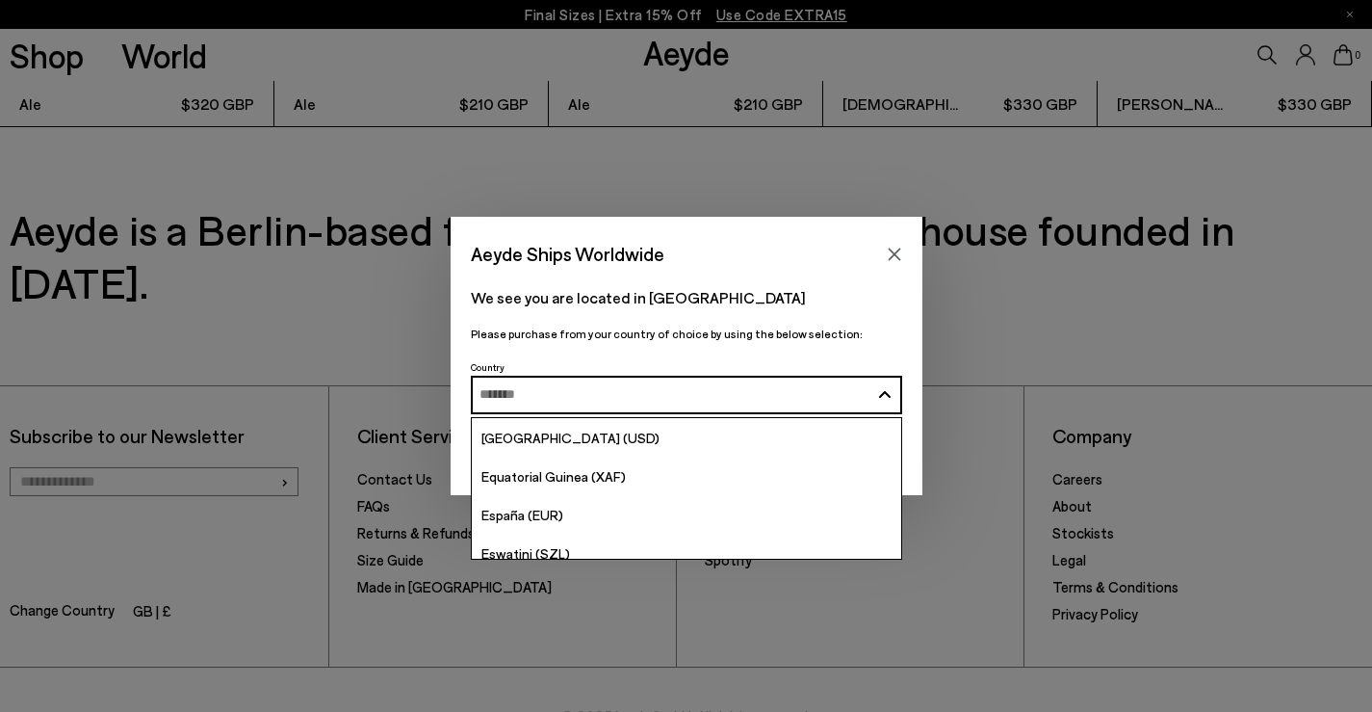
scroll to position [2215, 0]
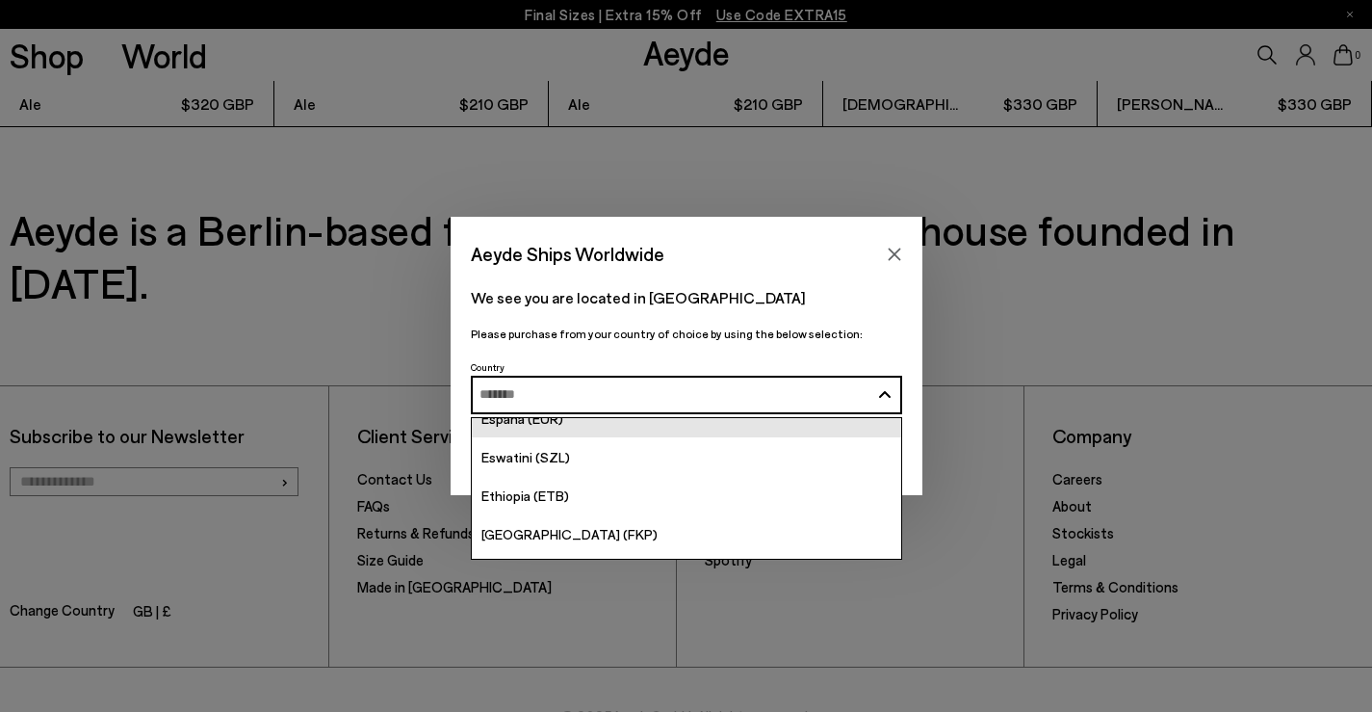
click at [654, 427] on link "España (EUR)" at bounding box center [686, 418] width 429 height 39
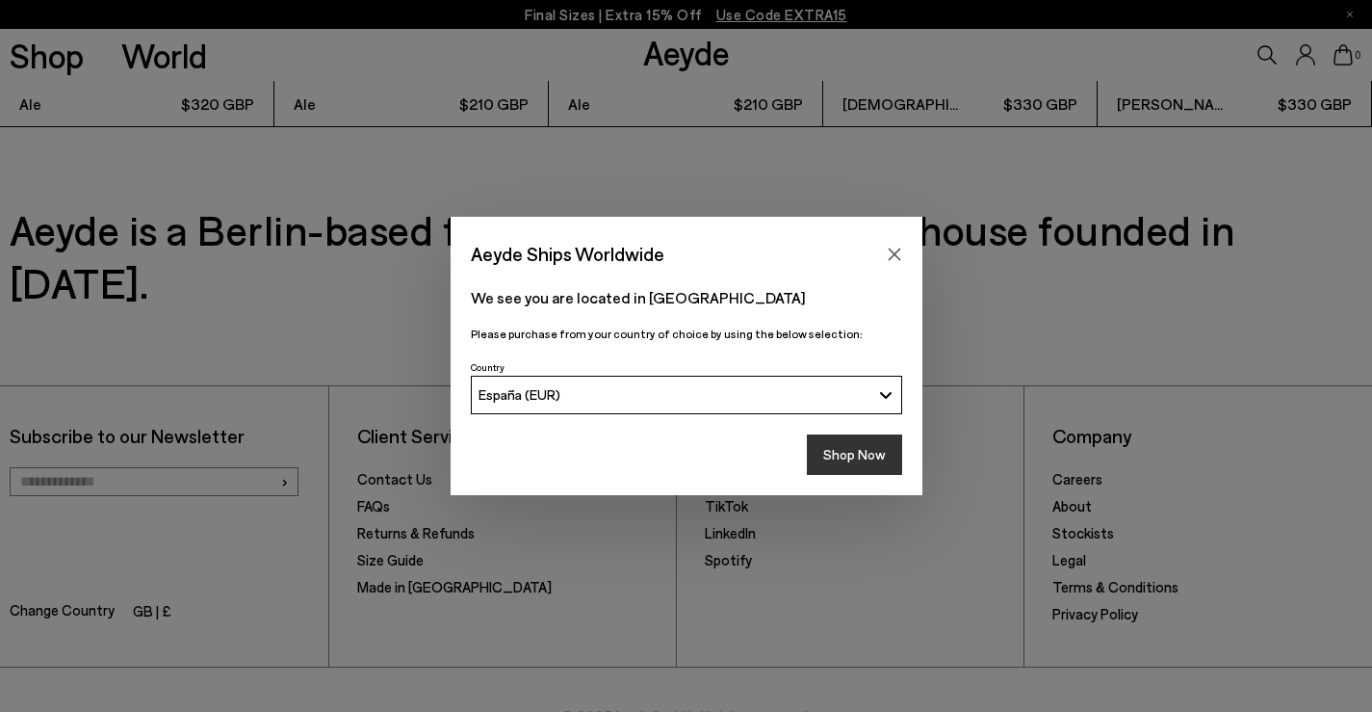
click at [844, 443] on button "Shop Now" at bounding box center [854, 454] width 95 height 40
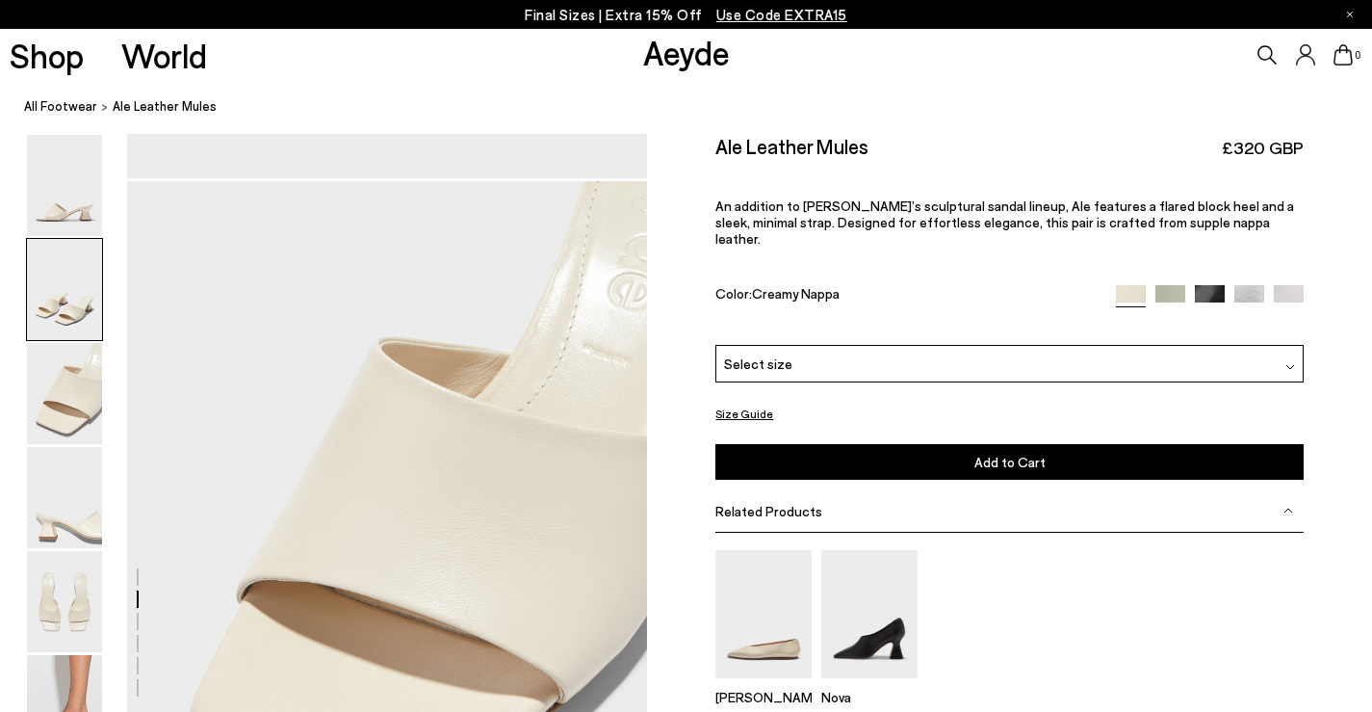
scroll to position [556, 0]
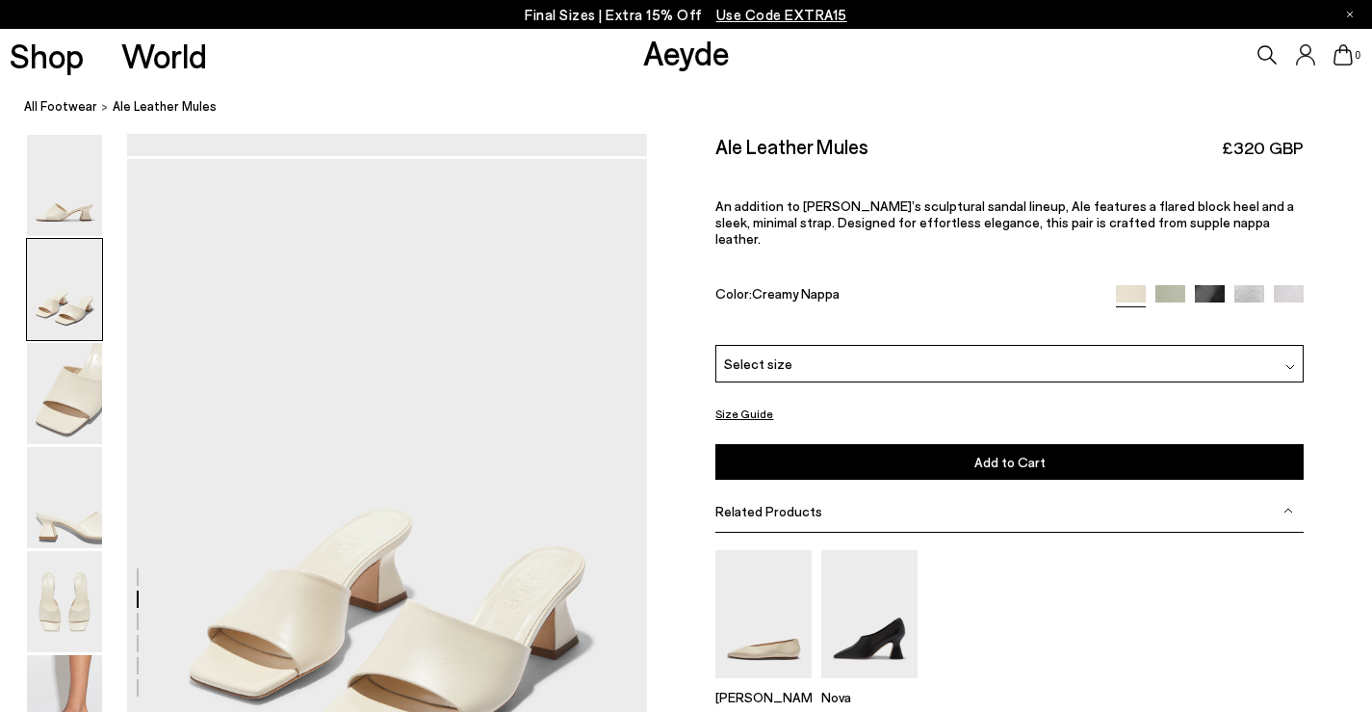
click at [924, 347] on div "Select size" at bounding box center [1008, 364] width 587 height 38
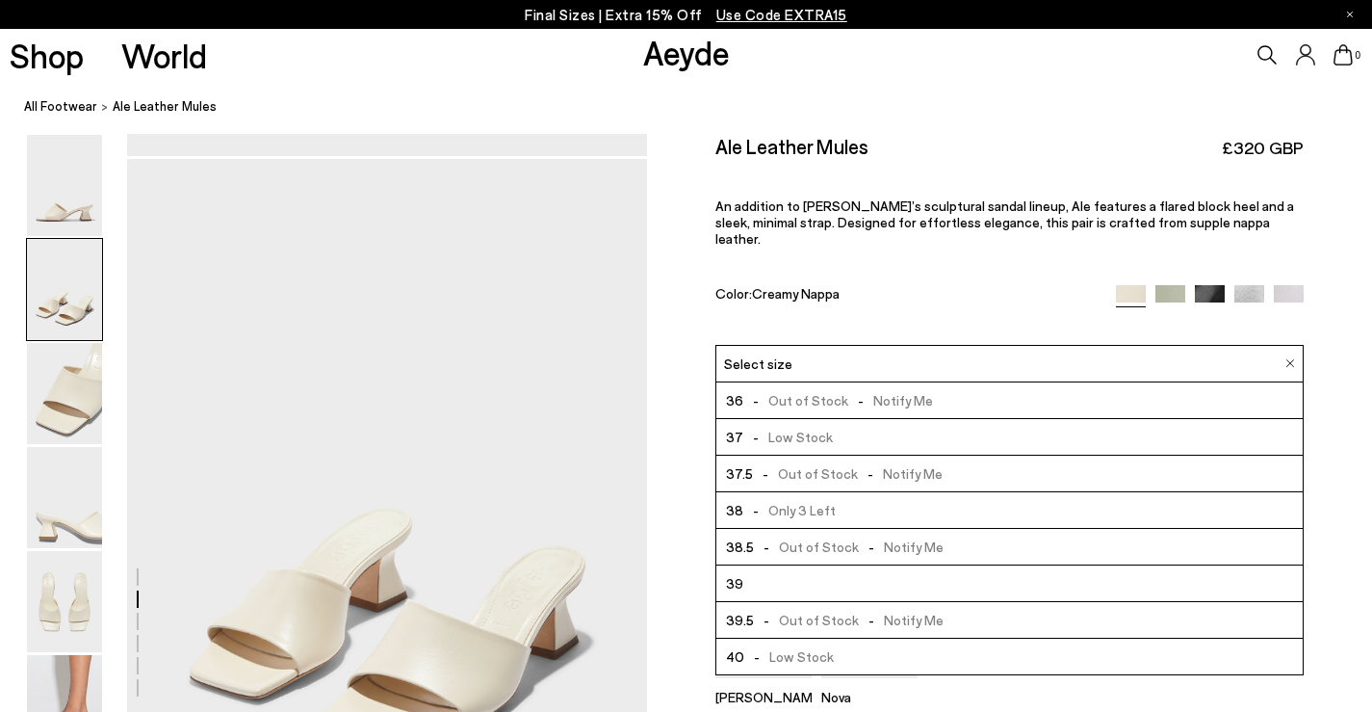
click at [1343, 346] on div "Size Guide Shoes Belt Our shoes come in European sizing. The easiest way to mea…" at bounding box center [1009, 490] width 725 height 712
